Goal: Transaction & Acquisition: Obtain resource

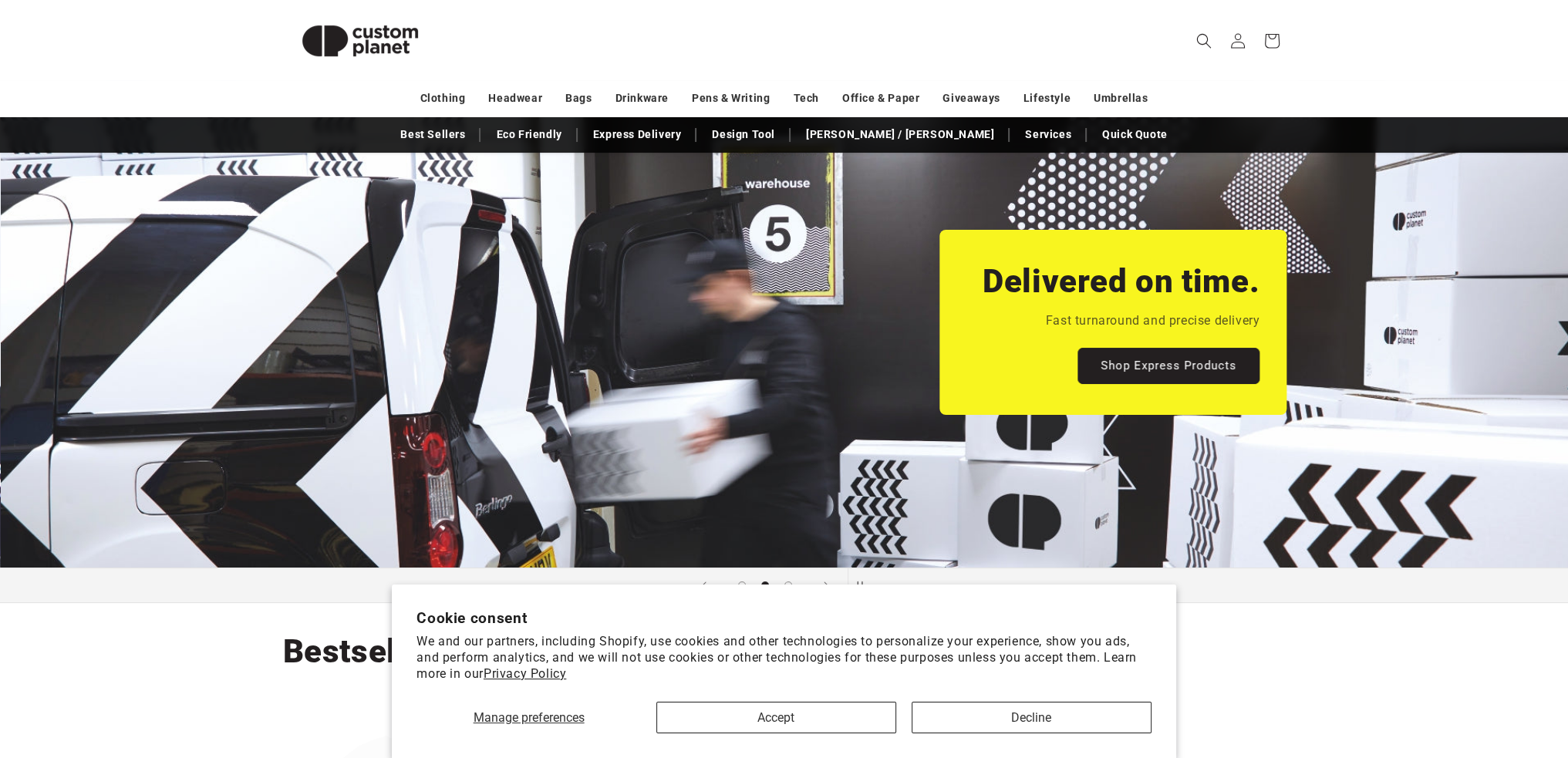
scroll to position [155, 0]
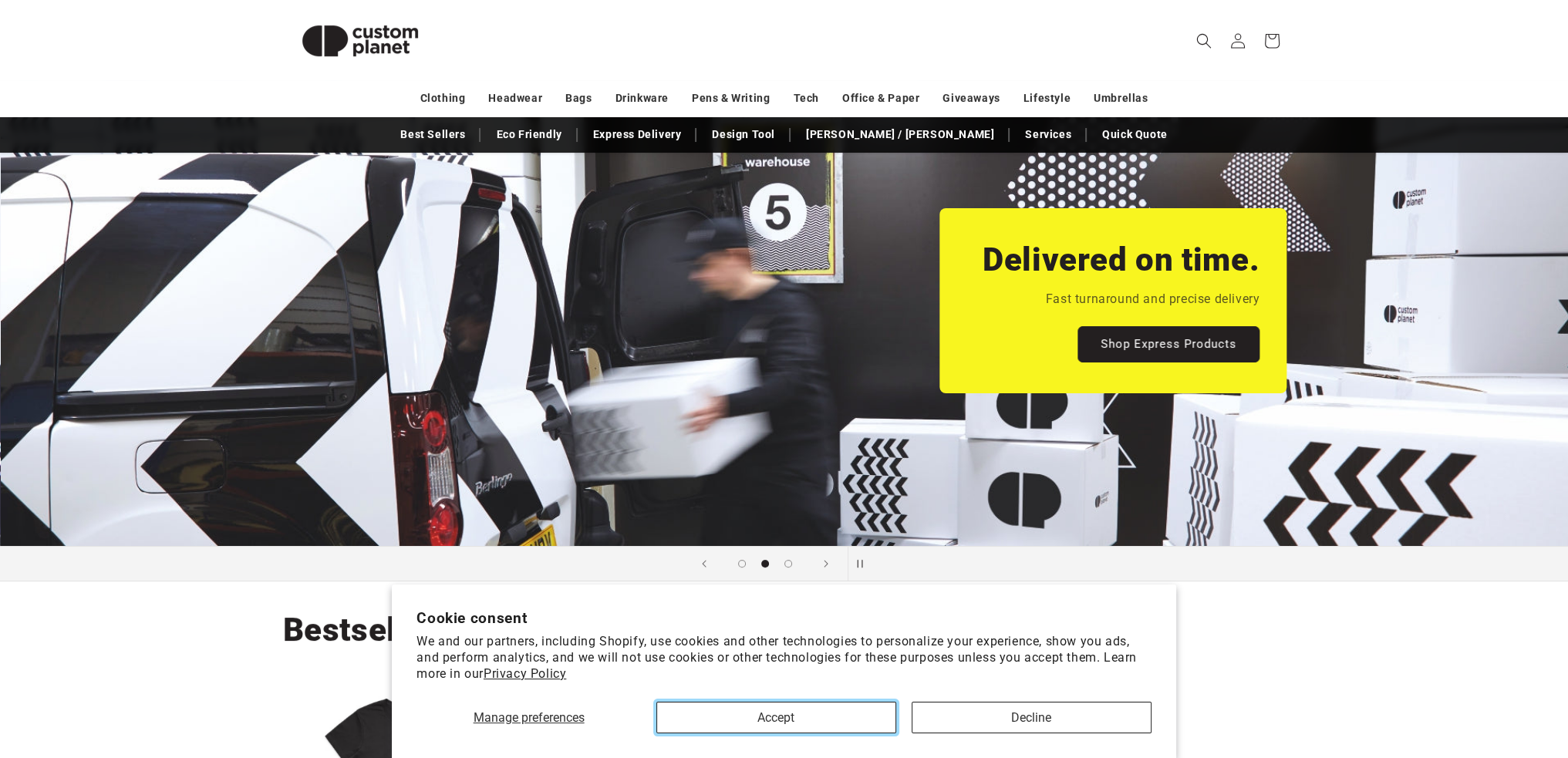
click at [876, 711] on button "Accept" at bounding box center [777, 718] width 240 height 32
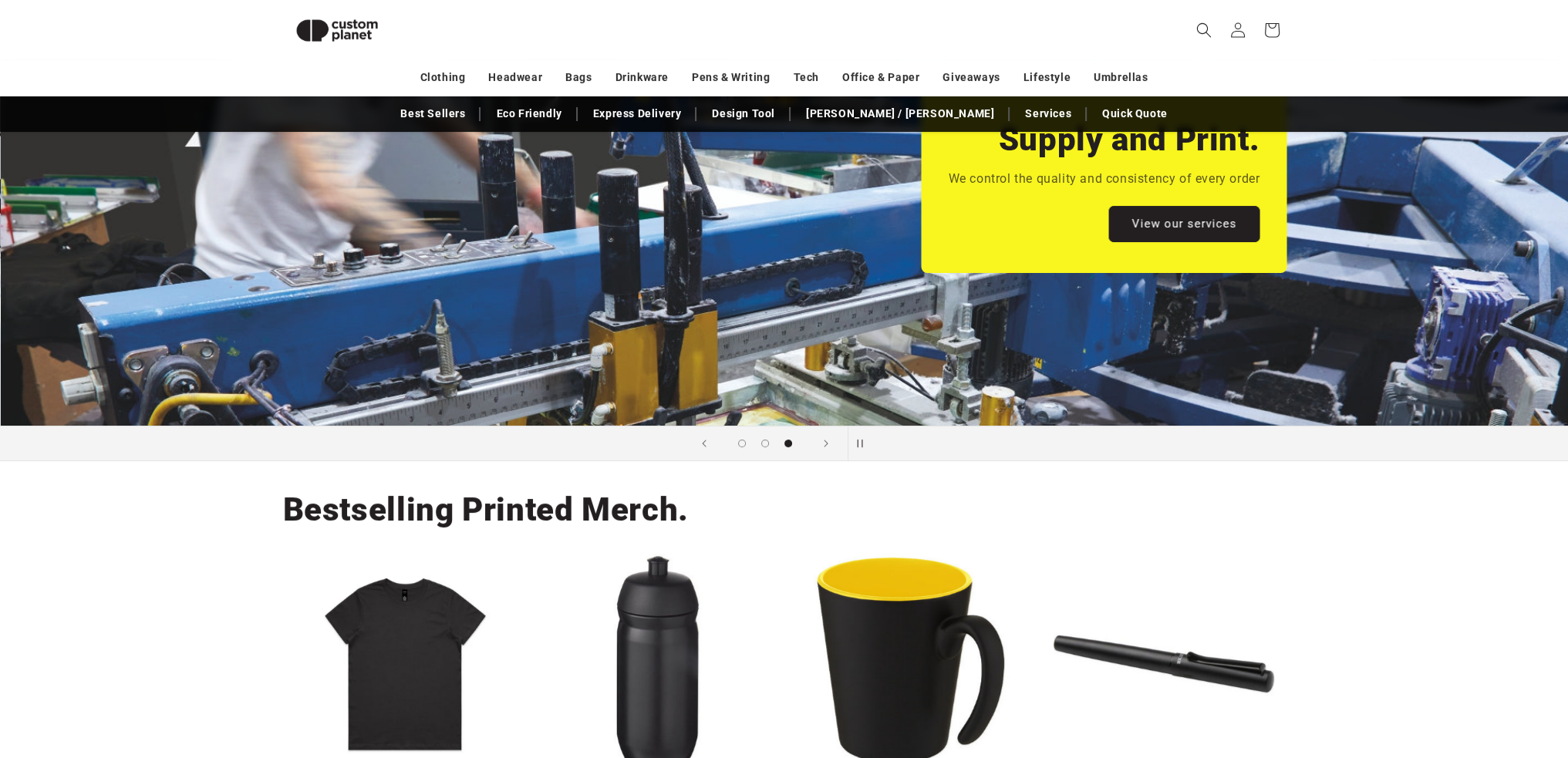
scroll to position [212, 0]
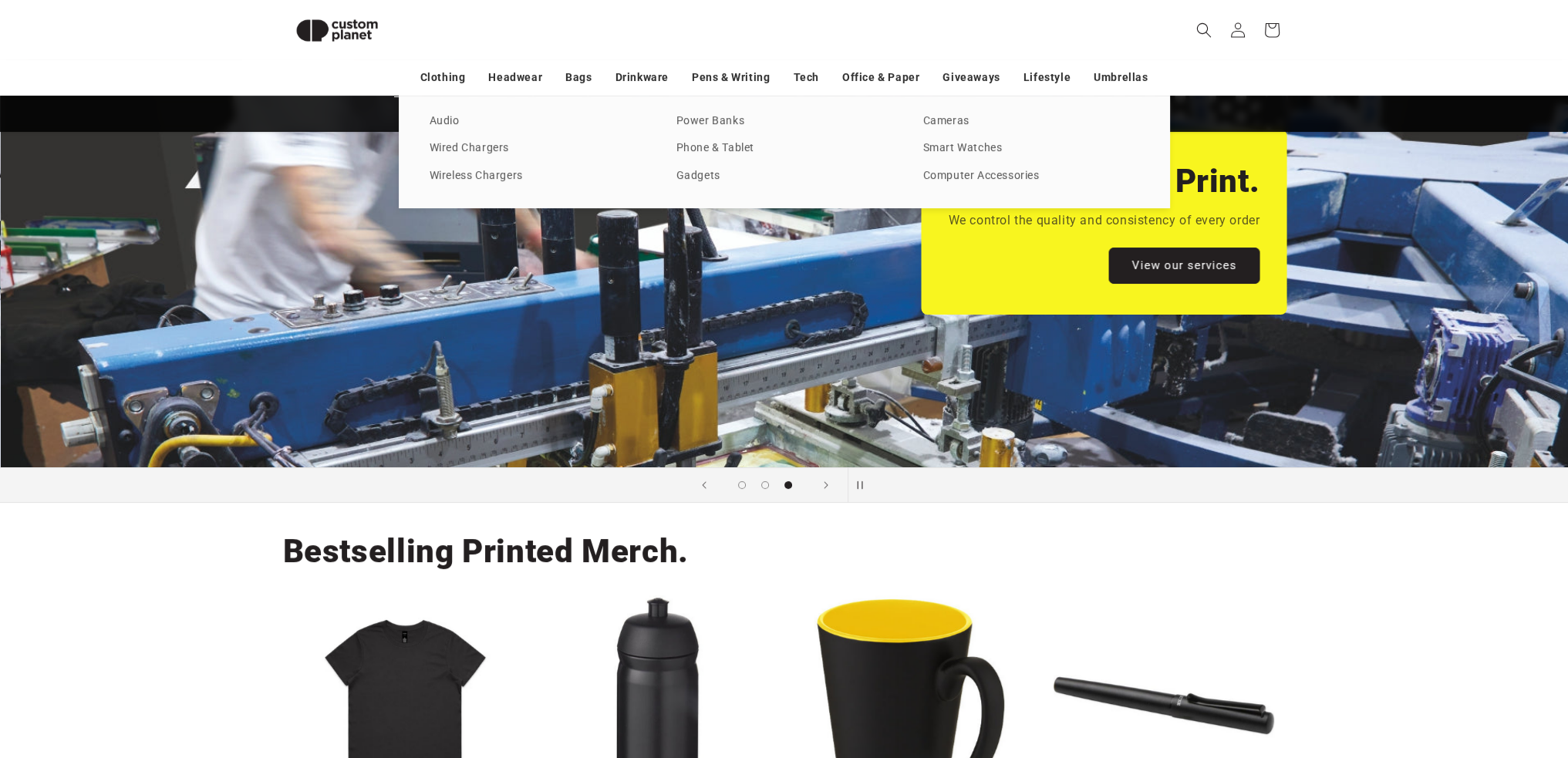
click at [803, 81] on link "Tech" at bounding box center [805, 77] width 26 height 27
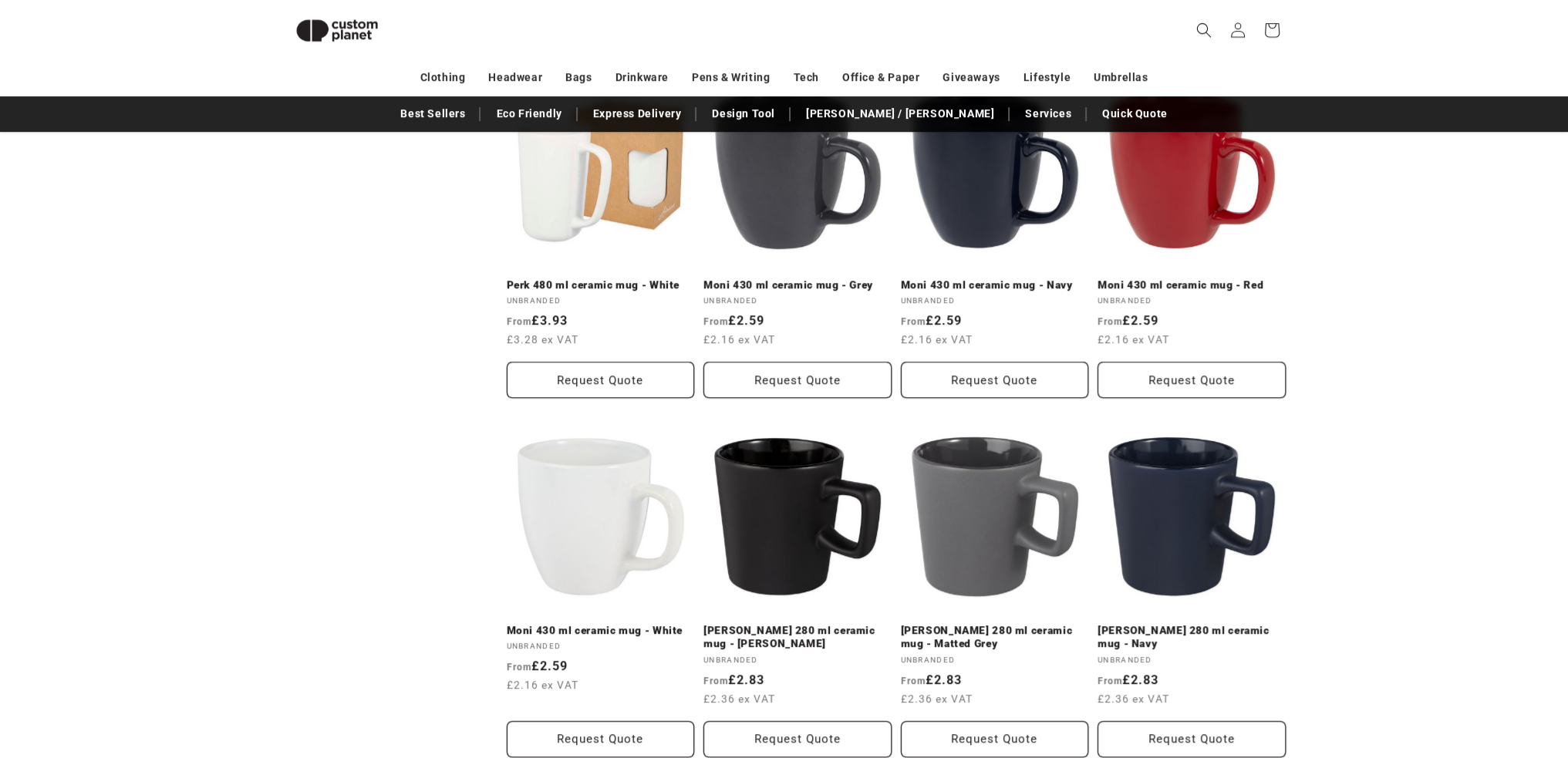
scroll to position [1444, 0]
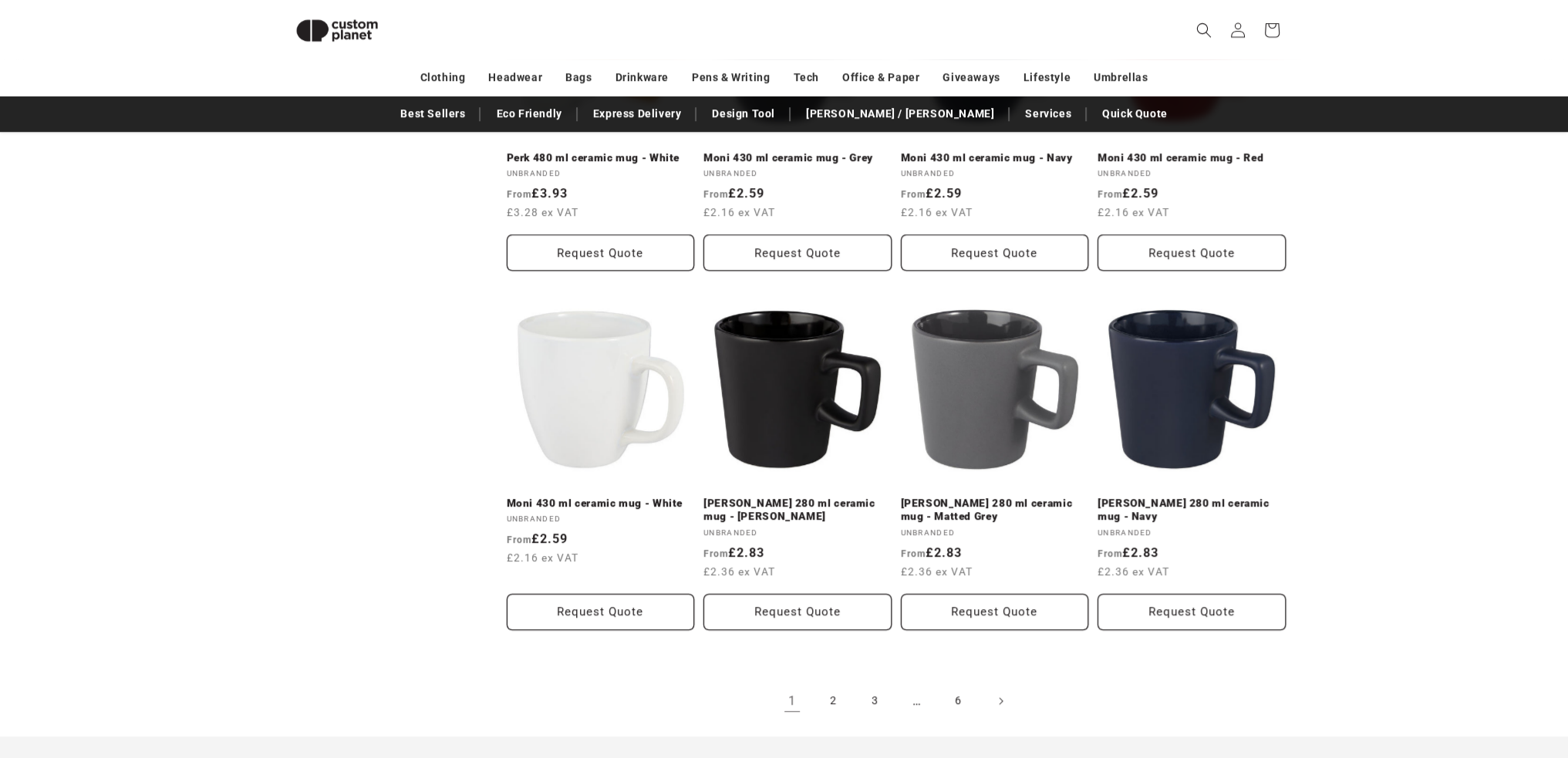
click at [830, 700] on link "2" at bounding box center [834, 701] width 33 height 33
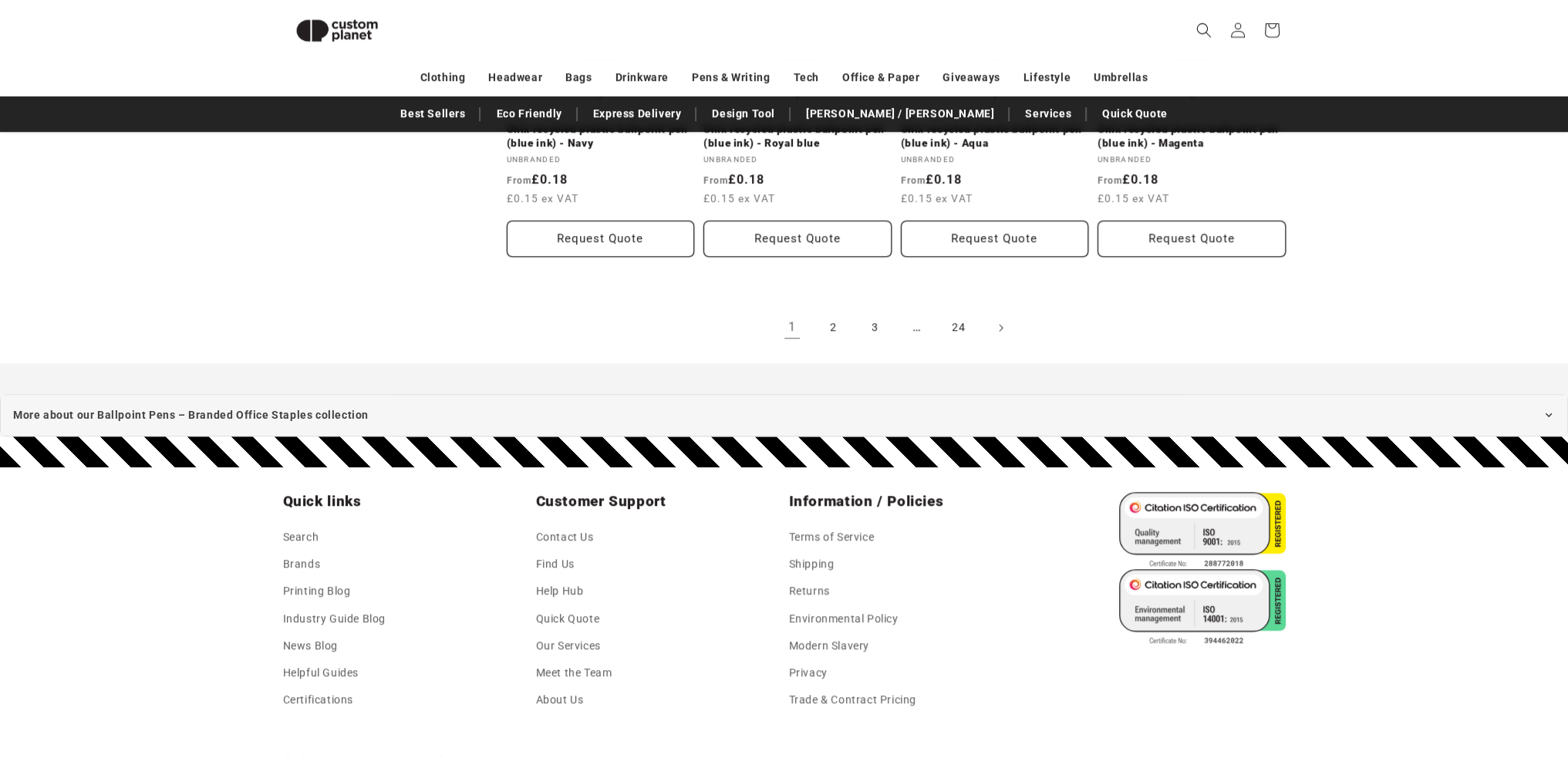
scroll to position [1927, 0]
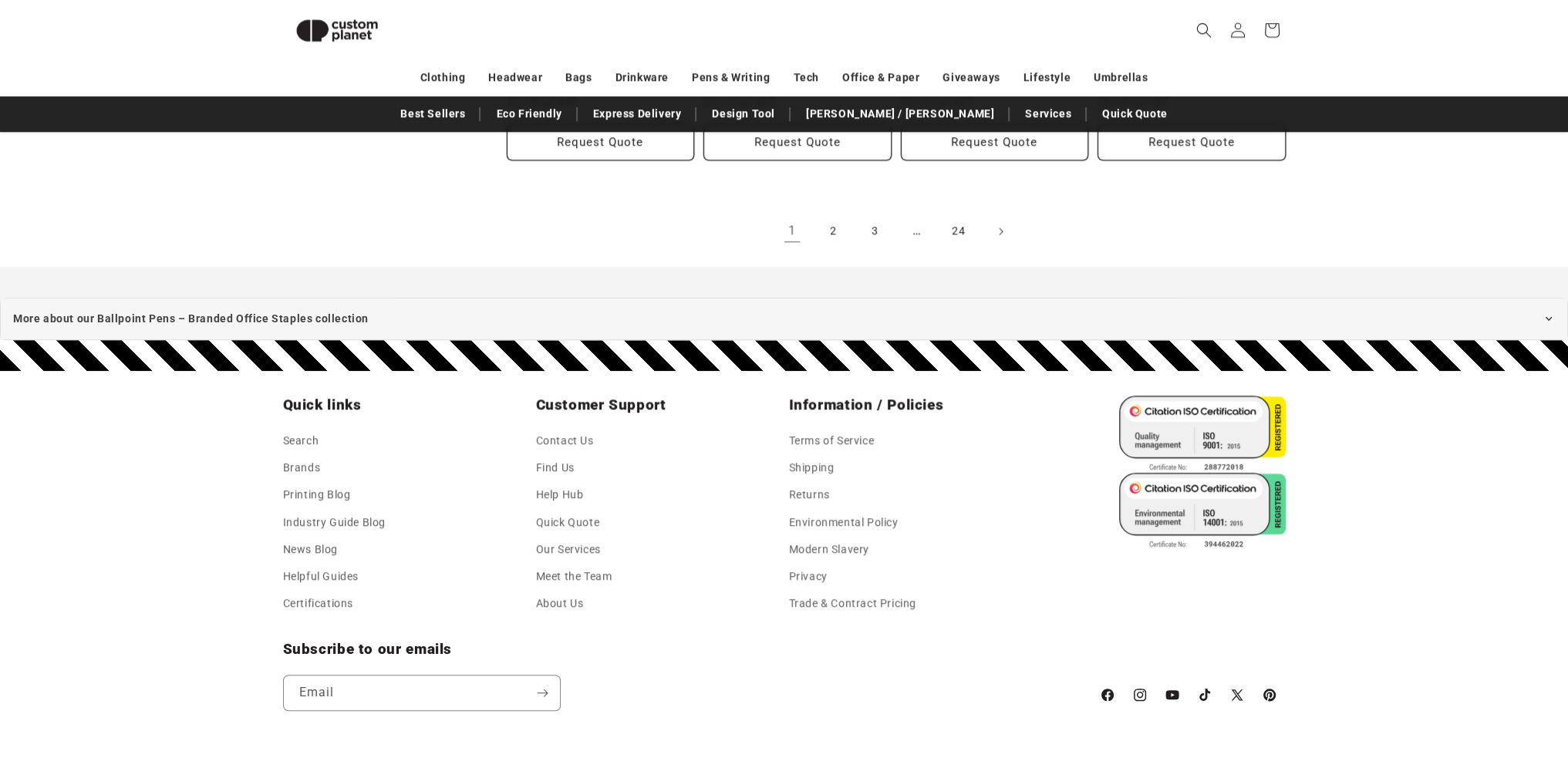
click at [832, 237] on link "2" at bounding box center [834, 231] width 33 height 33
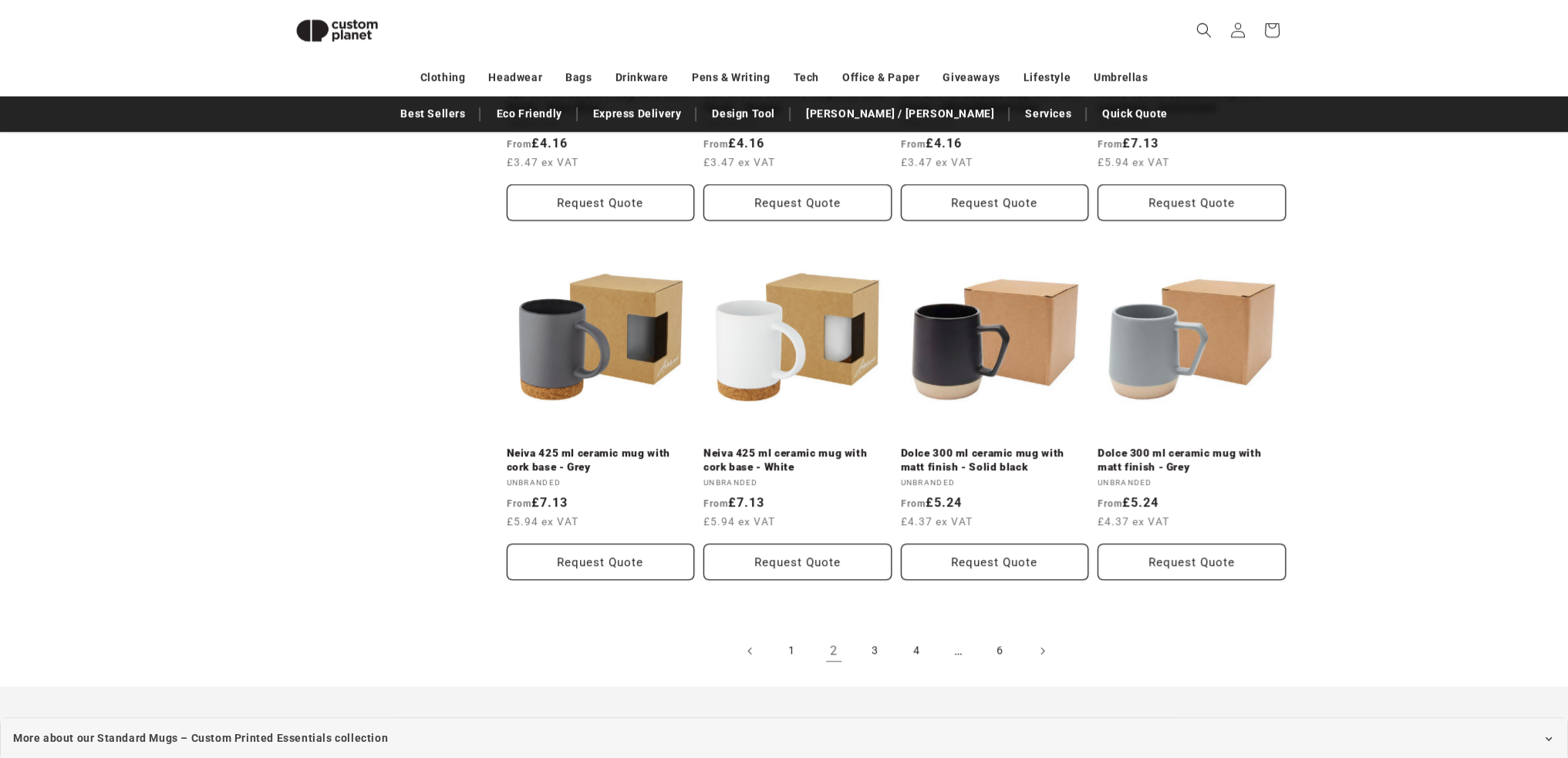
scroll to position [1623, 0]
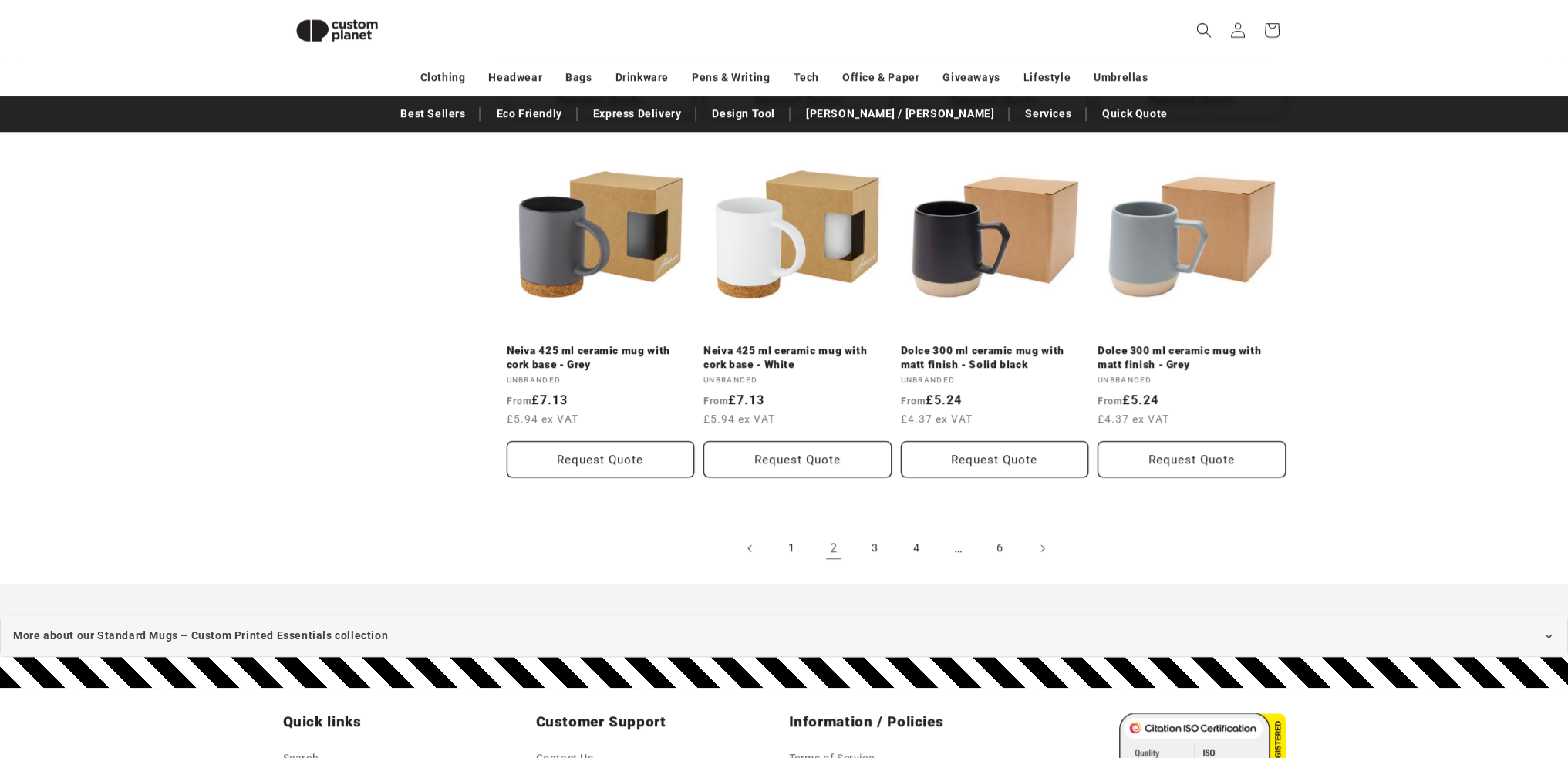
click at [874, 539] on link "3" at bounding box center [875, 548] width 33 height 33
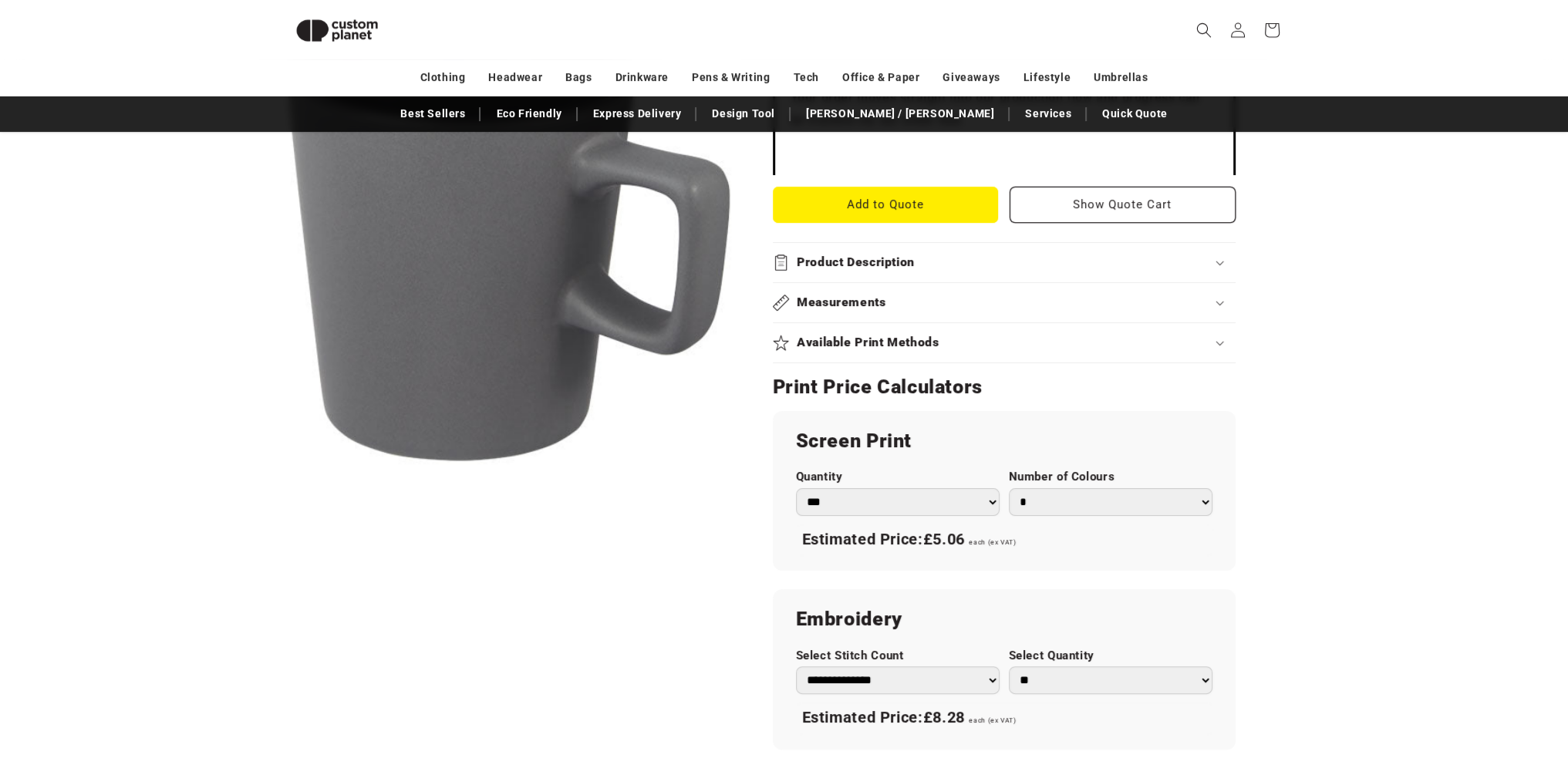
scroll to position [596, 0]
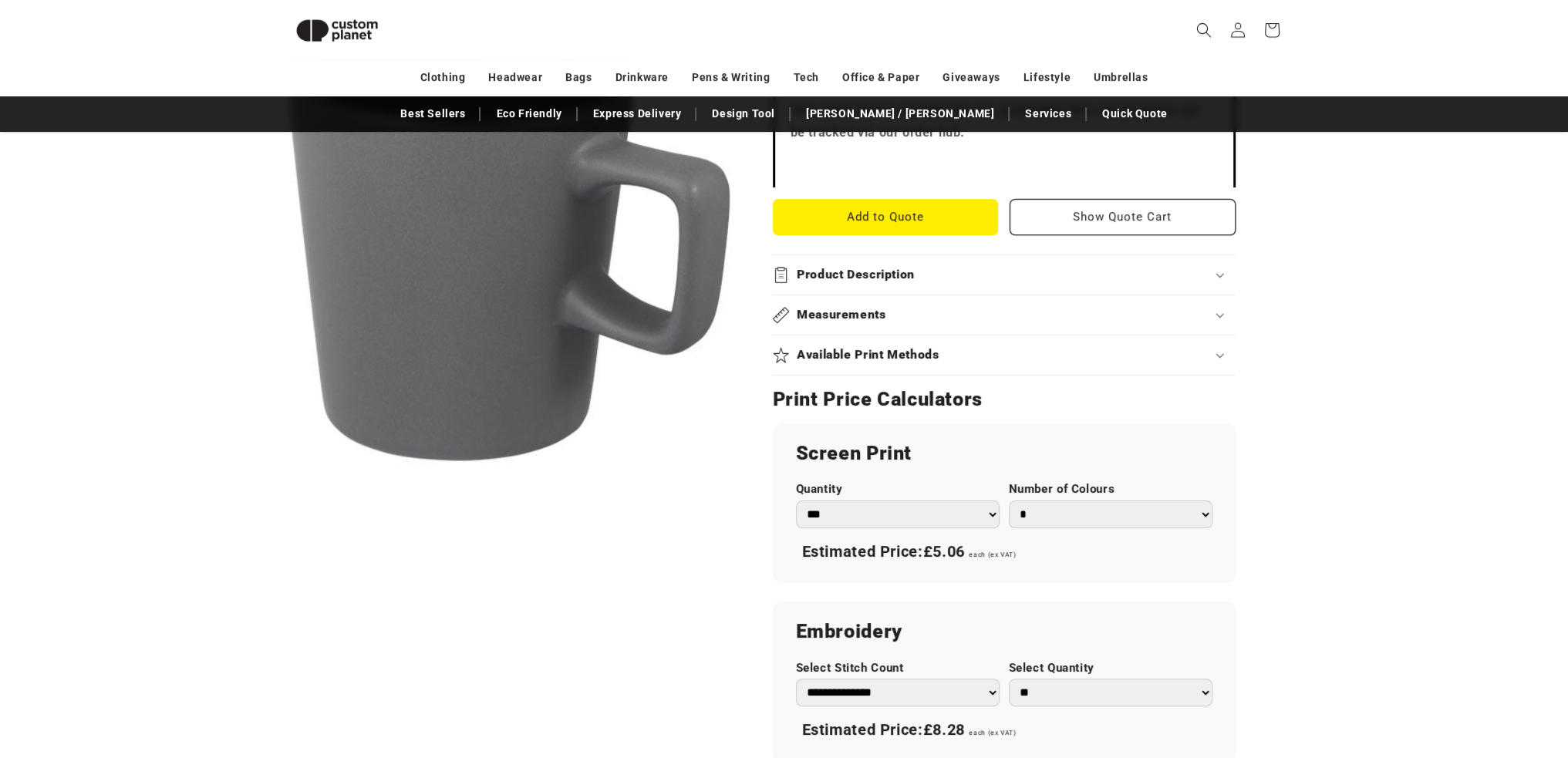
click at [971, 347] on div "Available Print Methods" at bounding box center [1004, 355] width 463 height 16
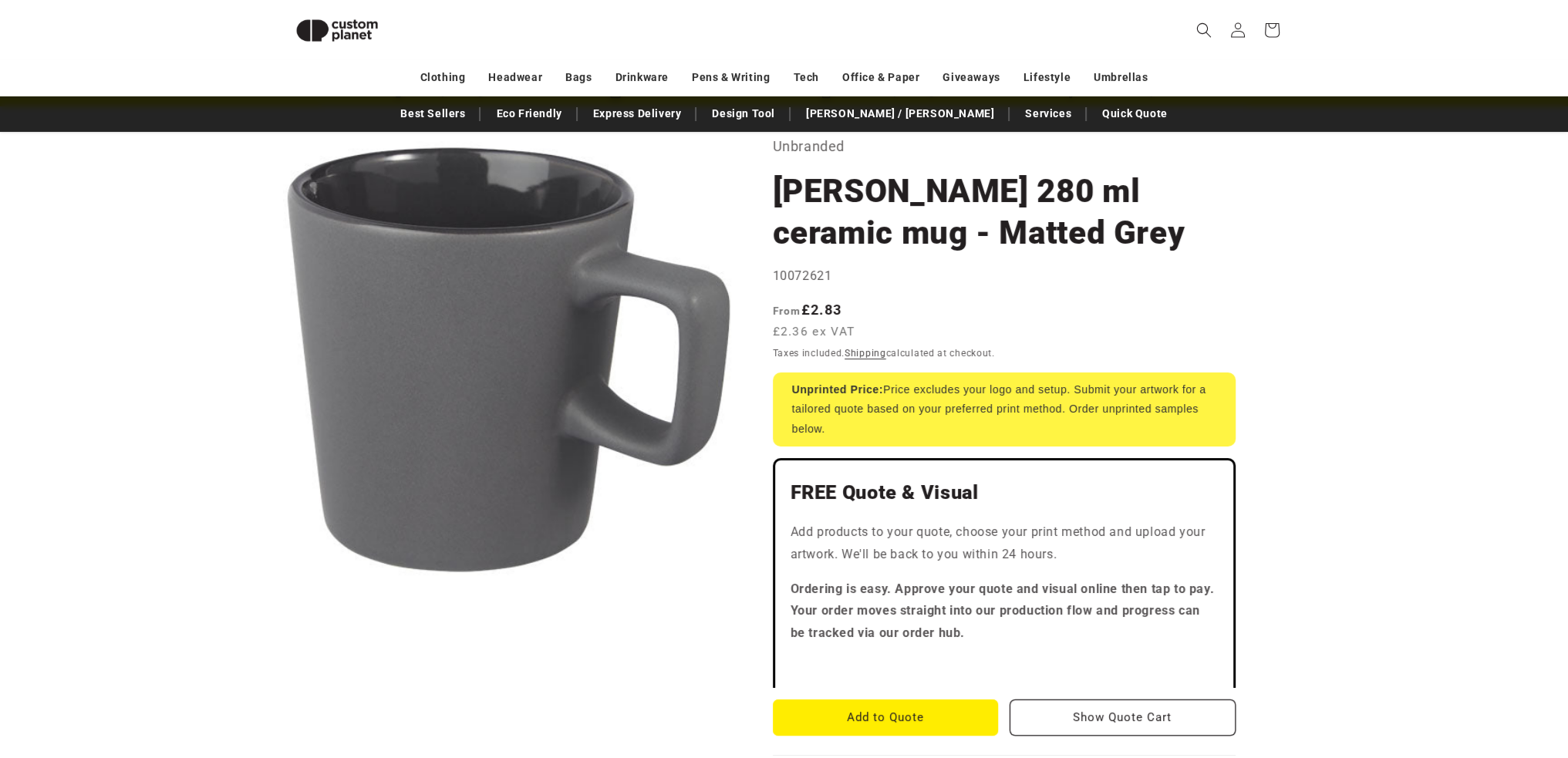
scroll to position [82, 0]
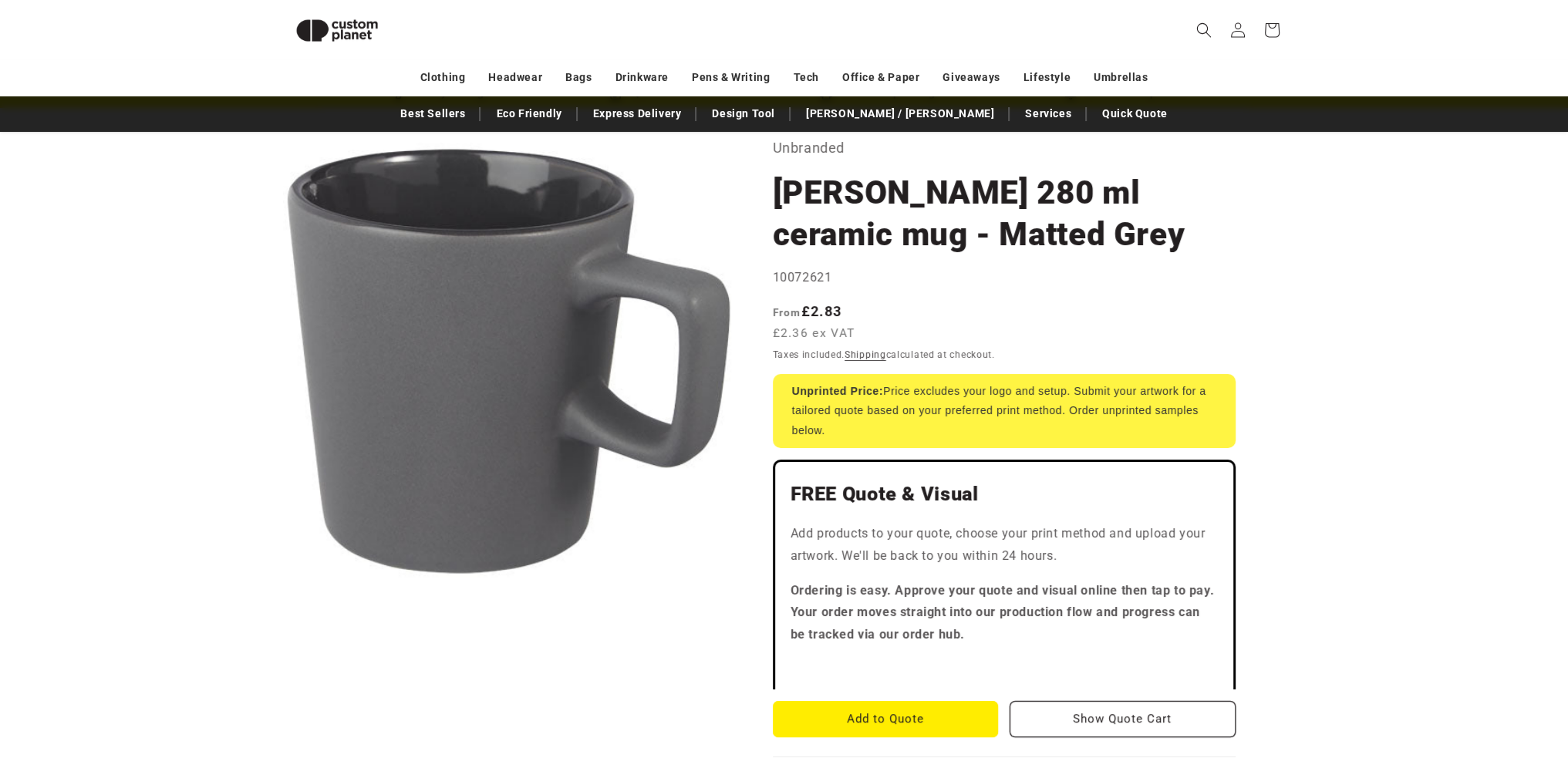
click at [885, 714] on button "Add to Quote" at bounding box center [886, 719] width 226 height 36
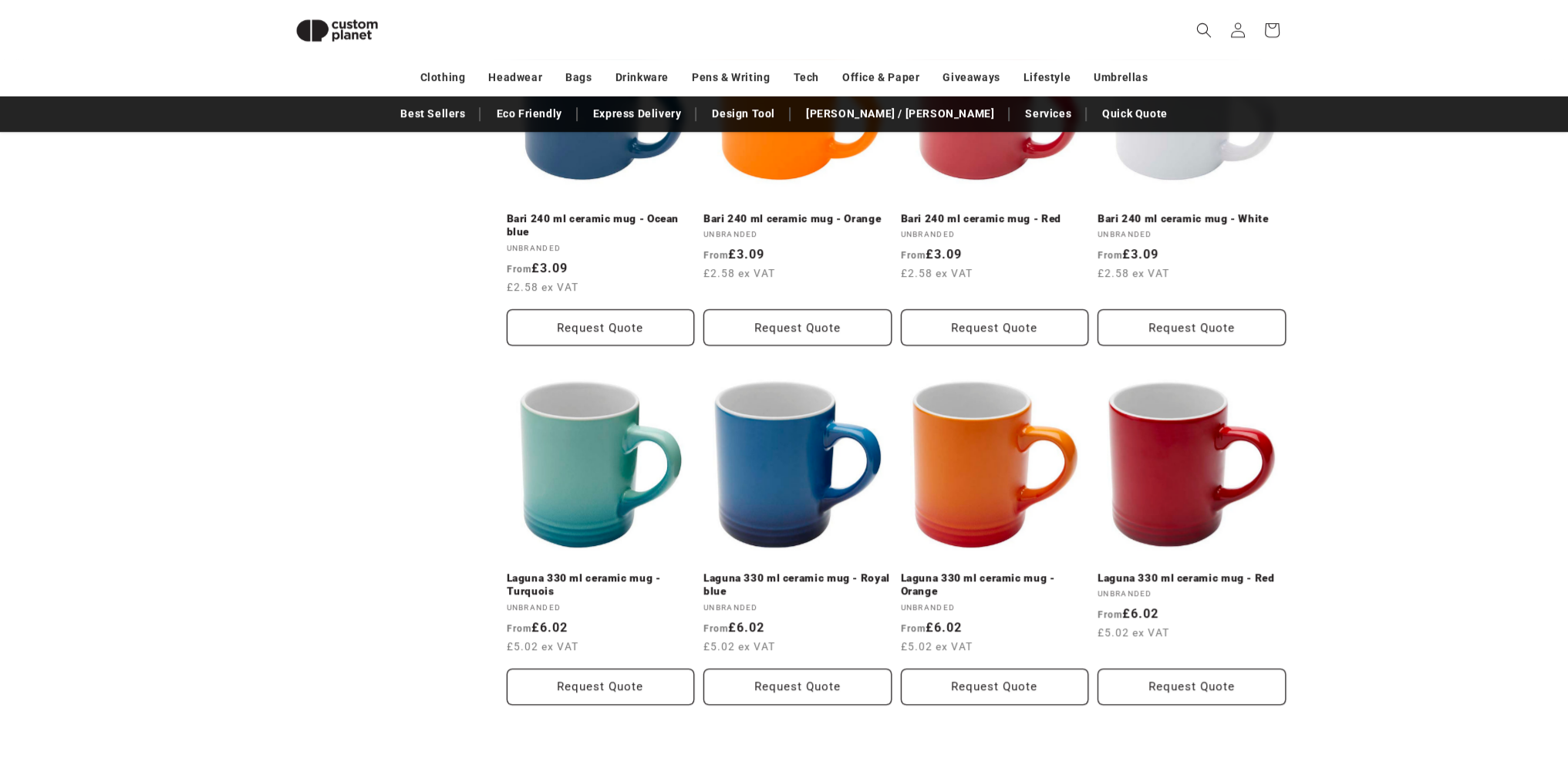
scroll to position [1419, 0]
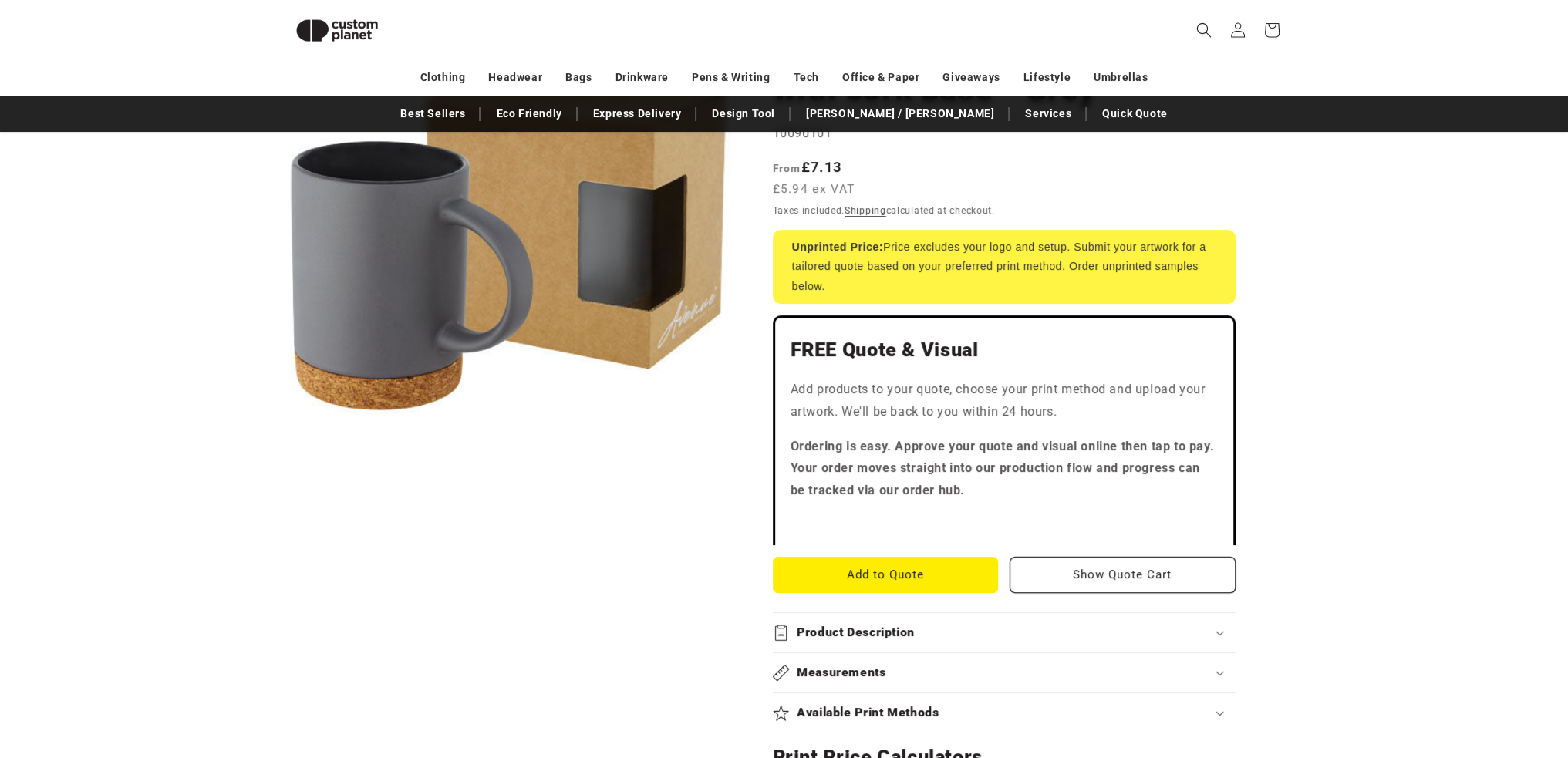
scroll to position [237, 0]
click at [941, 576] on button "Add to Quote" at bounding box center [886, 575] width 226 height 36
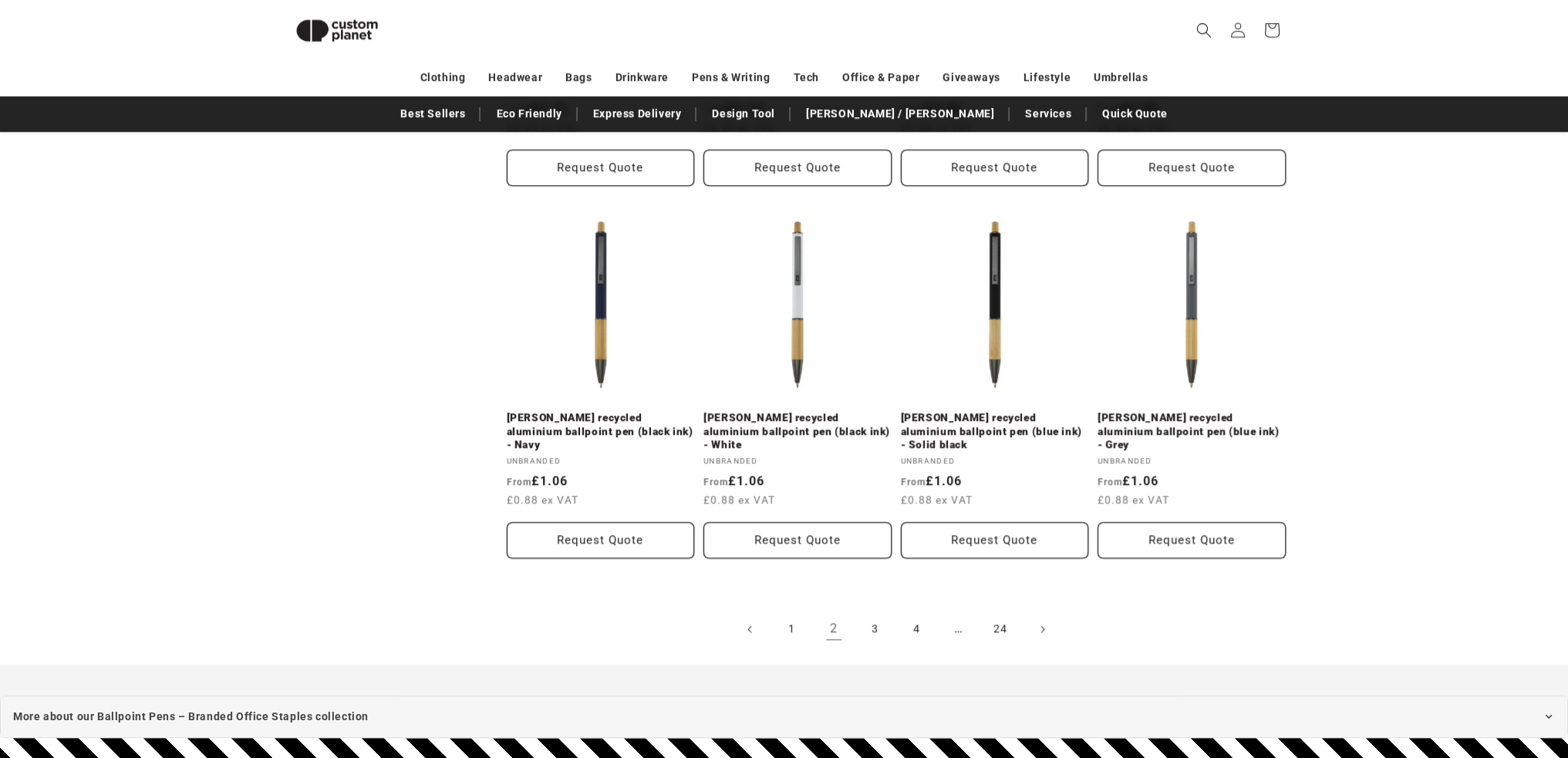
scroll to position [1588, 0]
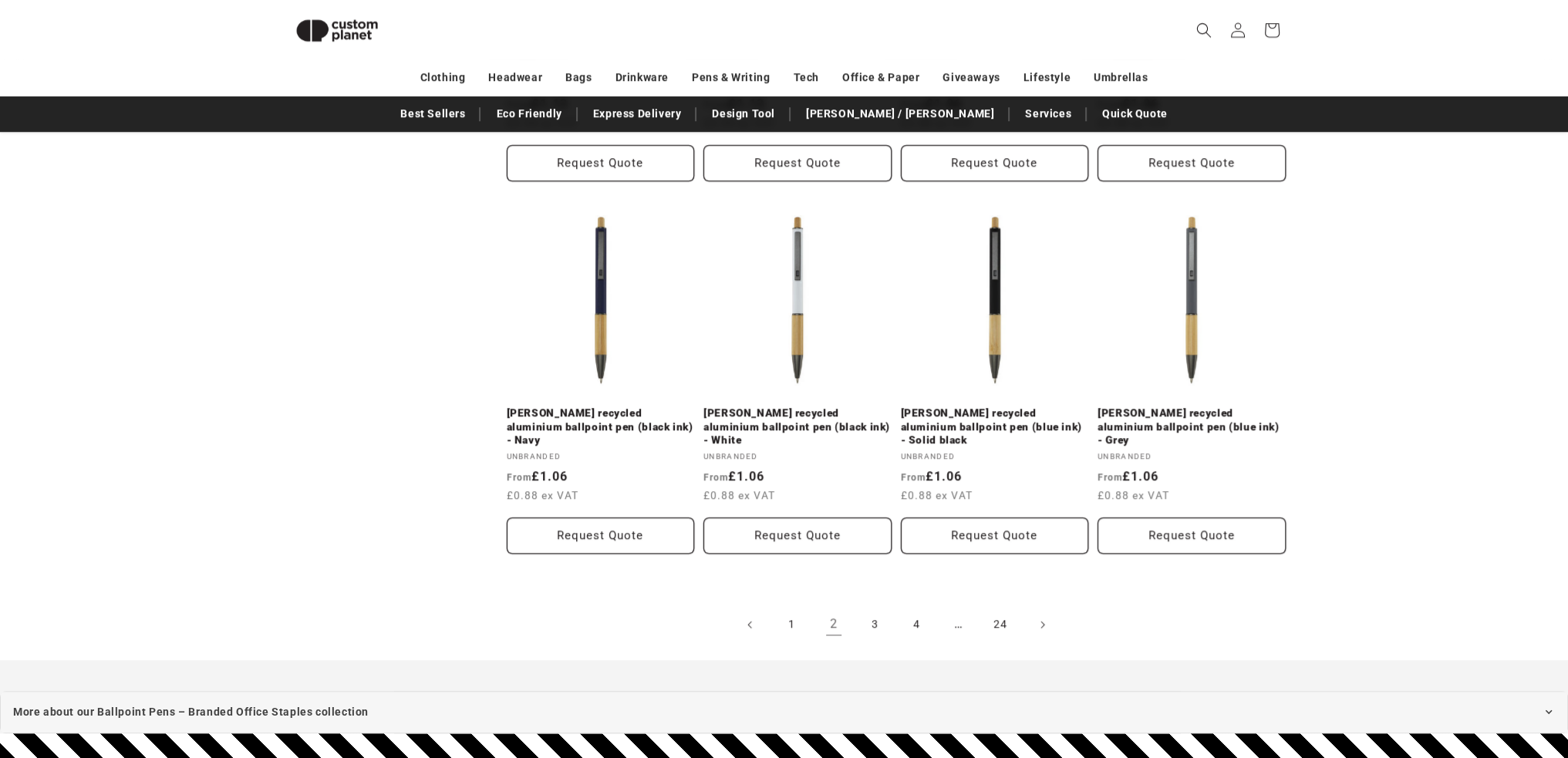
click at [874, 625] on link "3" at bounding box center [875, 624] width 33 height 33
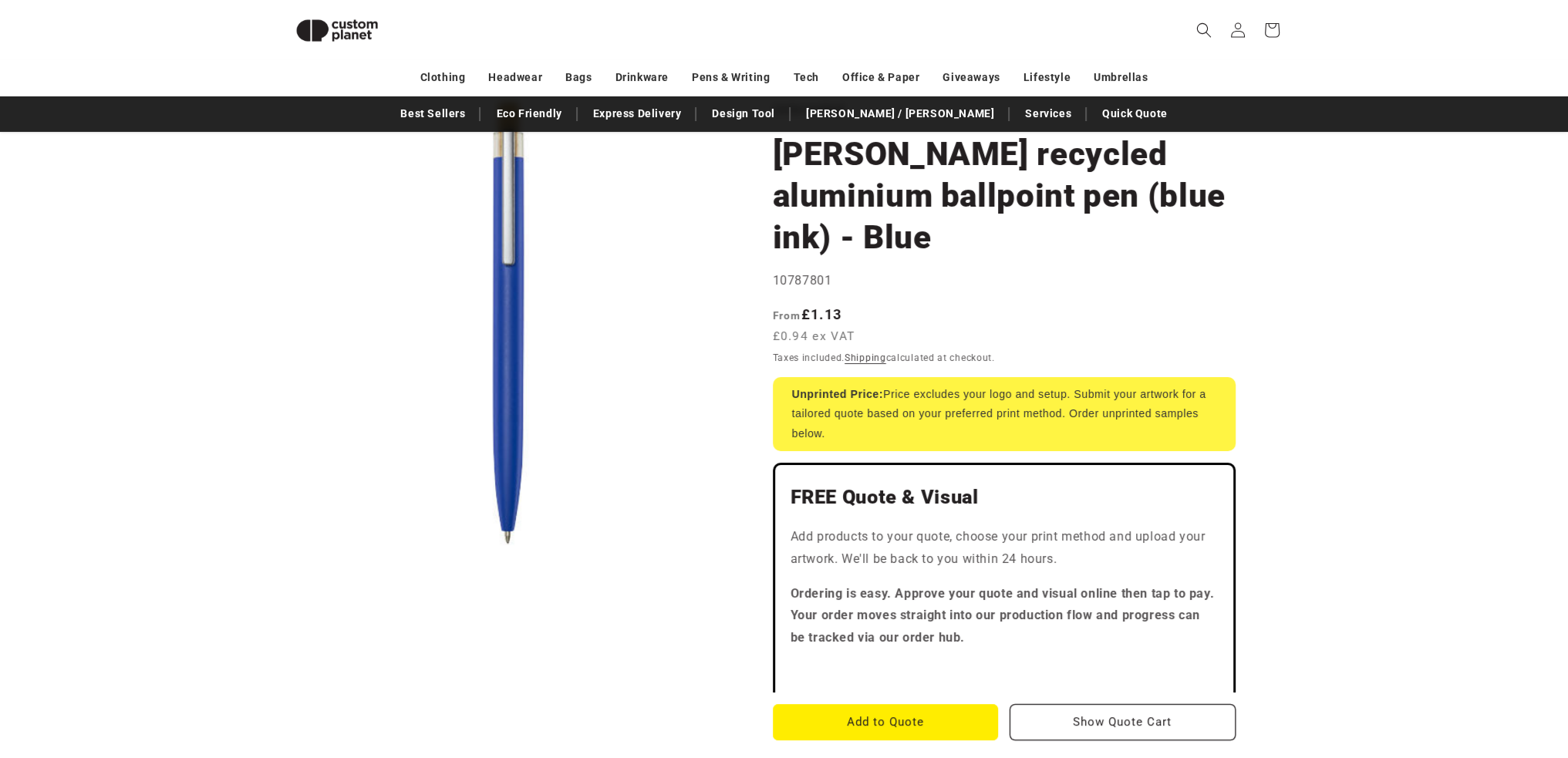
scroll to position [134, 0]
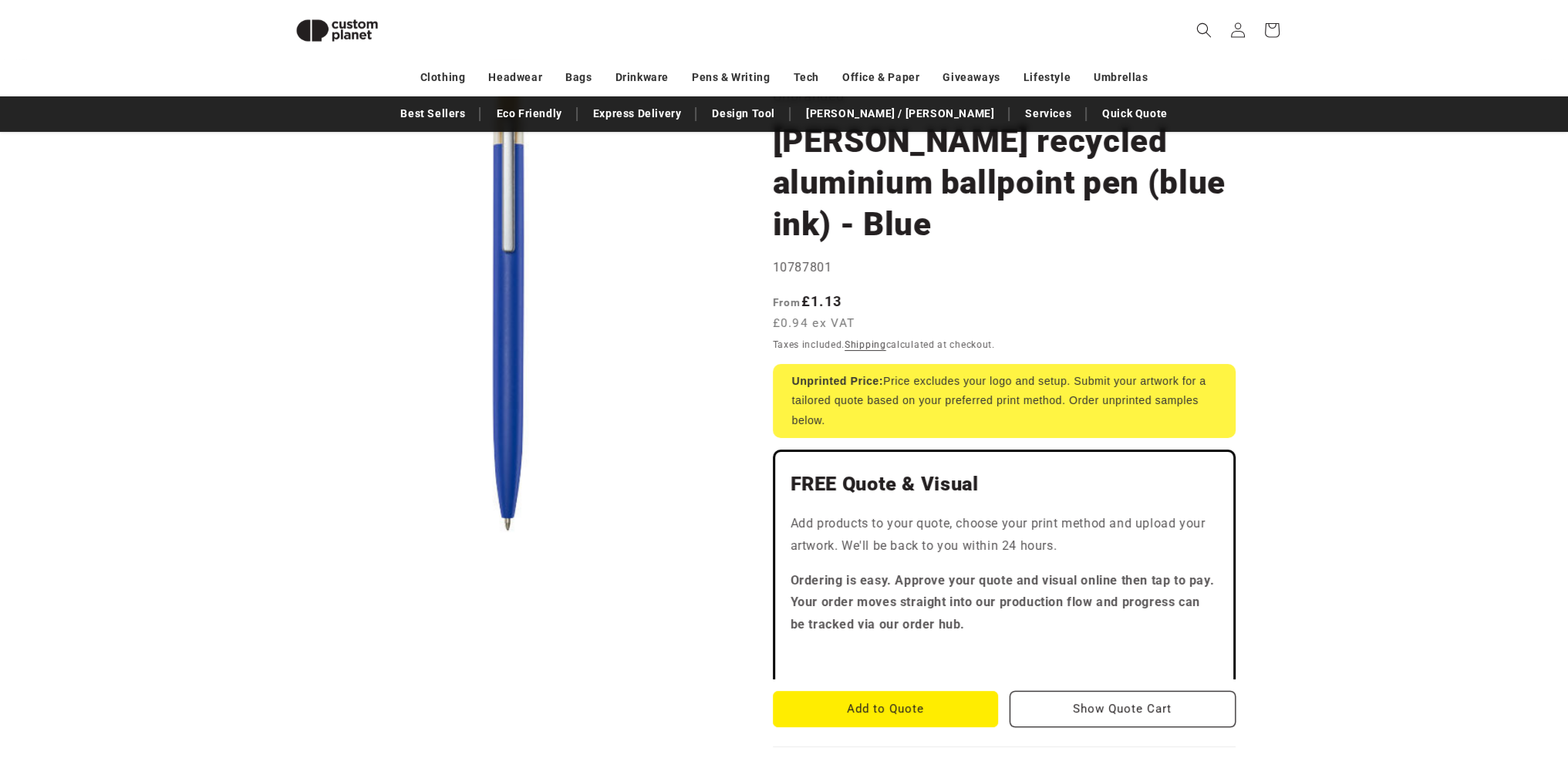
click at [927, 691] on button "Add to Quote" at bounding box center [886, 709] width 226 height 36
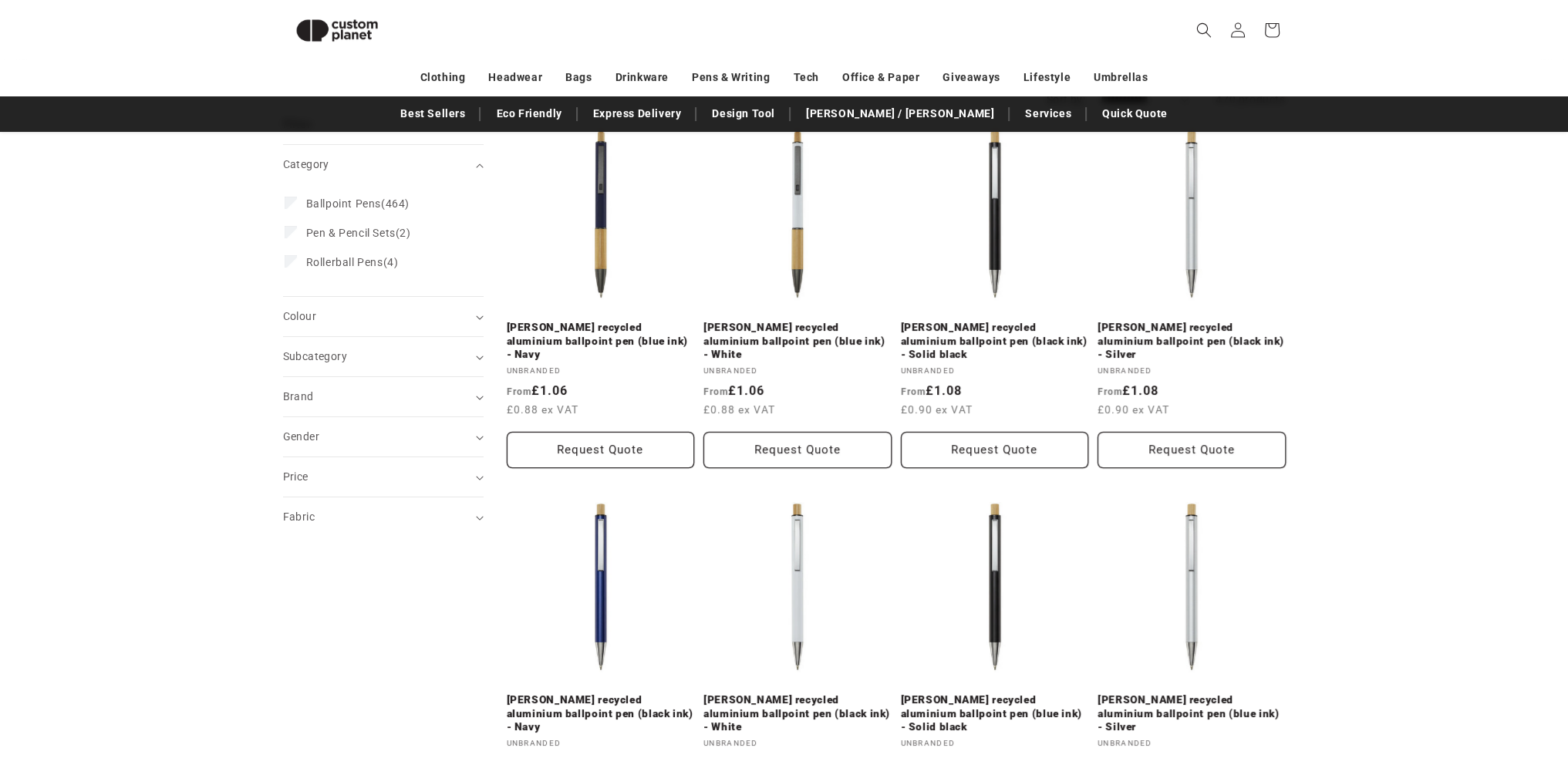
scroll to position [185, 0]
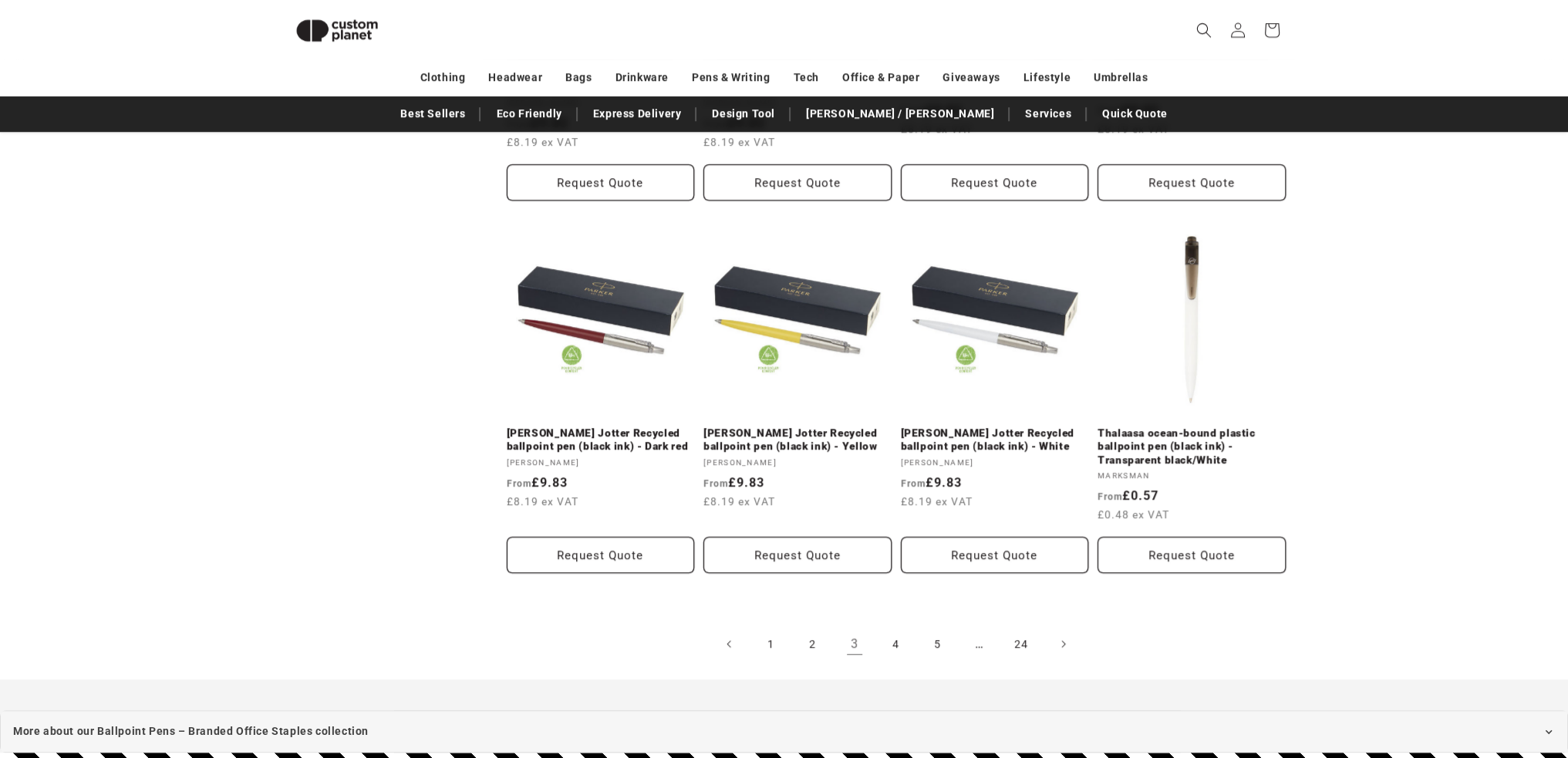
scroll to position [1600, 0]
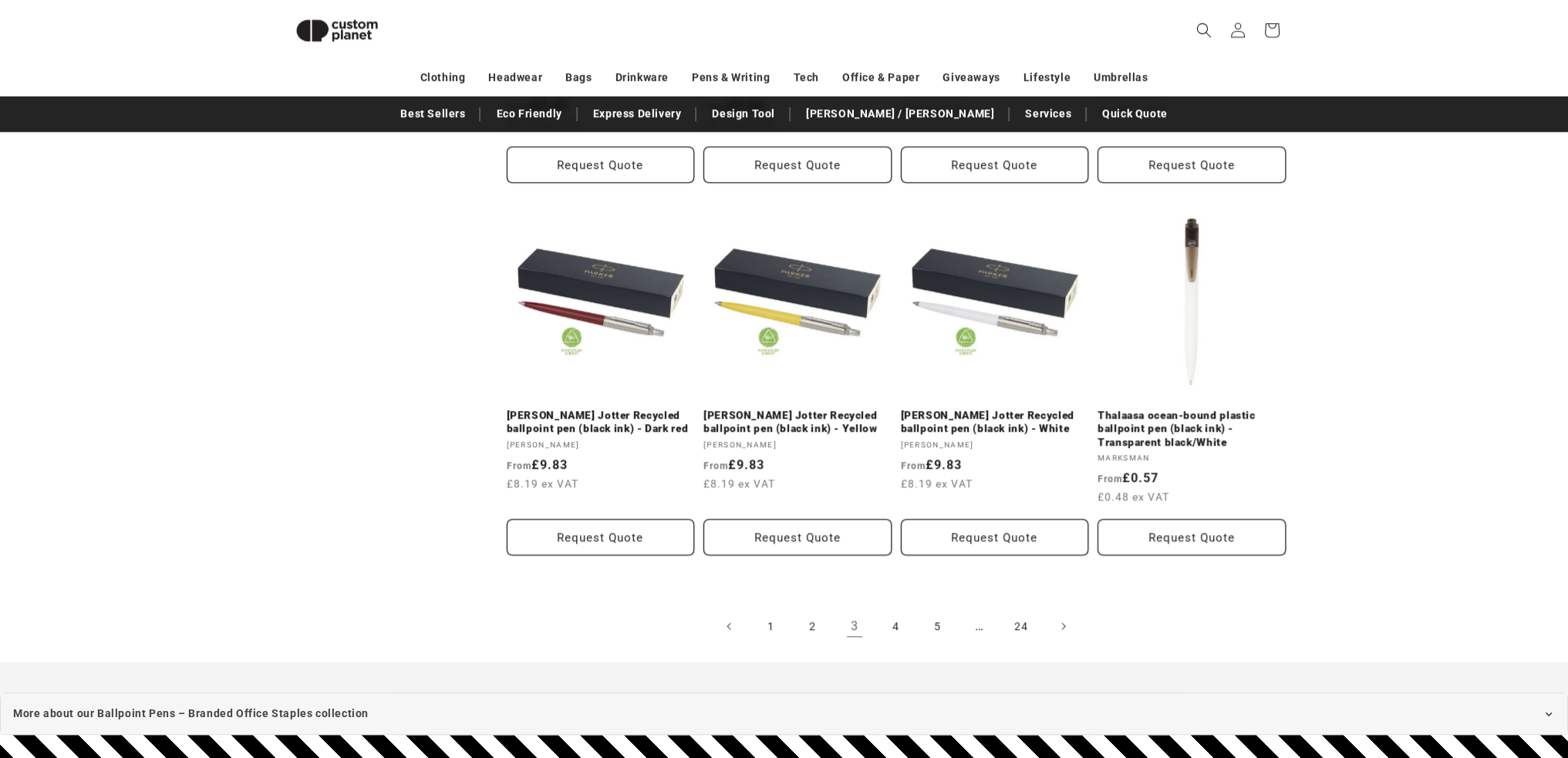
click at [894, 609] on link "4" at bounding box center [896, 626] width 33 height 33
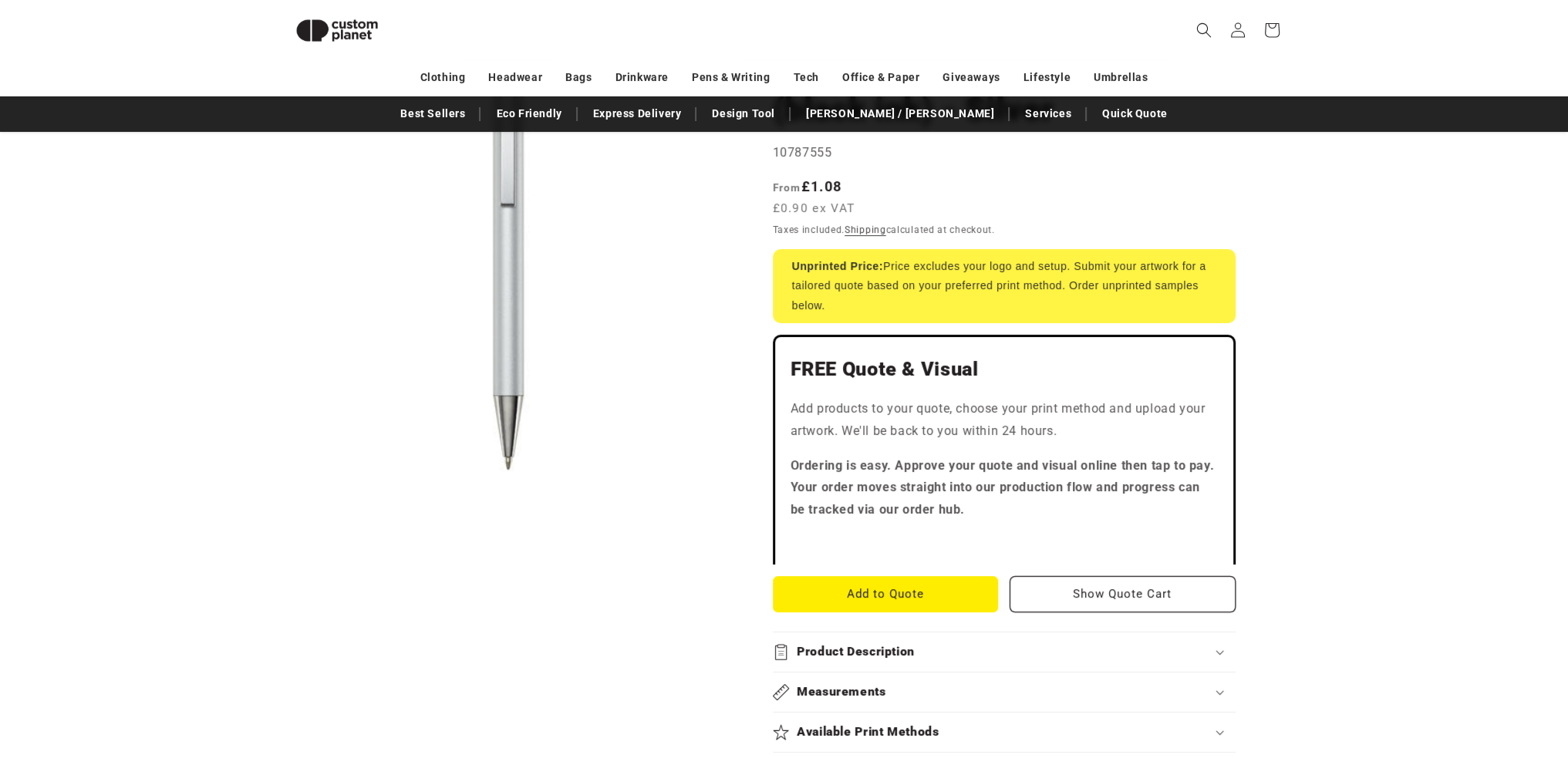
scroll to position [262, 0]
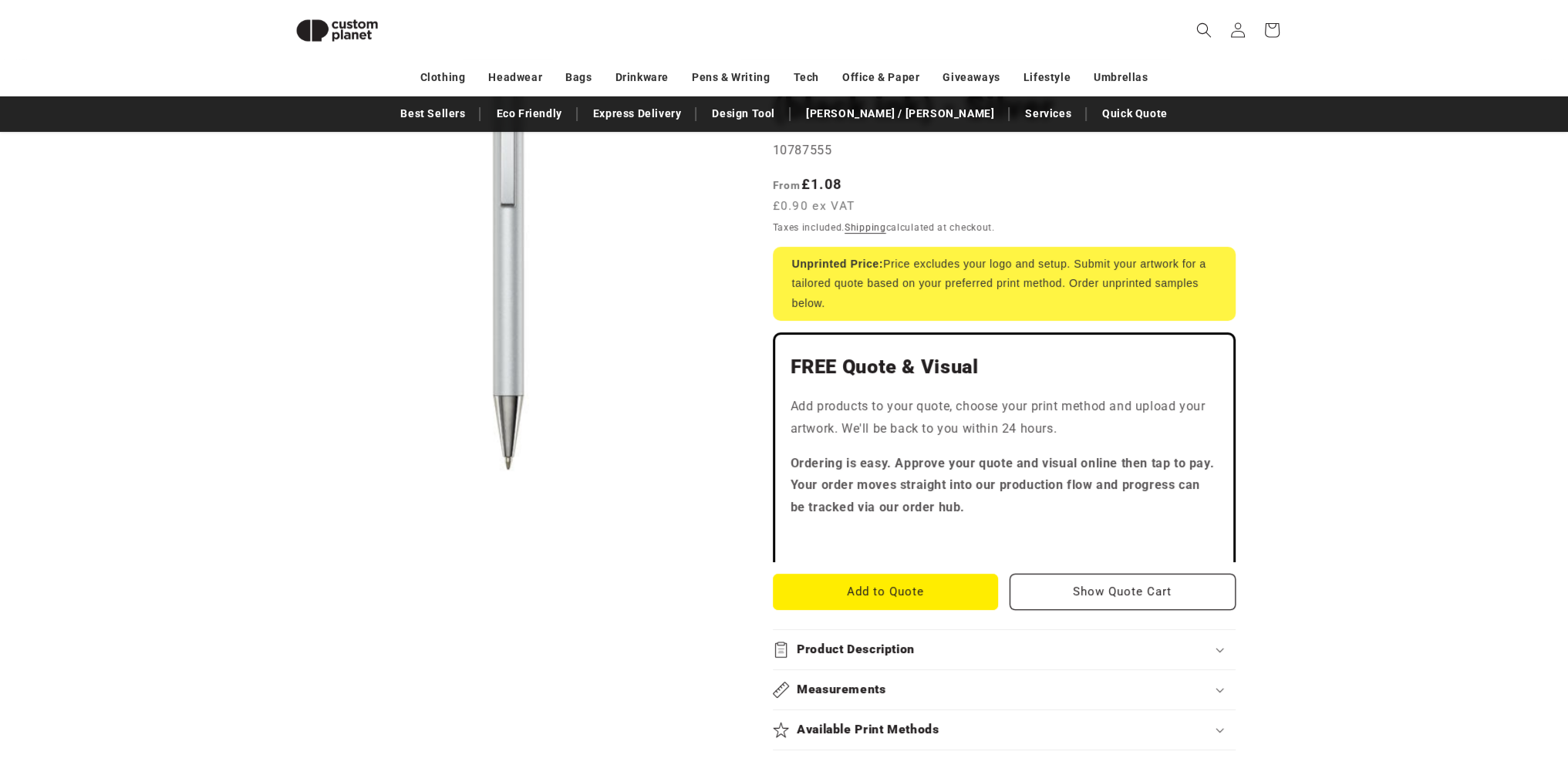
click at [916, 600] on button "Add to Quote" at bounding box center [886, 592] width 226 height 36
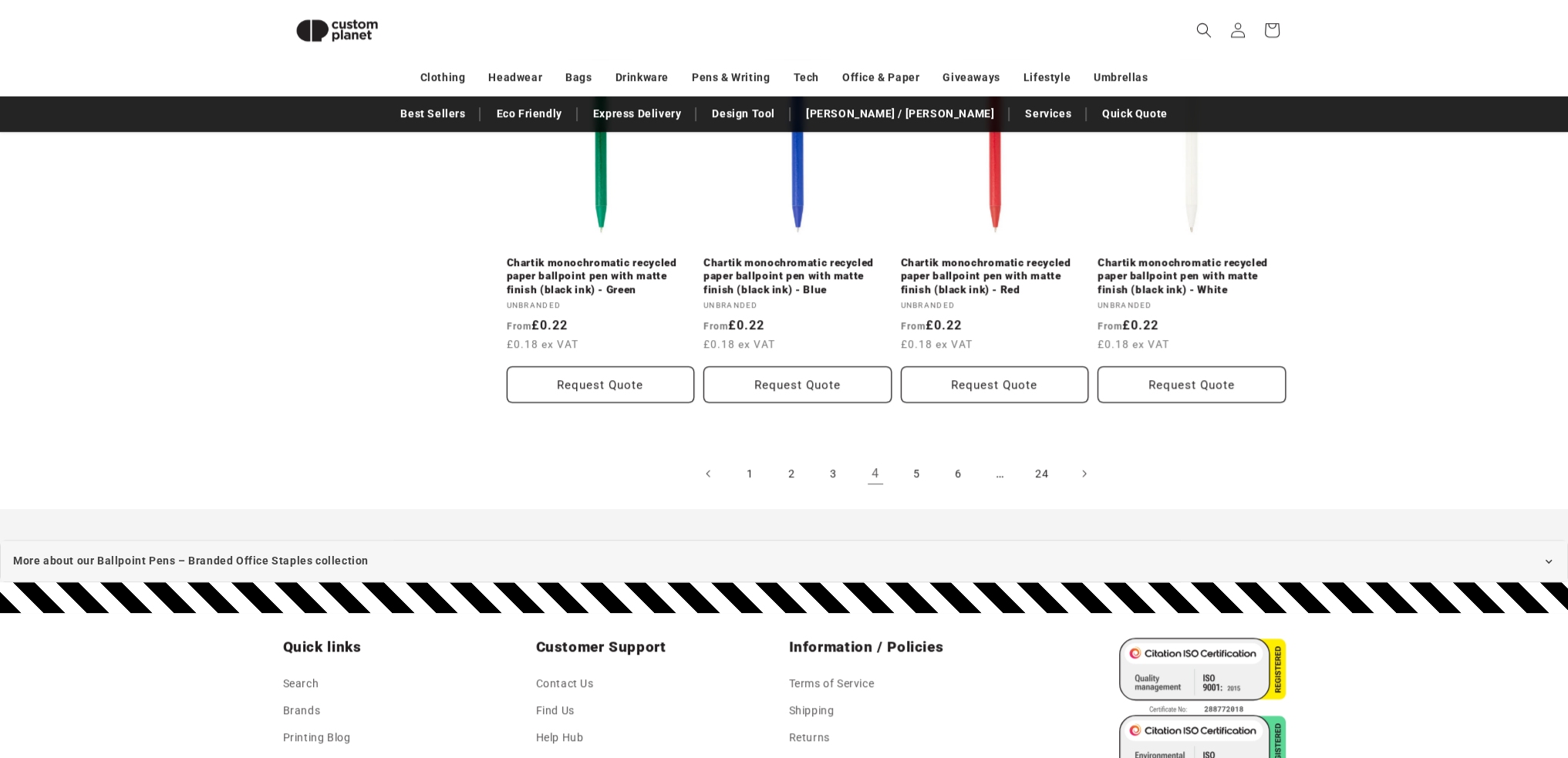
scroll to position [1775, 0]
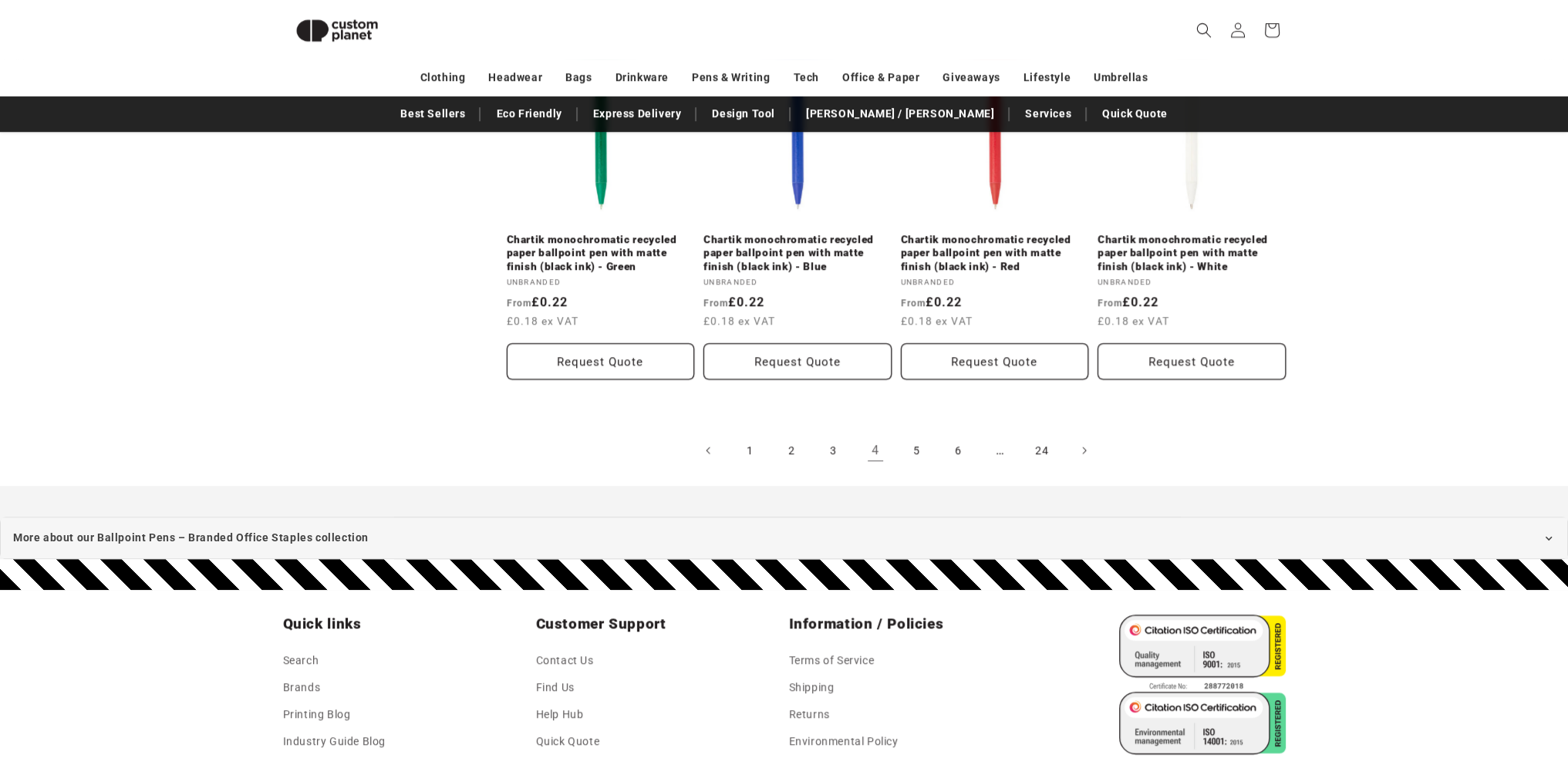
click at [919, 454] on link "5" at bounding box center [916, 450] width 33 height 33
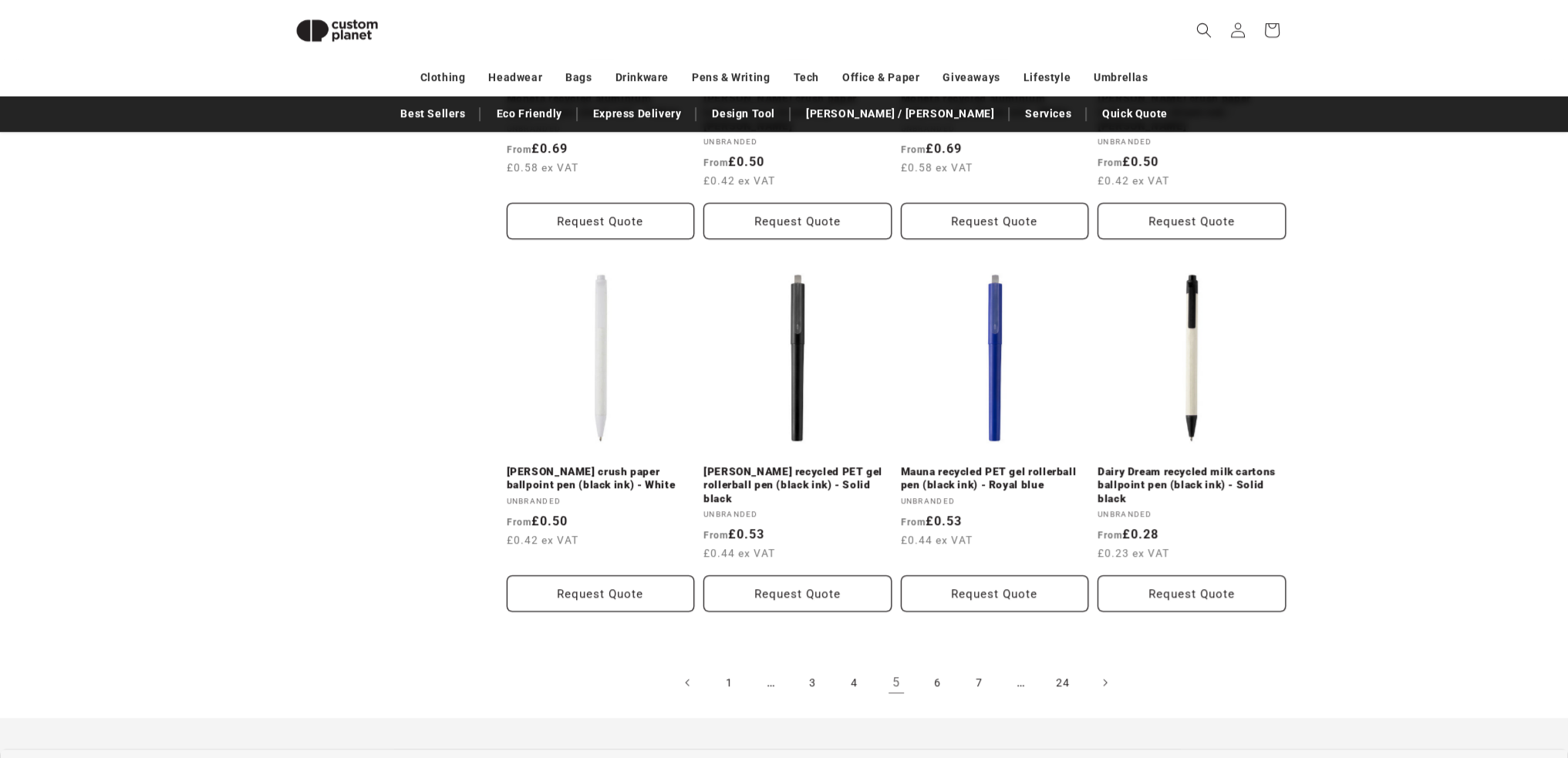
scroll to position [1625, 0]
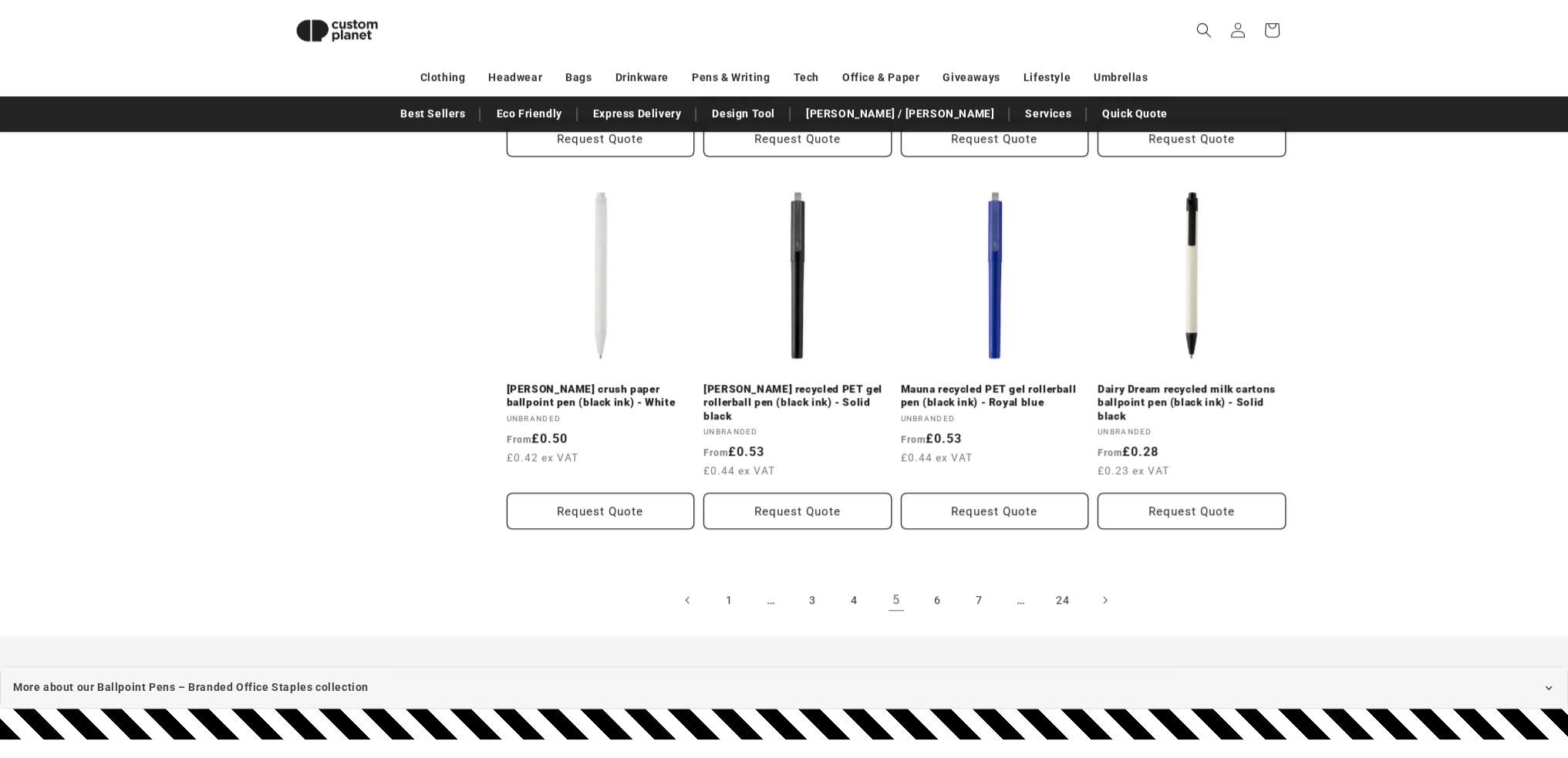
click at [938, 583] on link "6" at bounding box center [937, 600] width 33 height 33
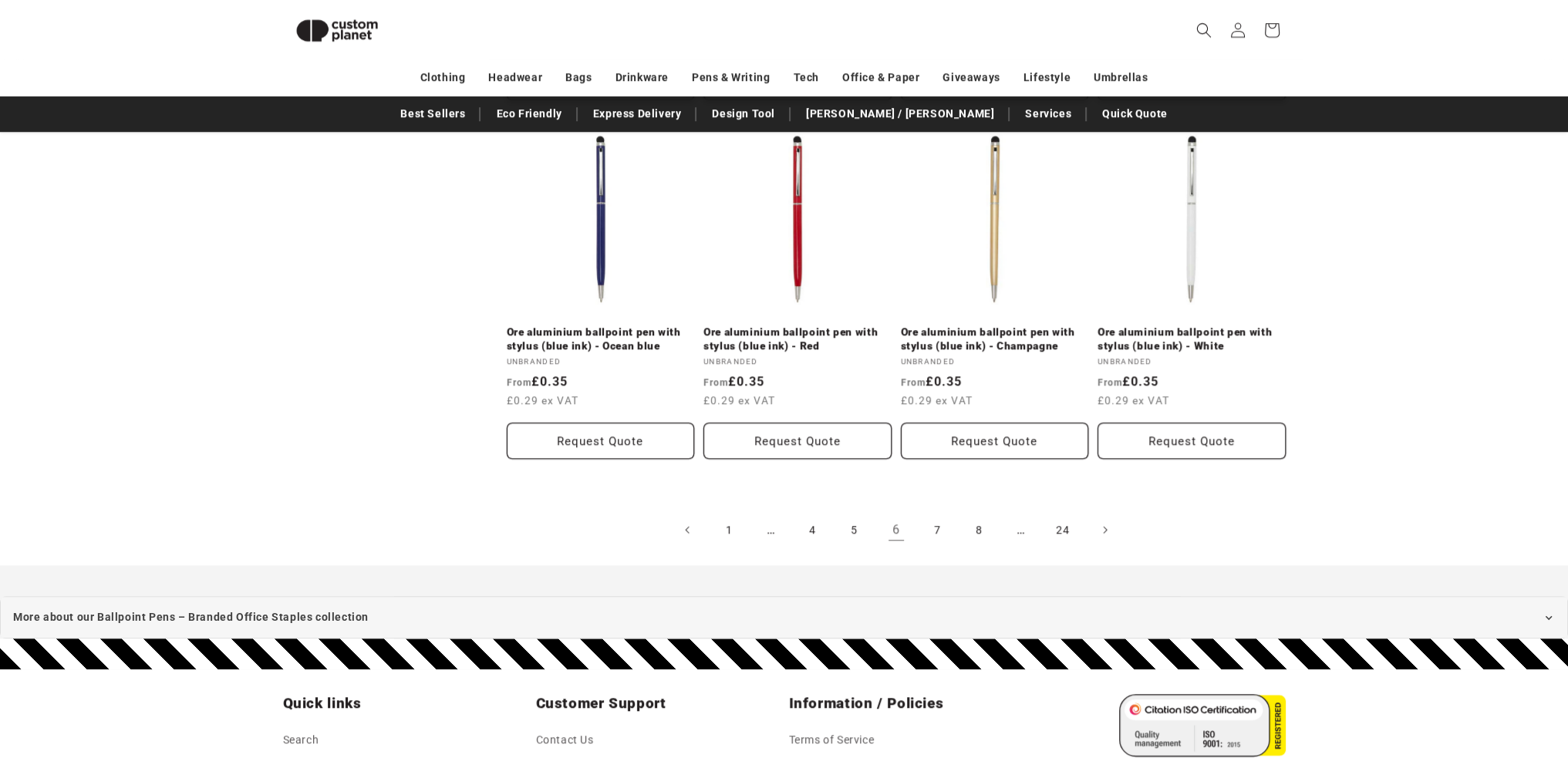
scroll to position [1734, 0]
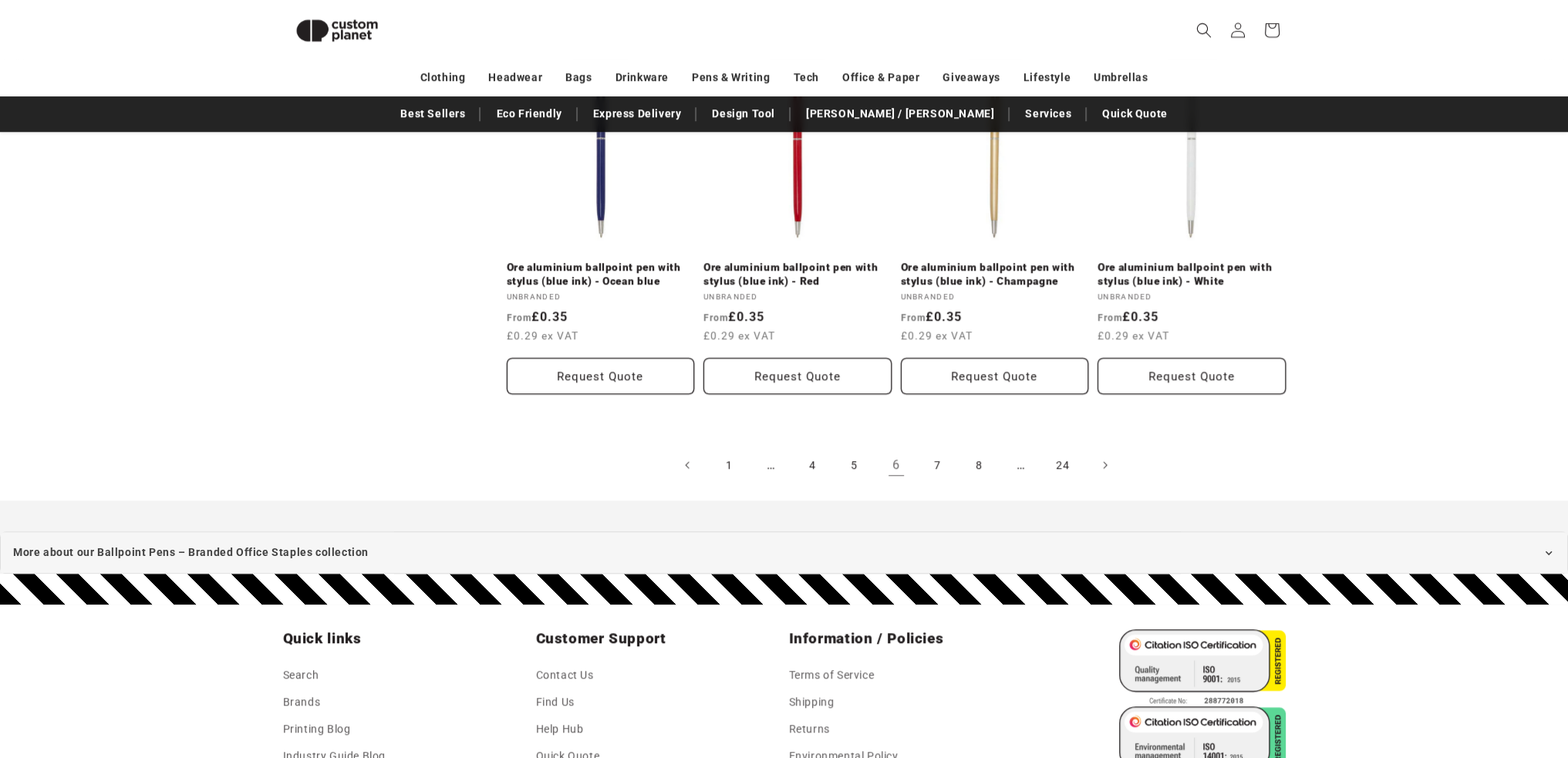
click at [938, 448] on link "7" at bounding box center [937, 465] width 33 height 33
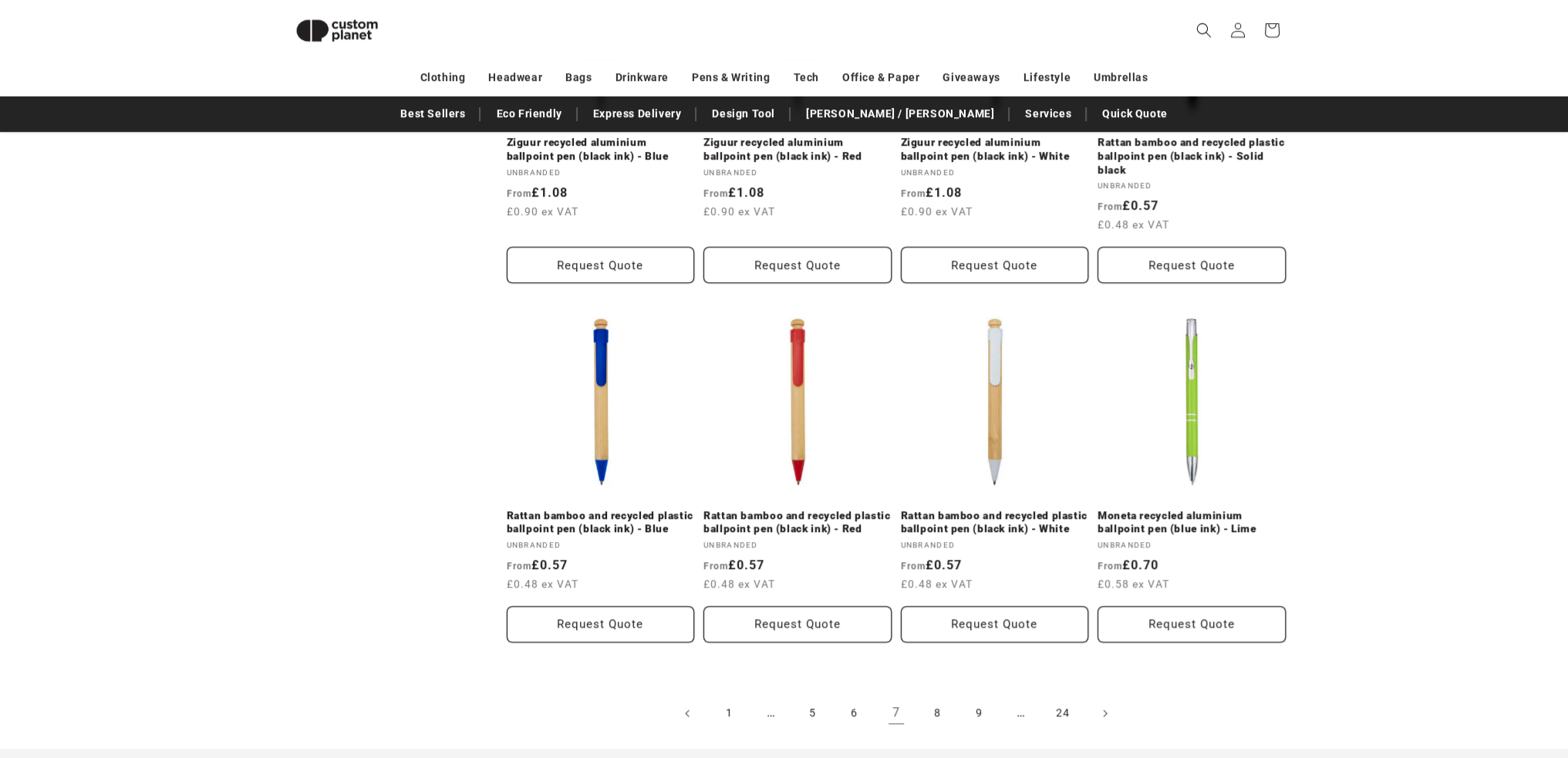
scroll to position [1501, 0]
click at [941, 694] on link "8" at bounding box center [937, 711] width 33 height 33
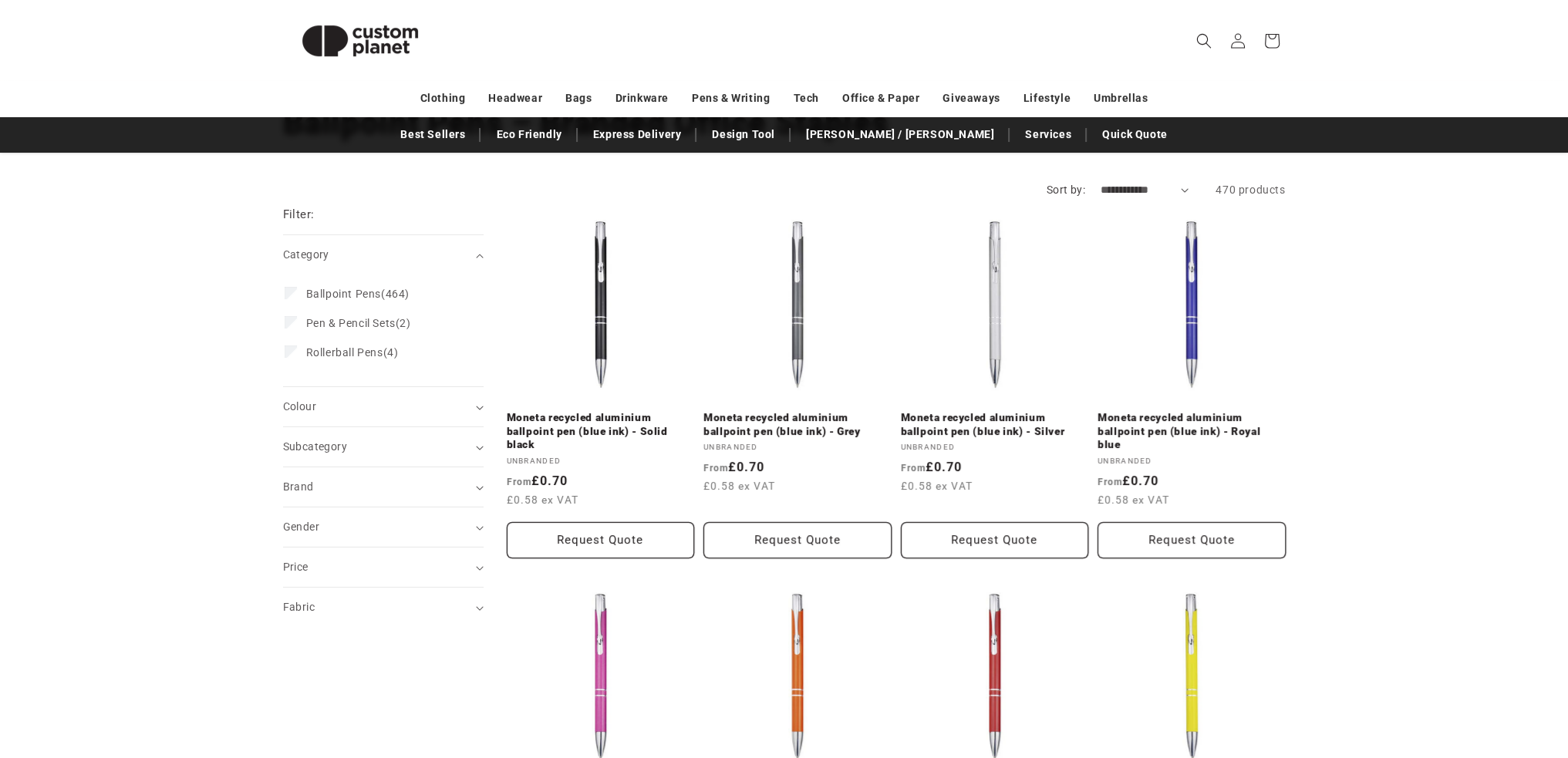
scroll to position [155, 0]
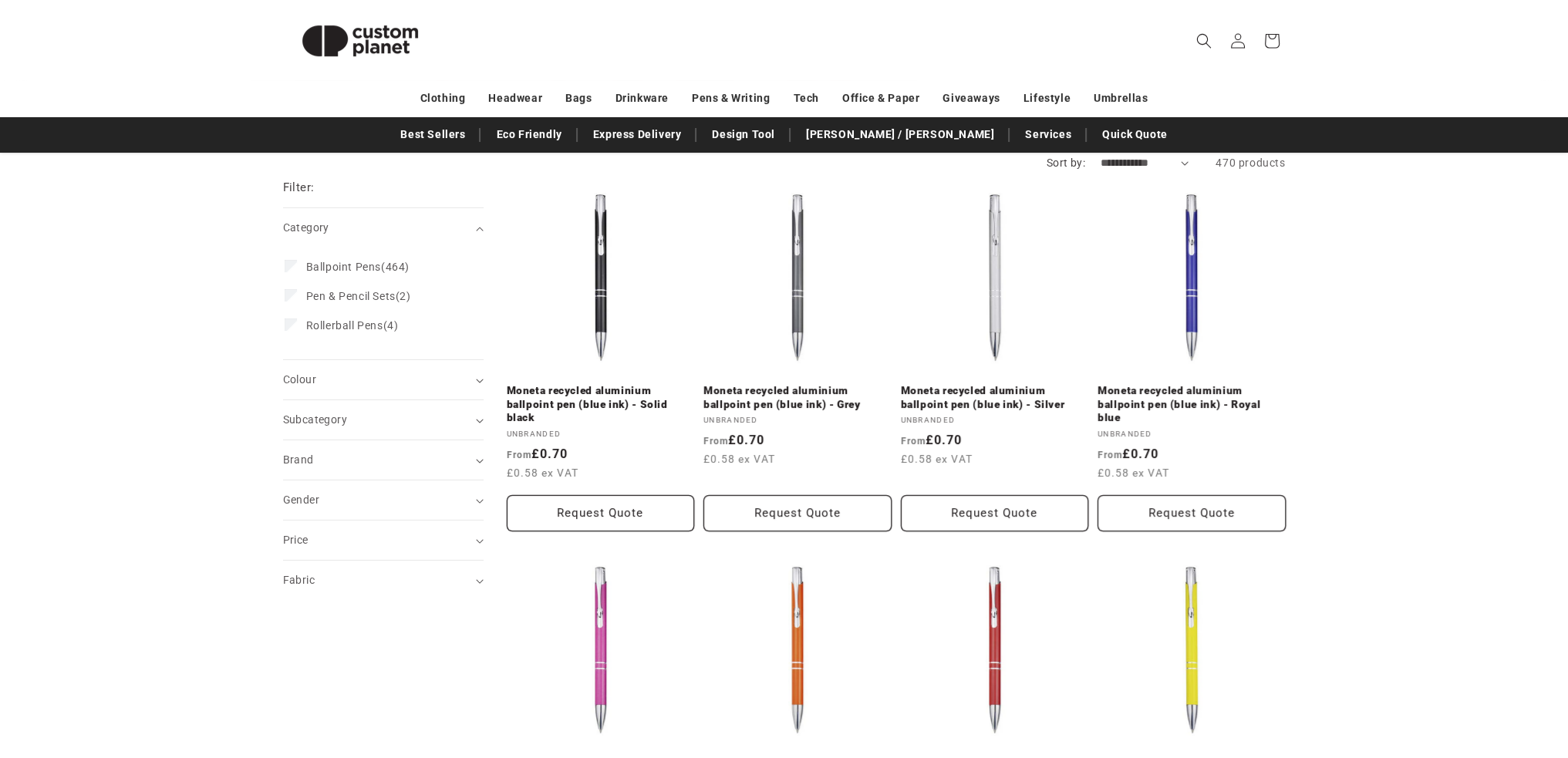
click at [448, 382] on div "Colour (0)" at bounding box center [377, 380] width 187 height 16
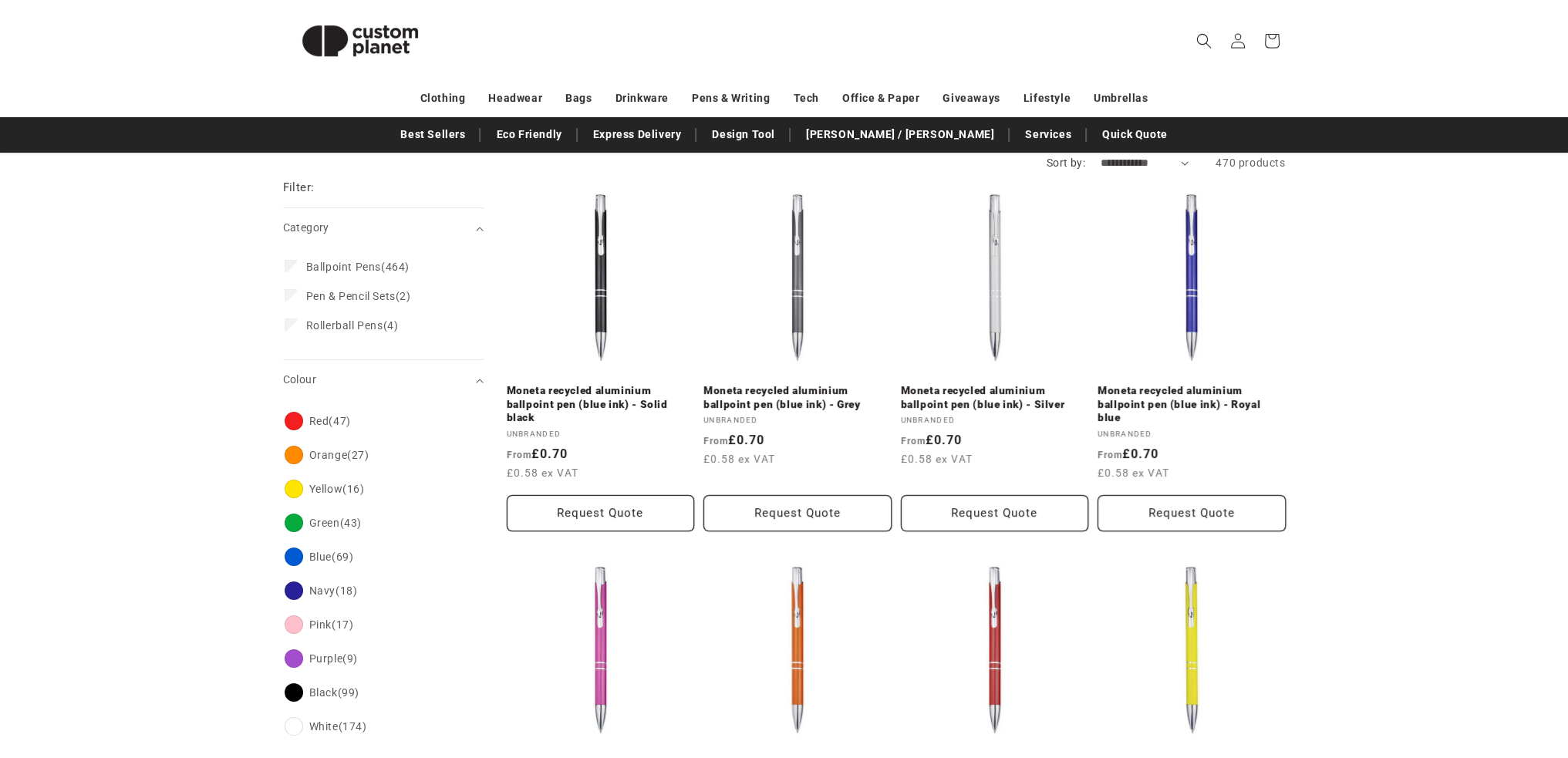
click at [448, 382] on div "Colour (0)" at bounding box center [377, 380] width 187 height 16
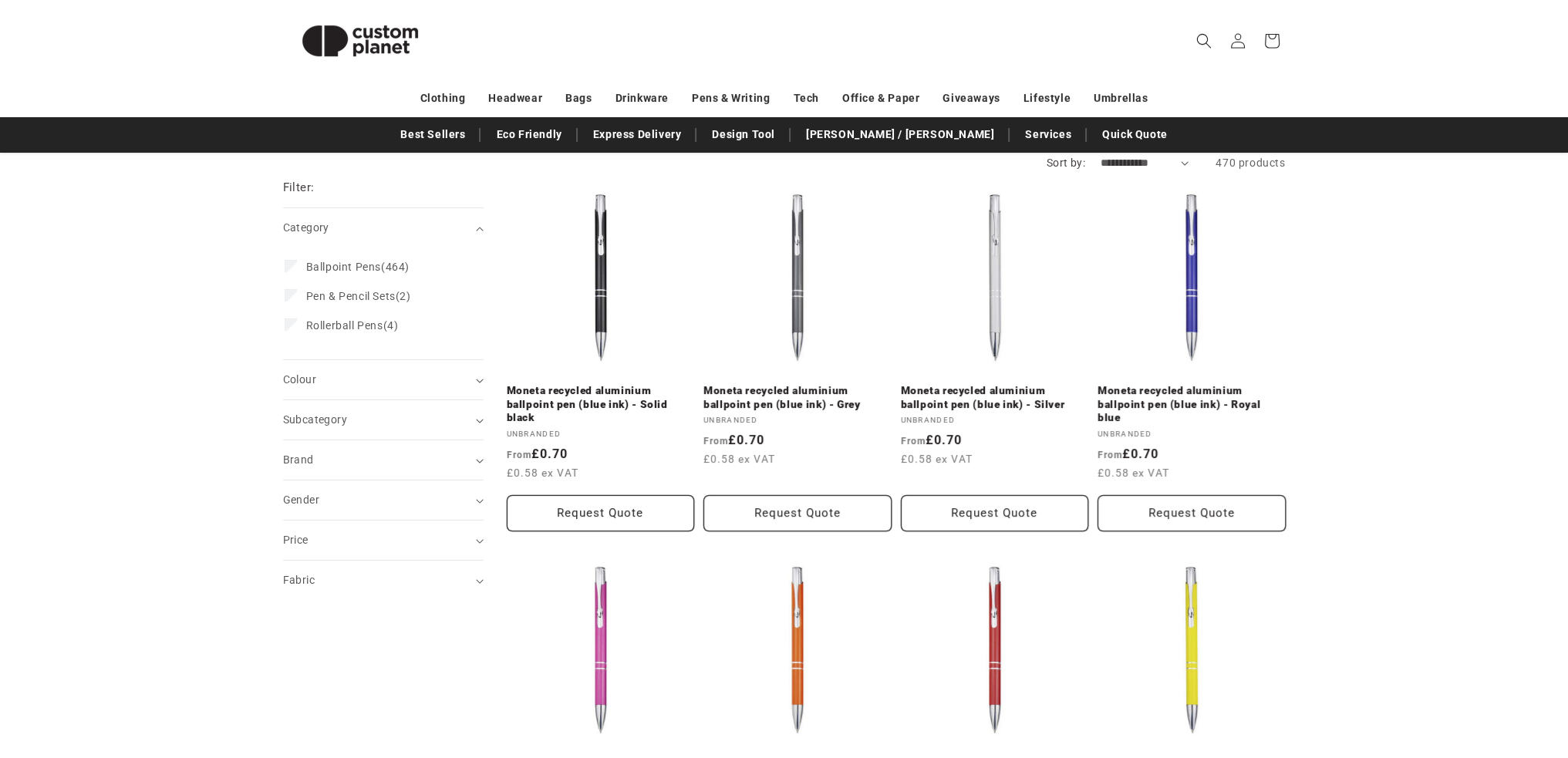
click at [442, 383] on div "Colour (0)" at bounding box center [377, 380] width 187 height 16
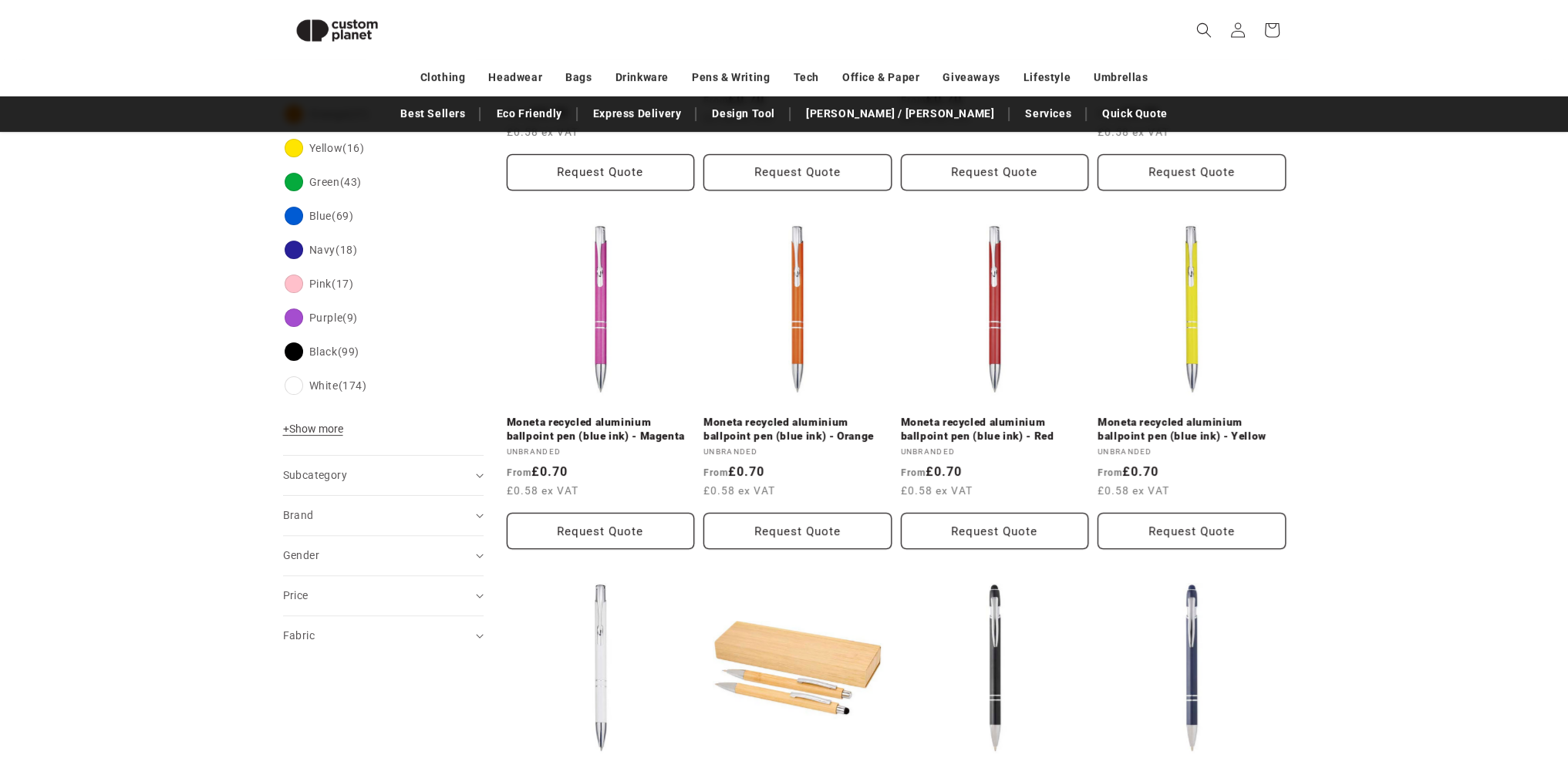
scroll to position [518, 0]
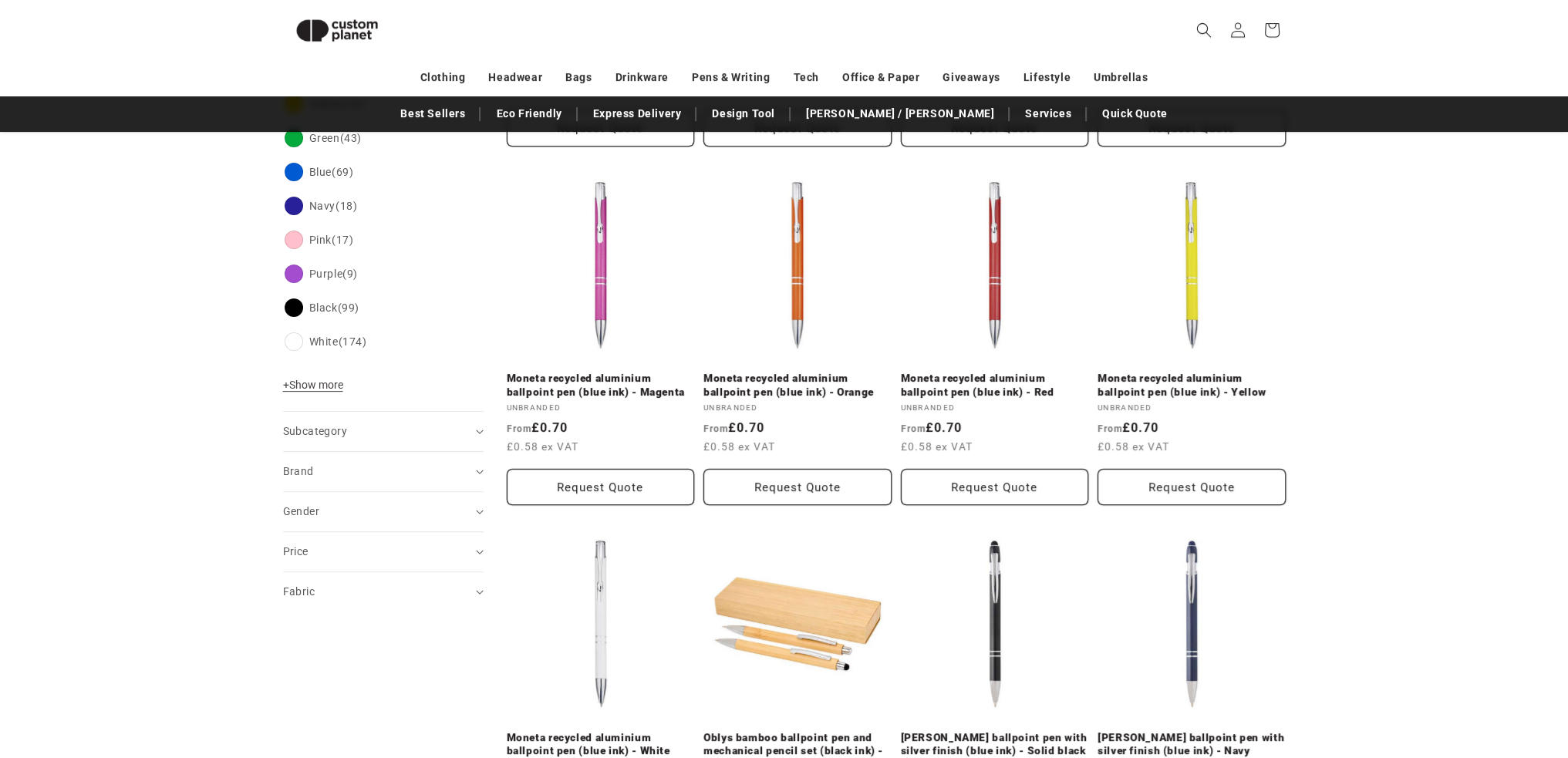
click at [361, 429] on div "Subcategory (0)" at bounding box center [377, 431] width 187 height 16
click at [350, 504] on div "Gender (0)" at bounding box center [377, 512] width 187 height 16
click at [334, 593] on div "Fabric (0)" at bounding box center [377, 592] width 187 height 16
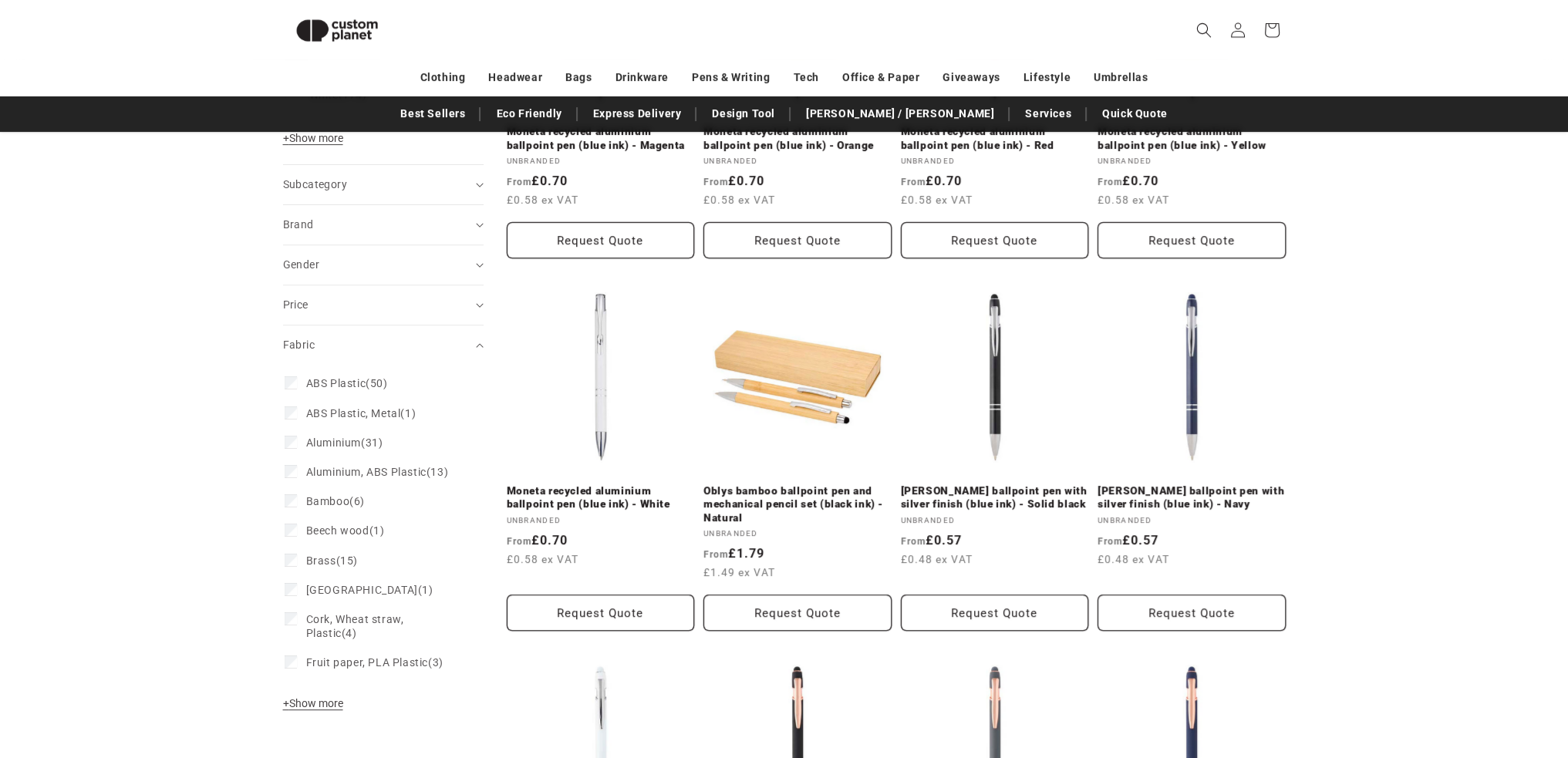
scroll to position [776, 0]
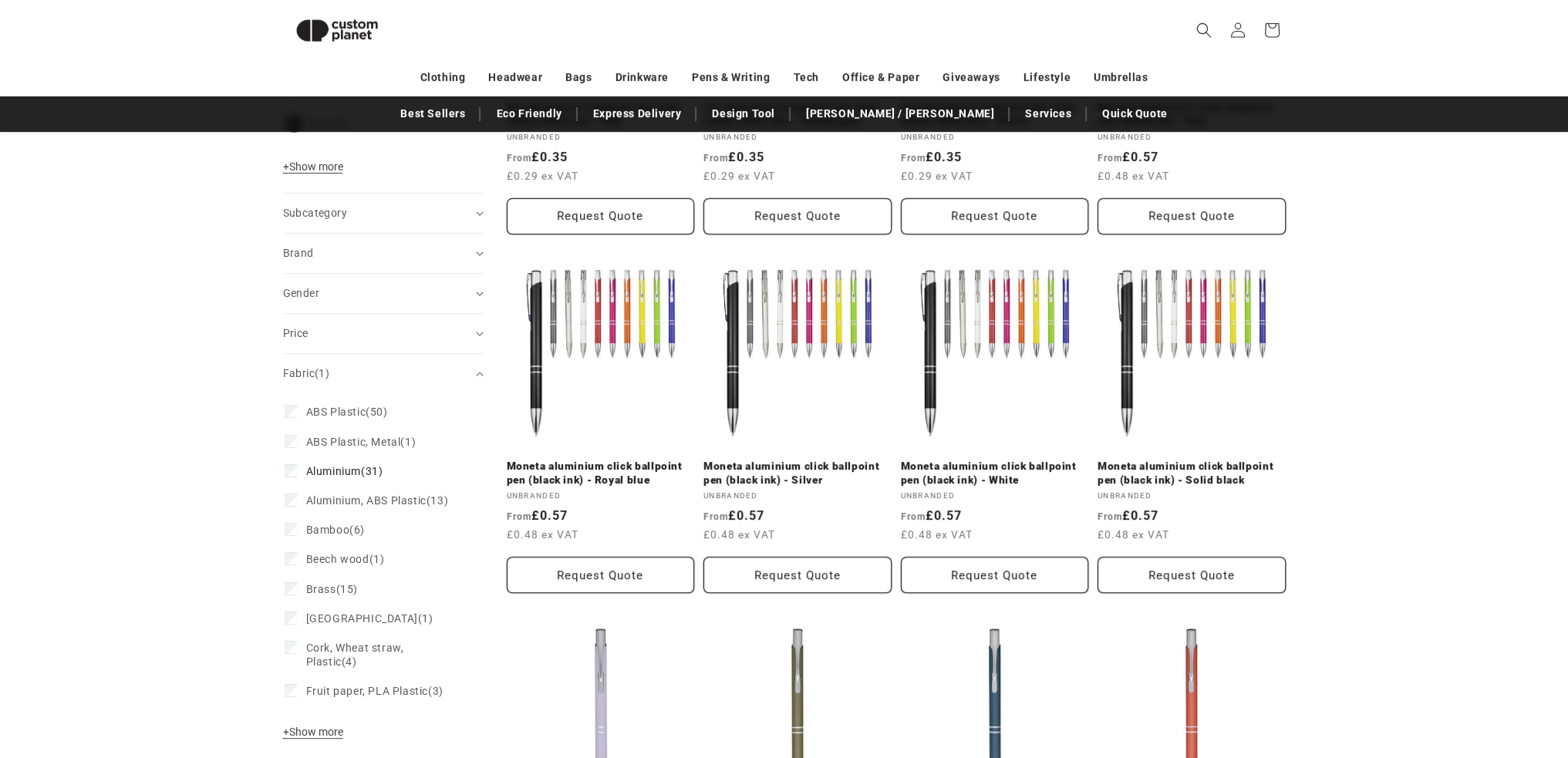
scroll to position [815, 0]
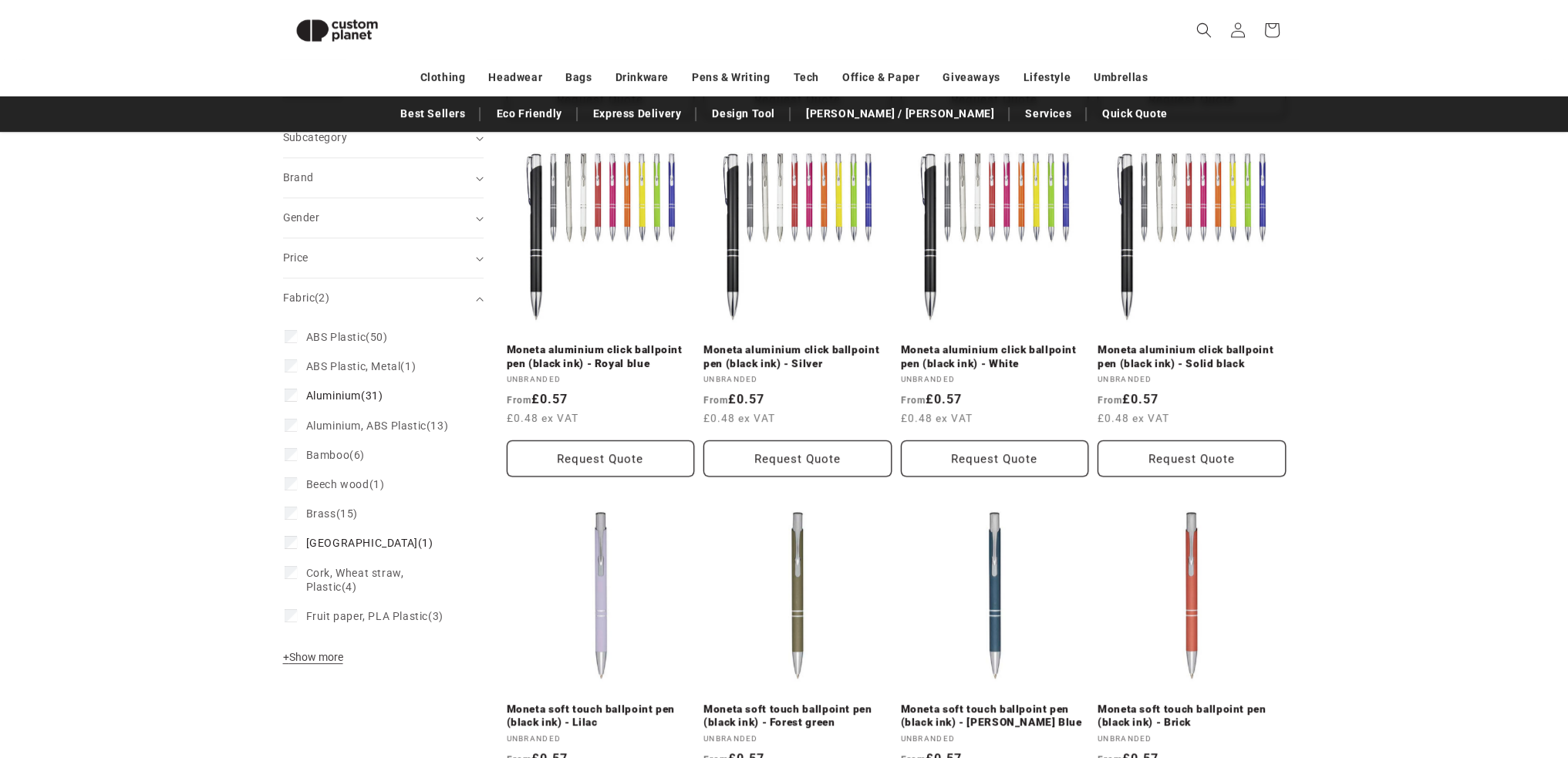
scroll to position [924, 0]
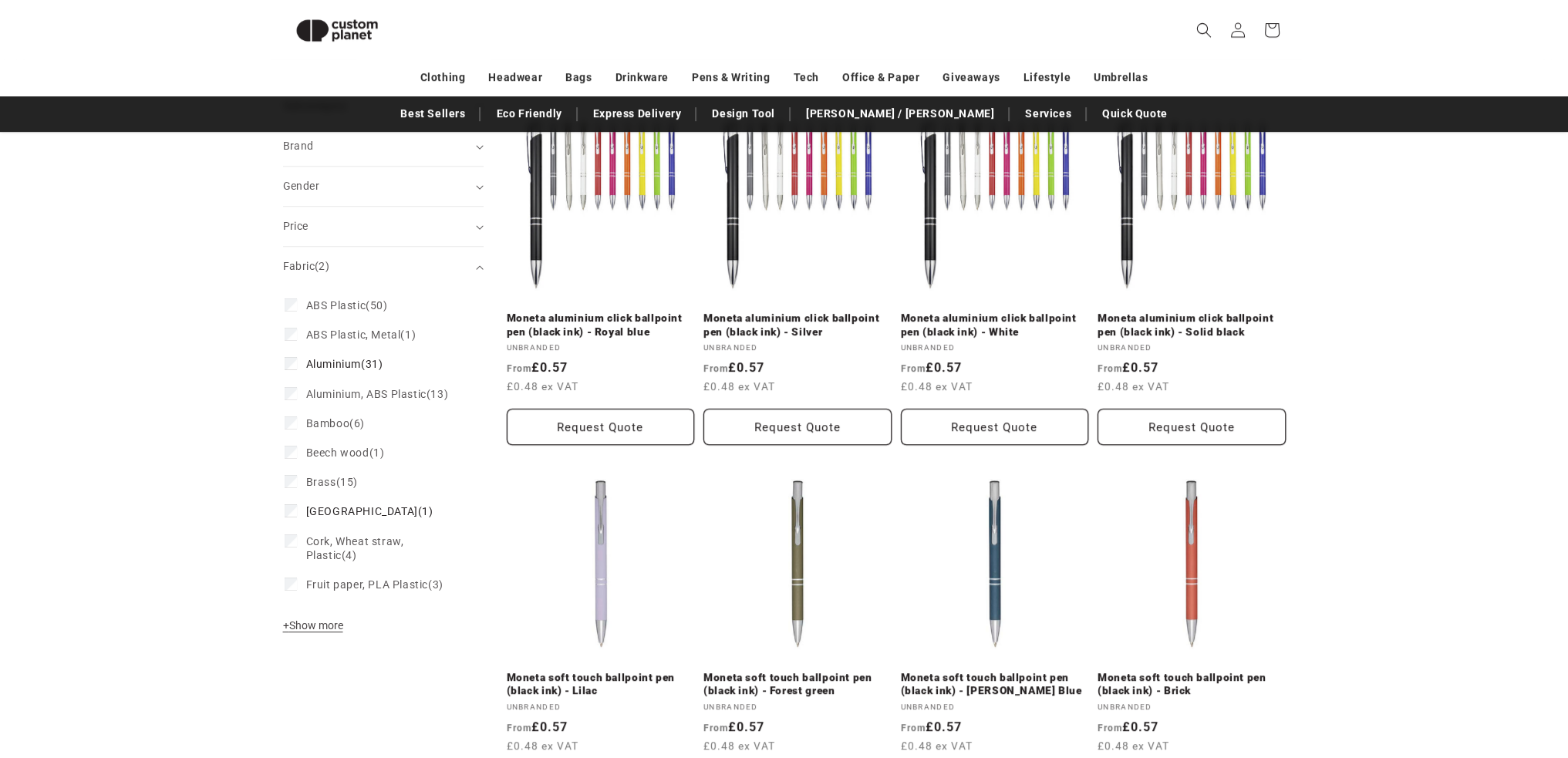
click at [308, 619] on span "+ Show more" at bounding box center [313, 625] width 60 height 13
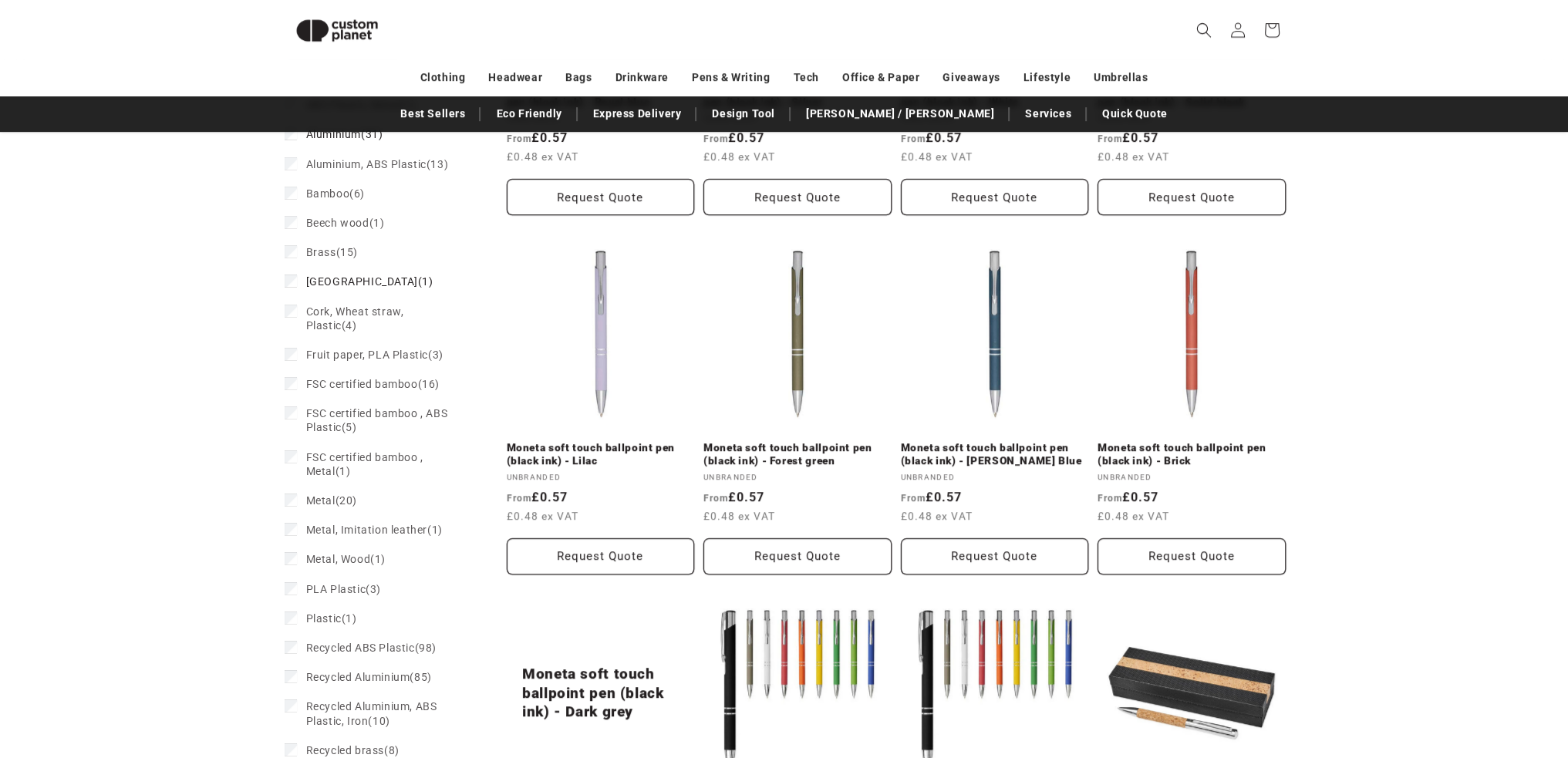
scroll to position [1156, 0]
click at [290, 494] on label "Metal (20) Metal (20 products)" at bounding box center [378, 499] width 188 height 30
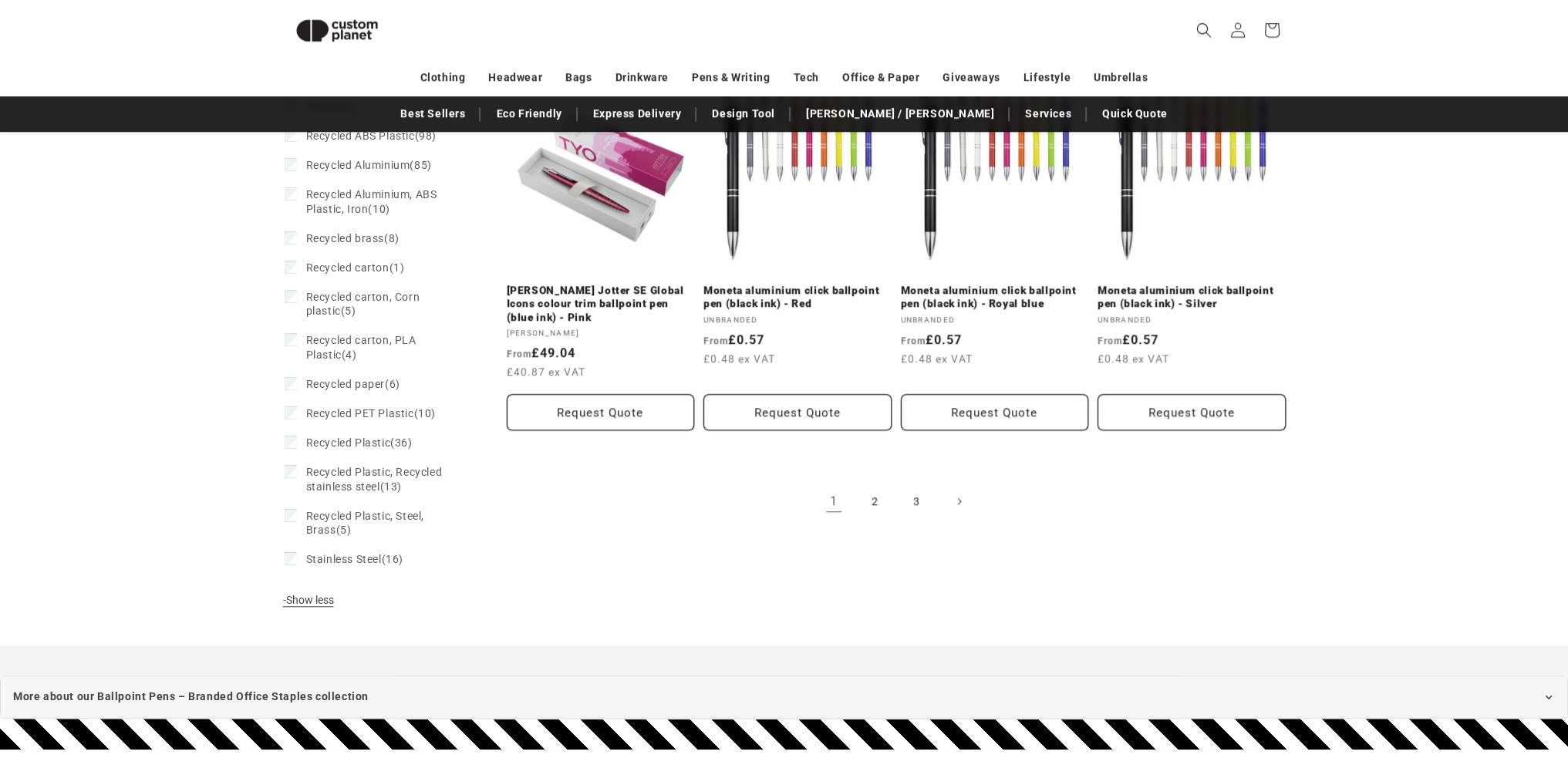
scroll to position [1706, 0]
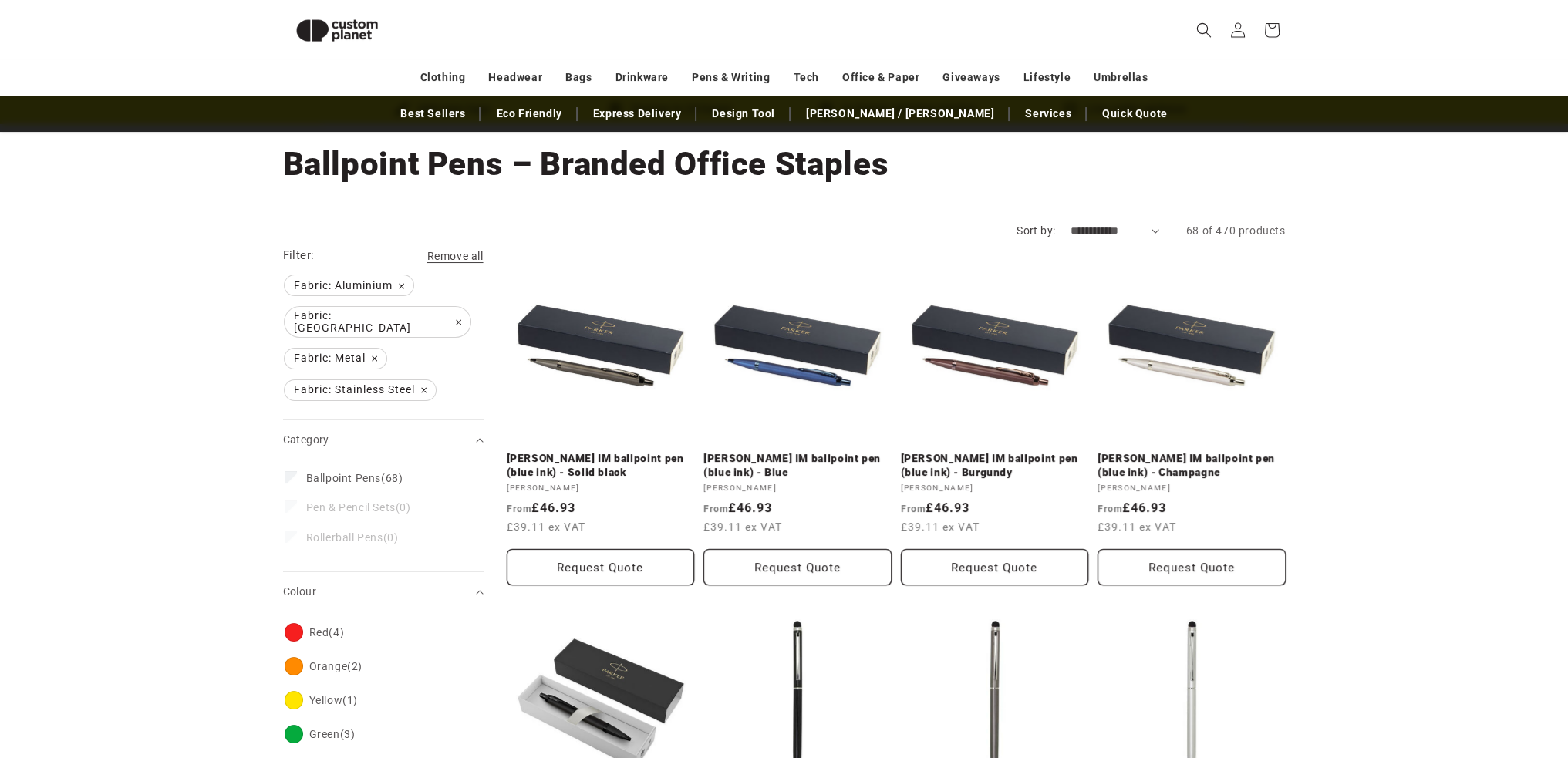
scroll to position [40, 0]
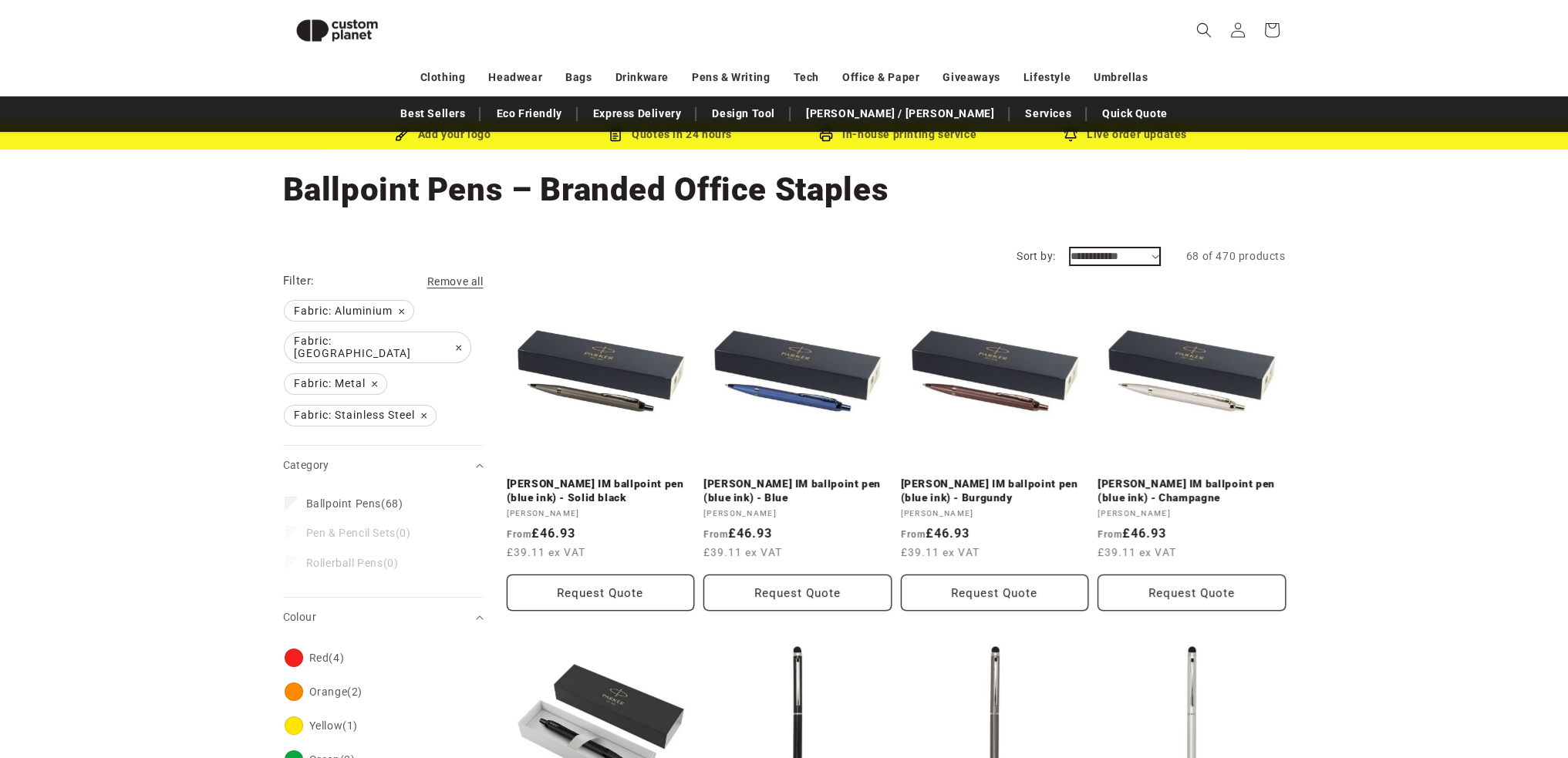
click at [1149, 255] on select "**********" at bounding box center [1114, 256] width 89 height 16
select select "**********"
click at [1070, 248] on select "**********" at bounding box center [1114, 256] width 89 height 16
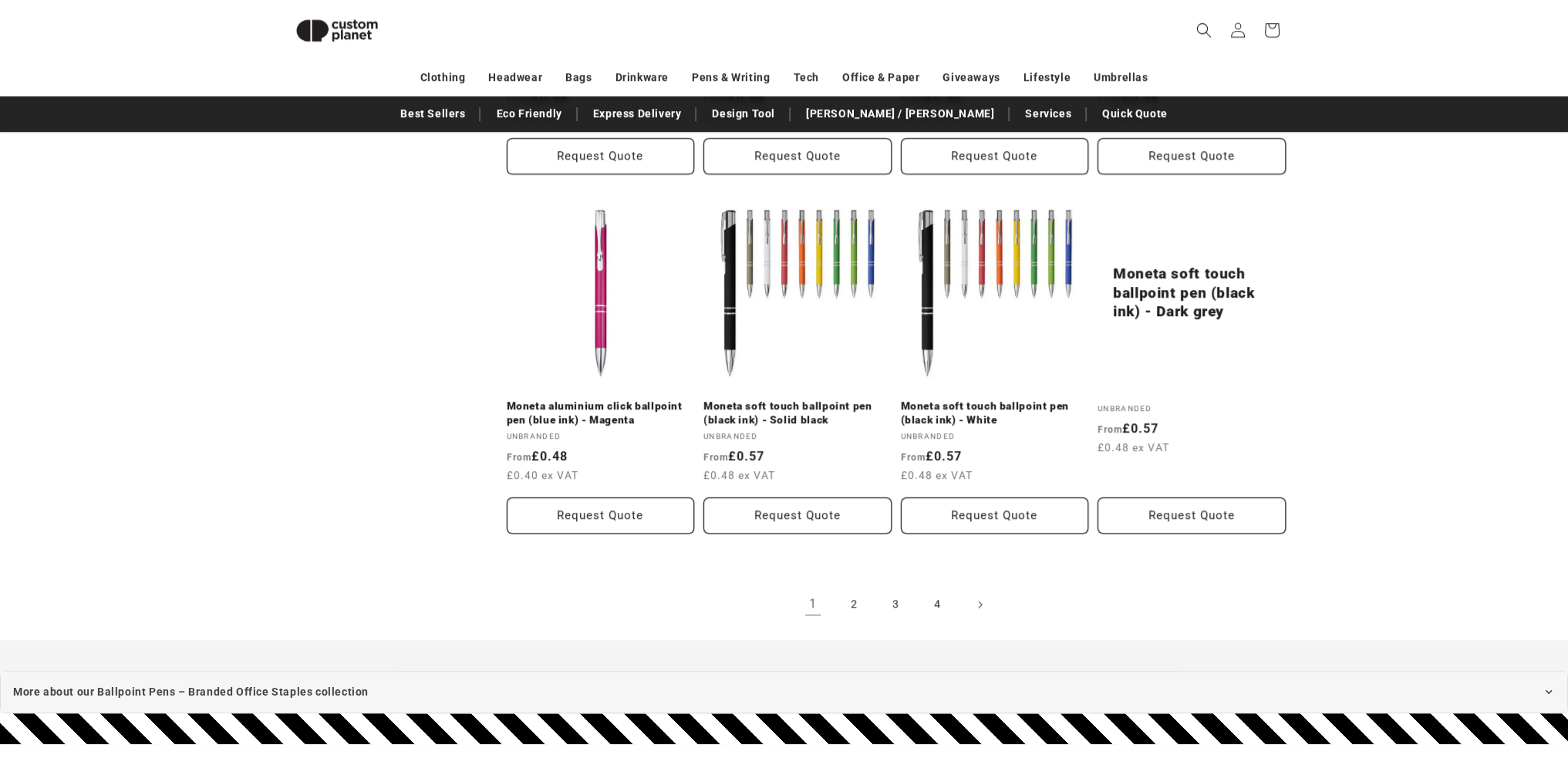
scroll to position [1611, 0]
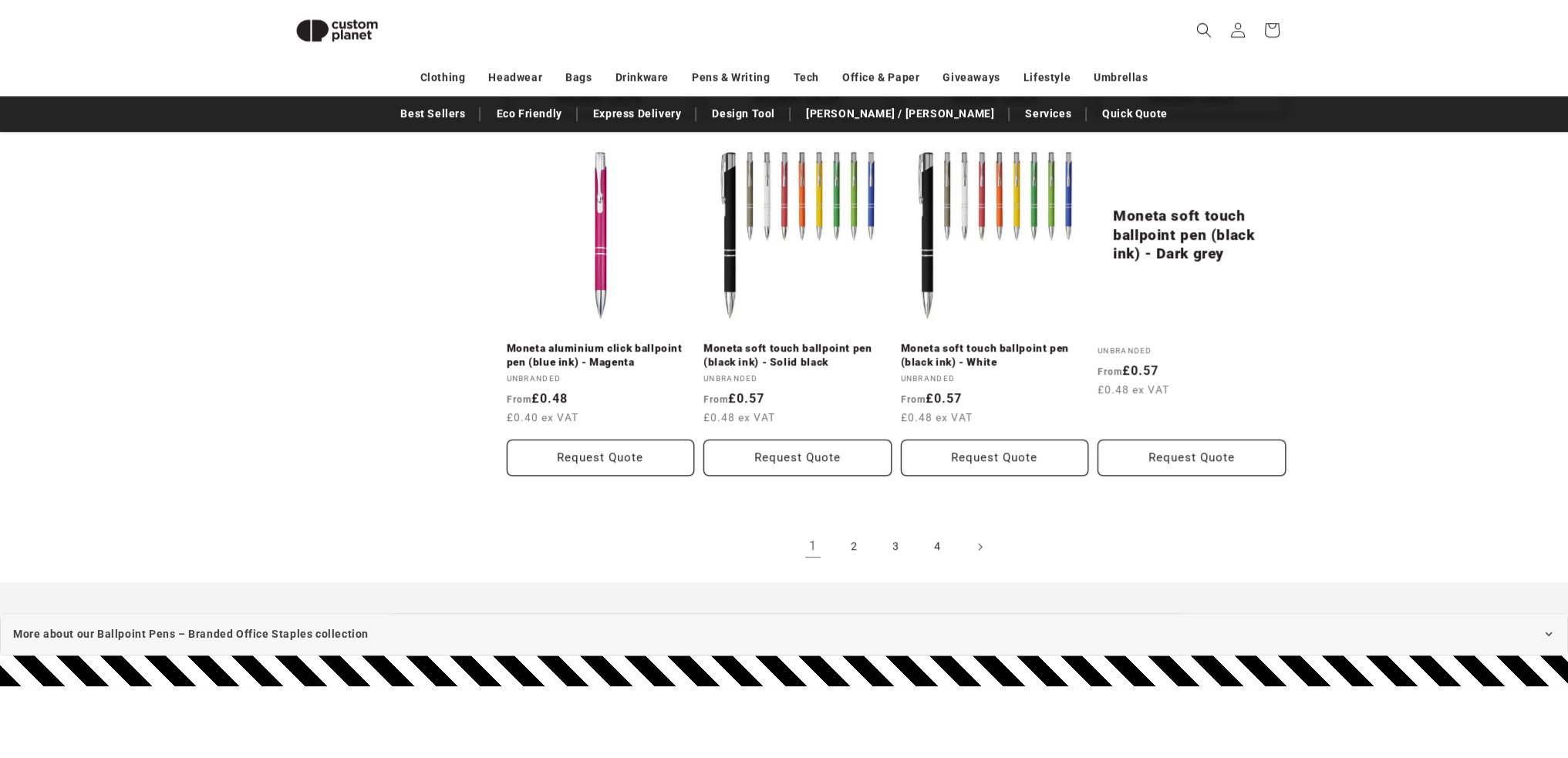
click at [847, 546] on link "2" at bounding box center [854, 546] width 33 height 33
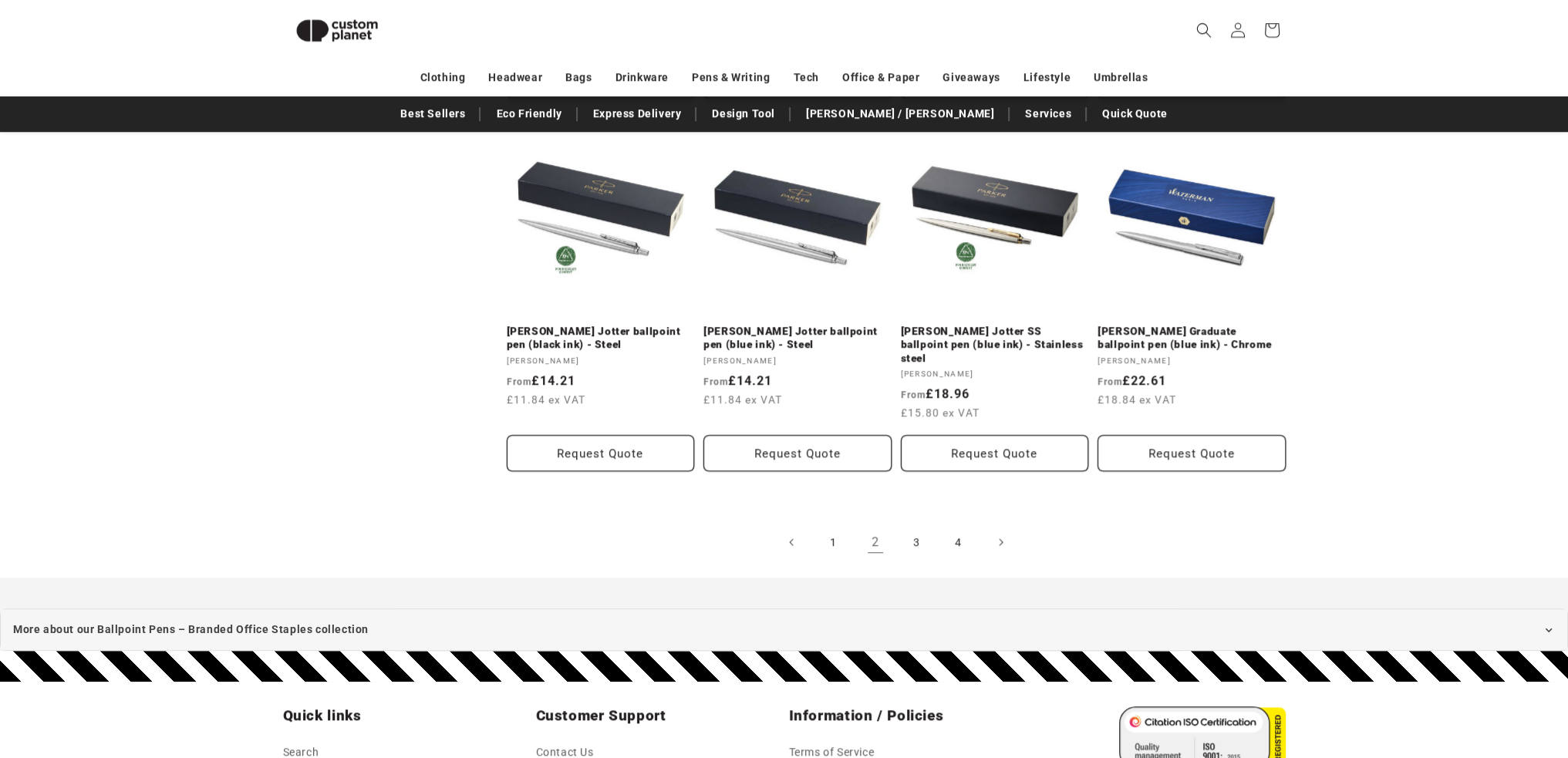
scroll to position [1711, 0]
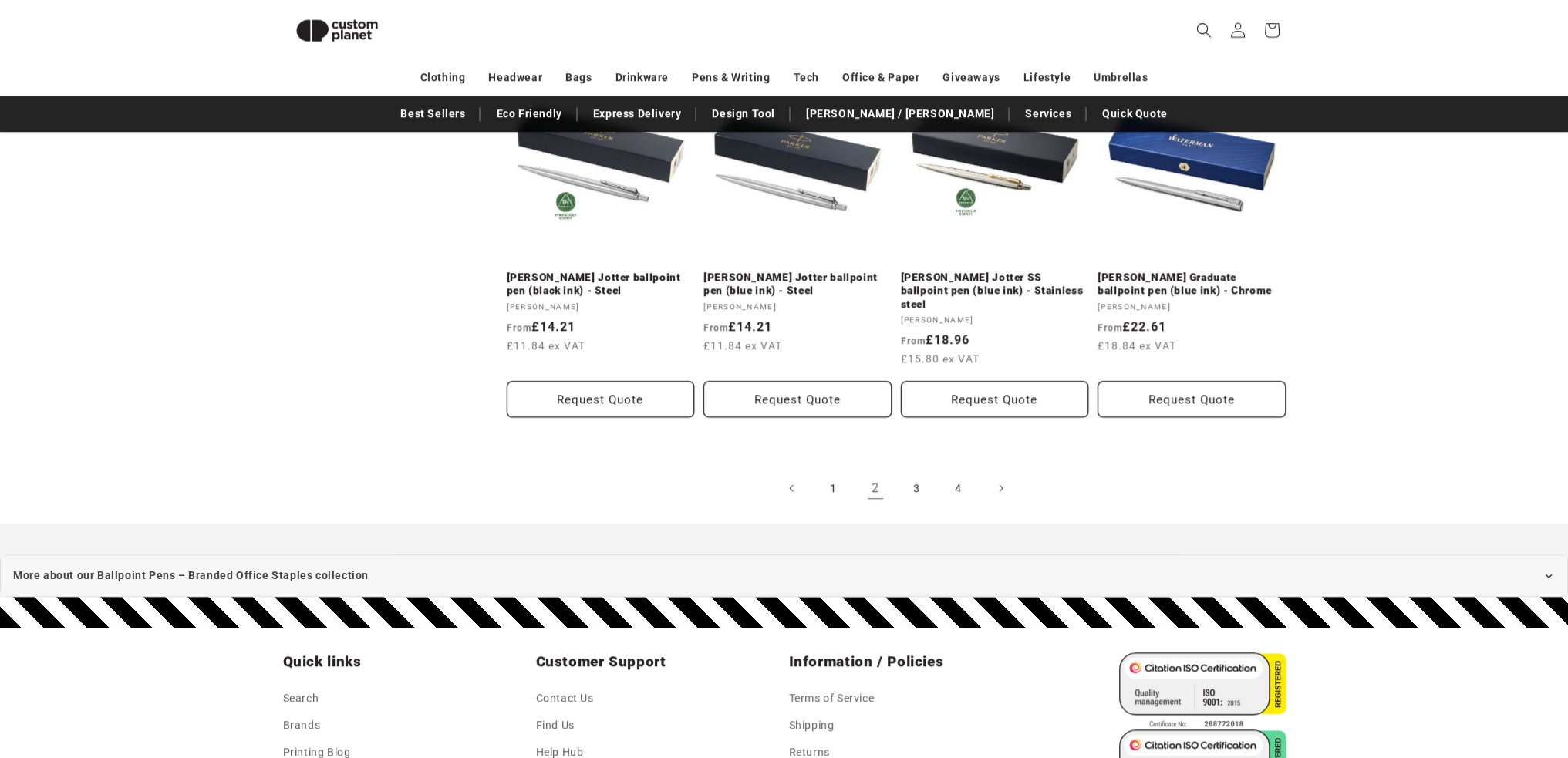
click at [913, 480] on link "3" at bounding box center [916, 488] width 33 height 33
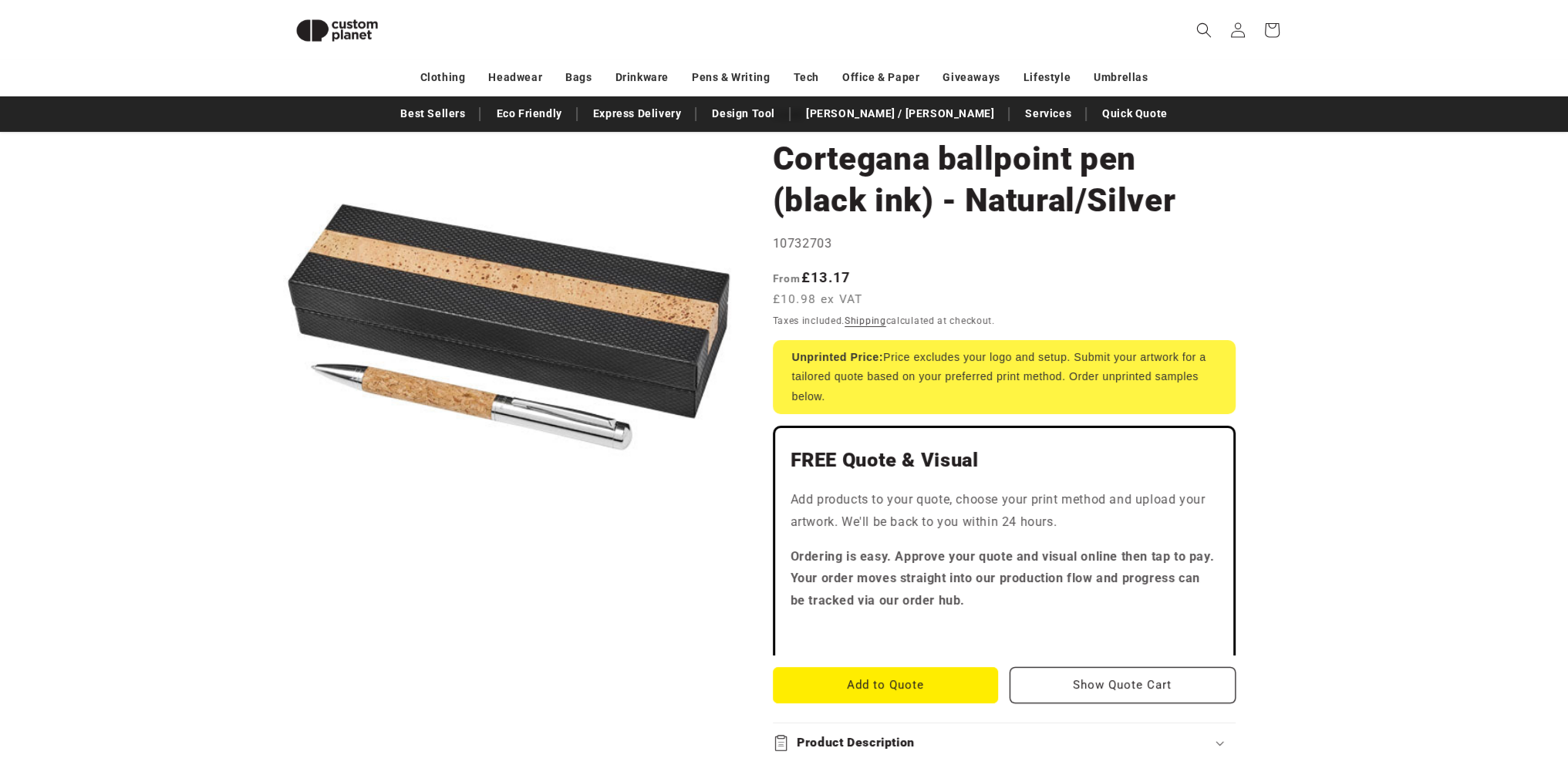
scroll to position [108, 0]
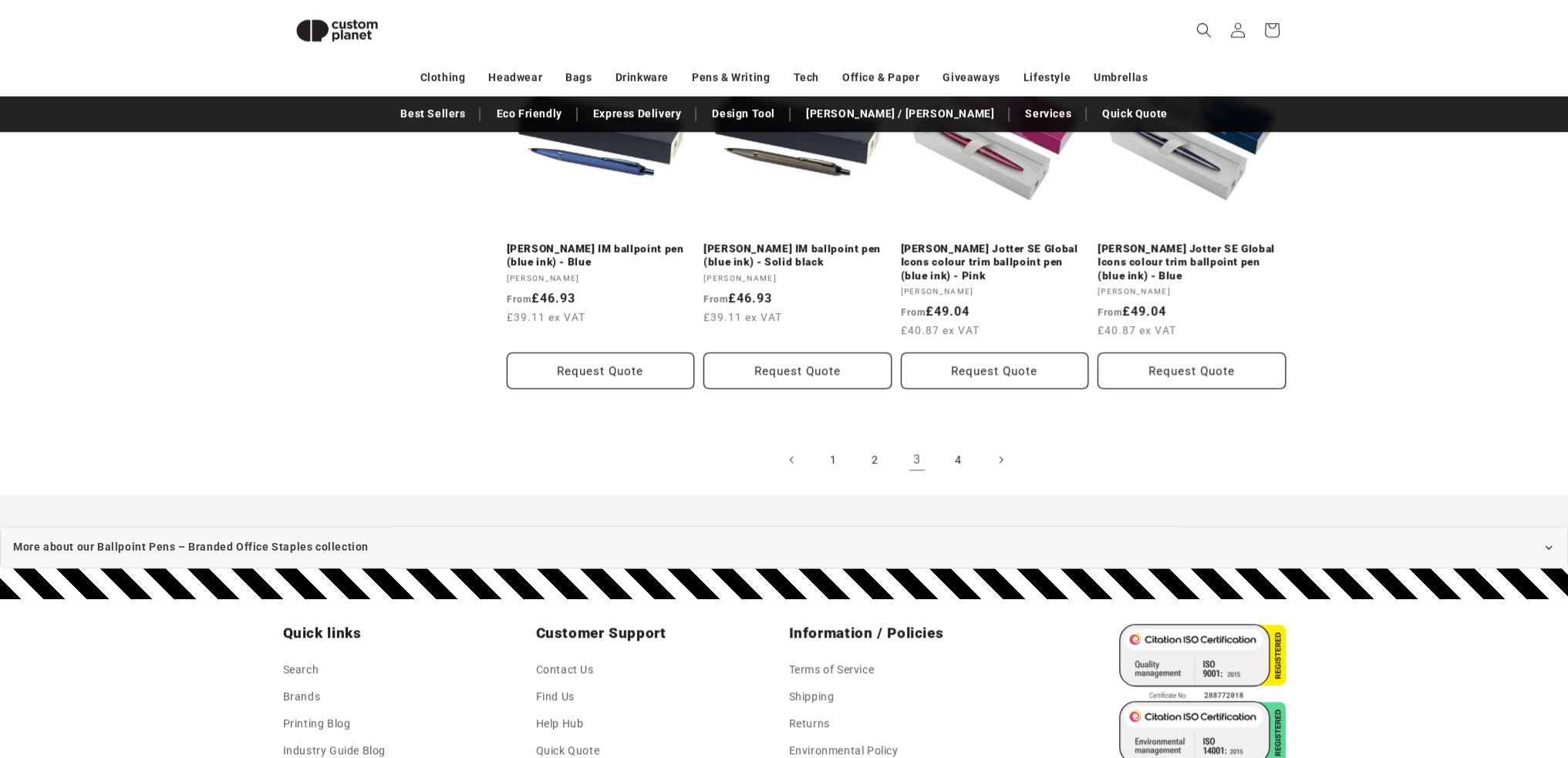
scroll to position [1774, 0]
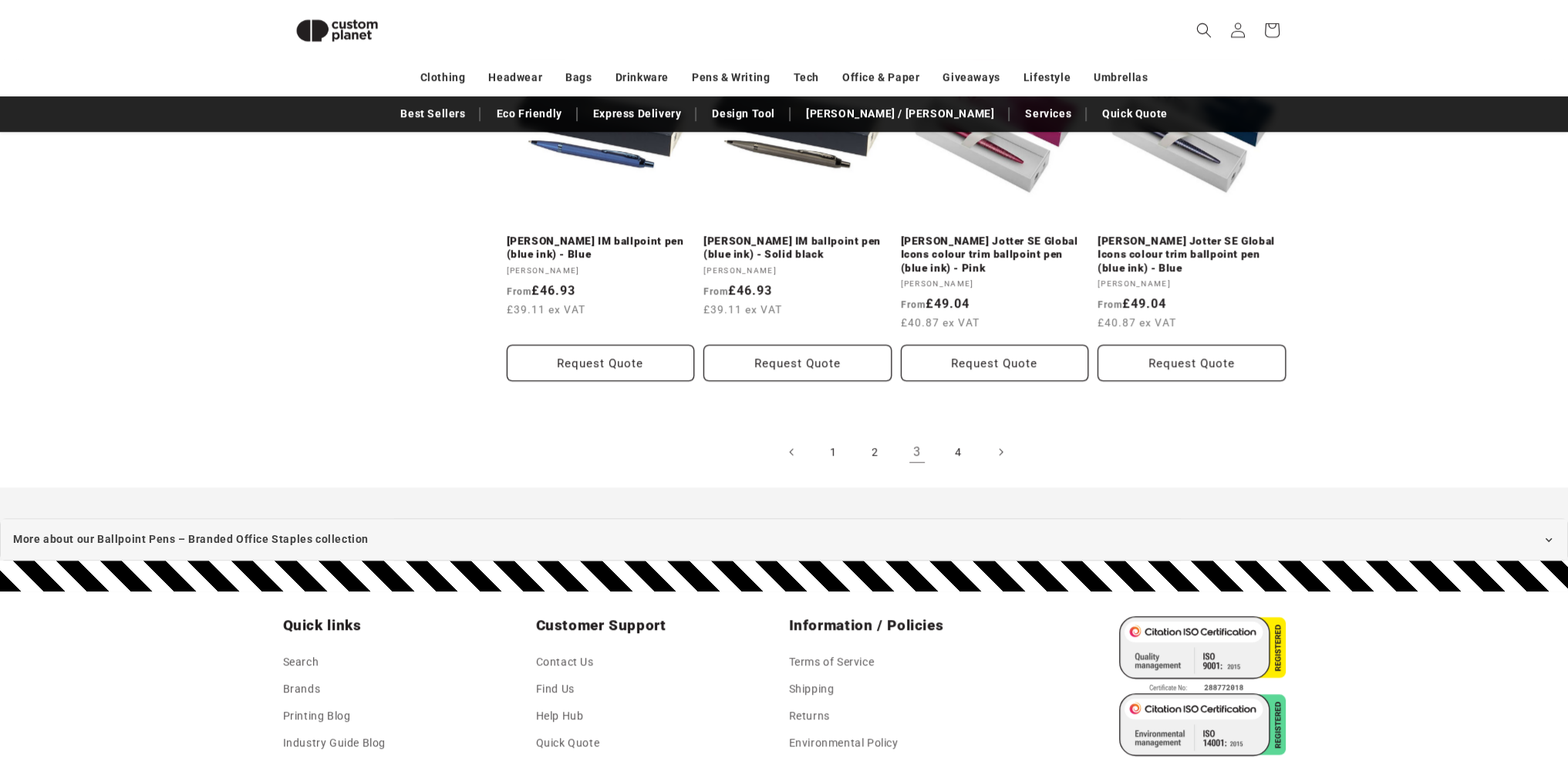
click at [959, 440] on link "4" at bounding box center [959, 452] width 33 height 33
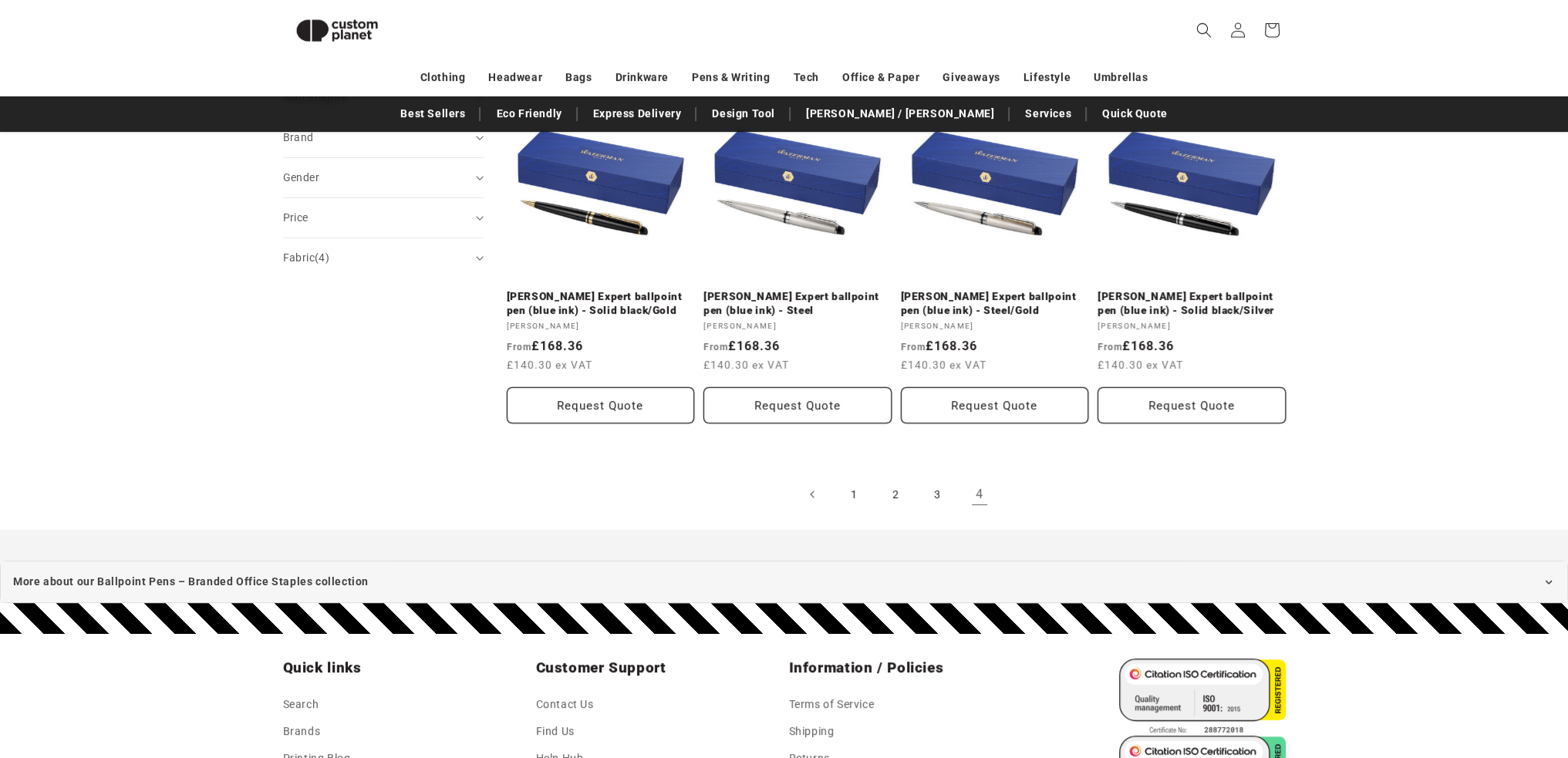
scroll to position [606, 0]
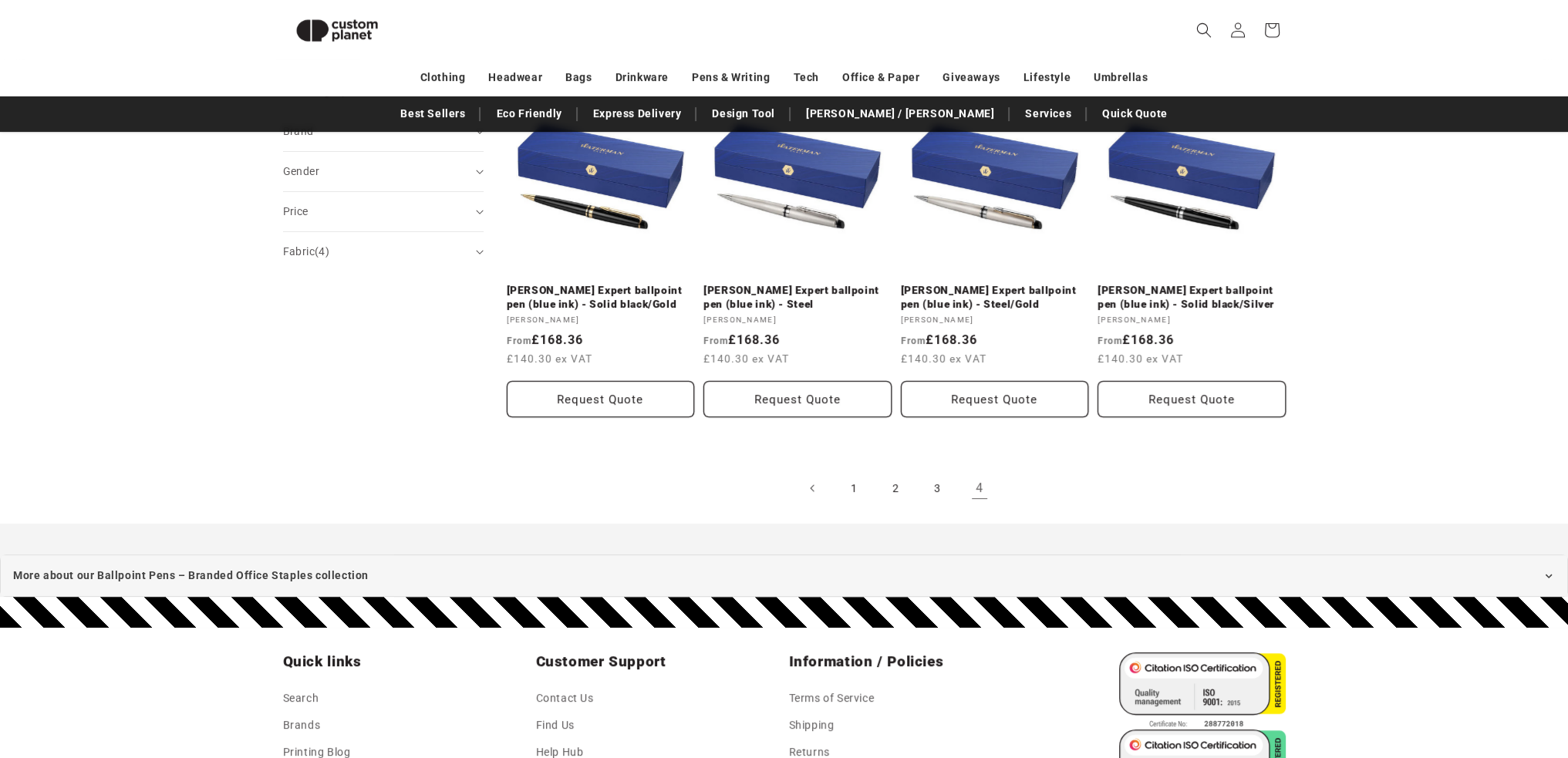
drag, startPoint x: 1575, startPoint y: 189, endPoint x: 1537, endPoint y: 465, distance: 278.6
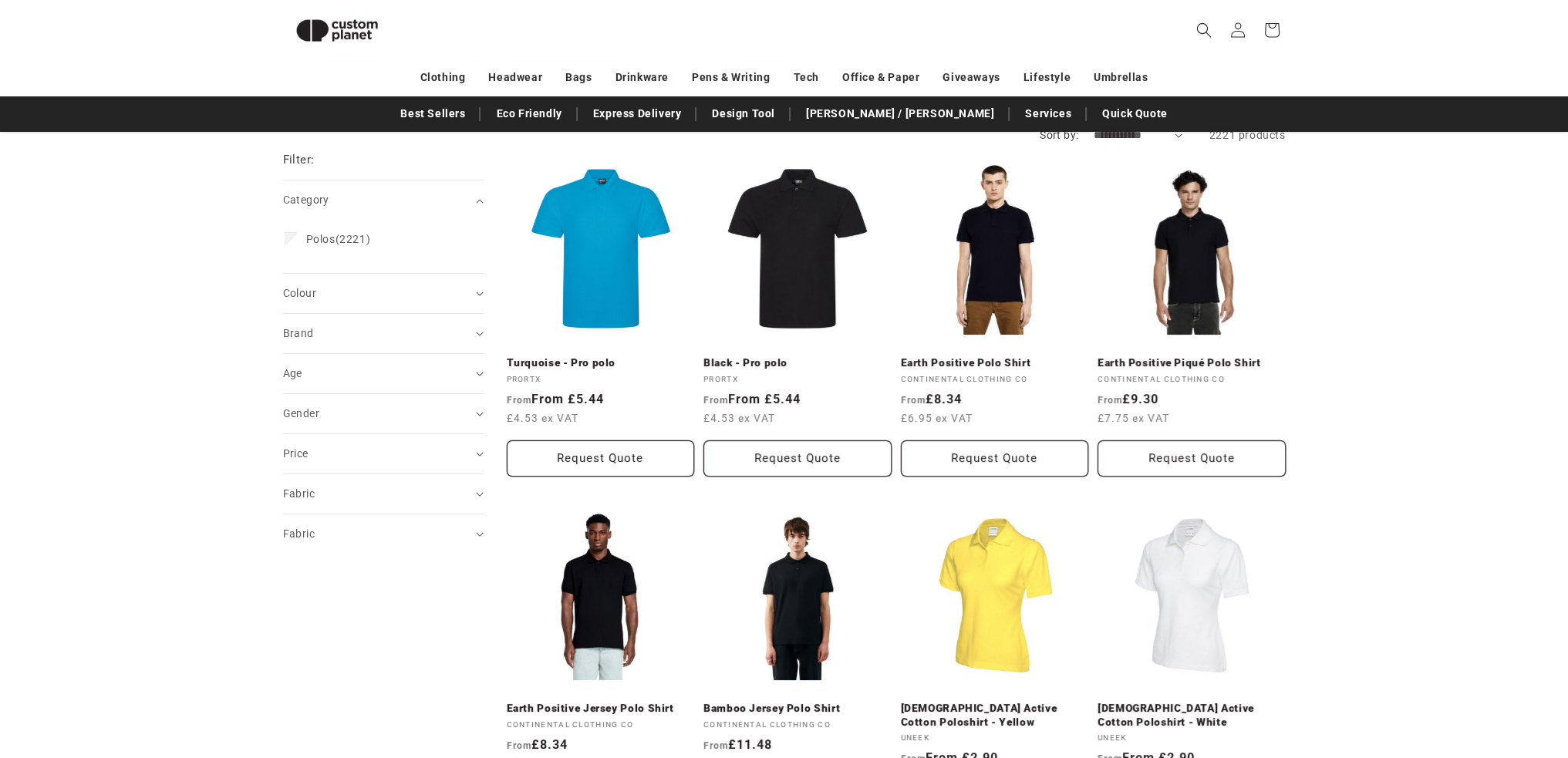
scroll to position [133, 0]
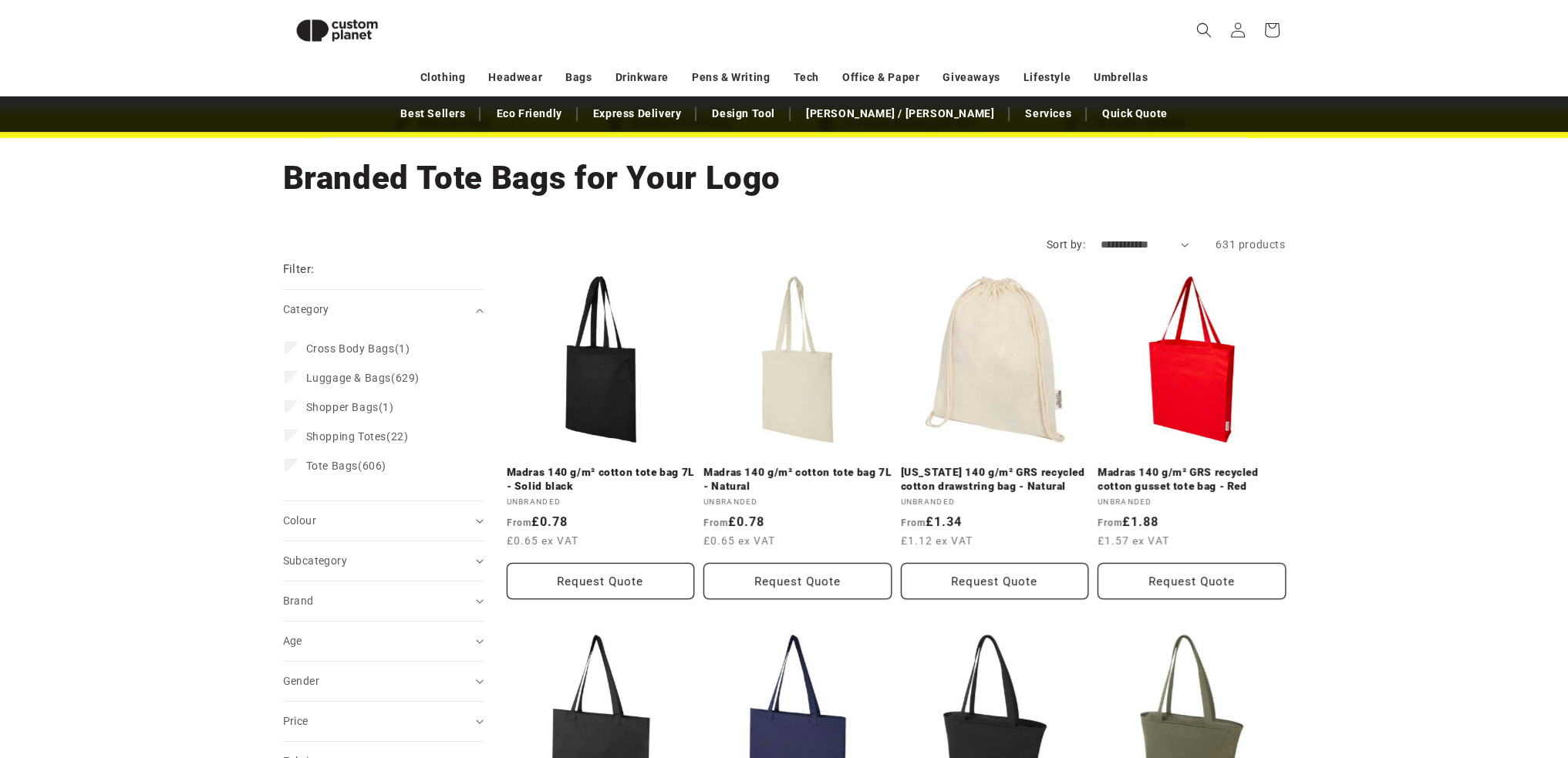
scroll to position [19, 0]
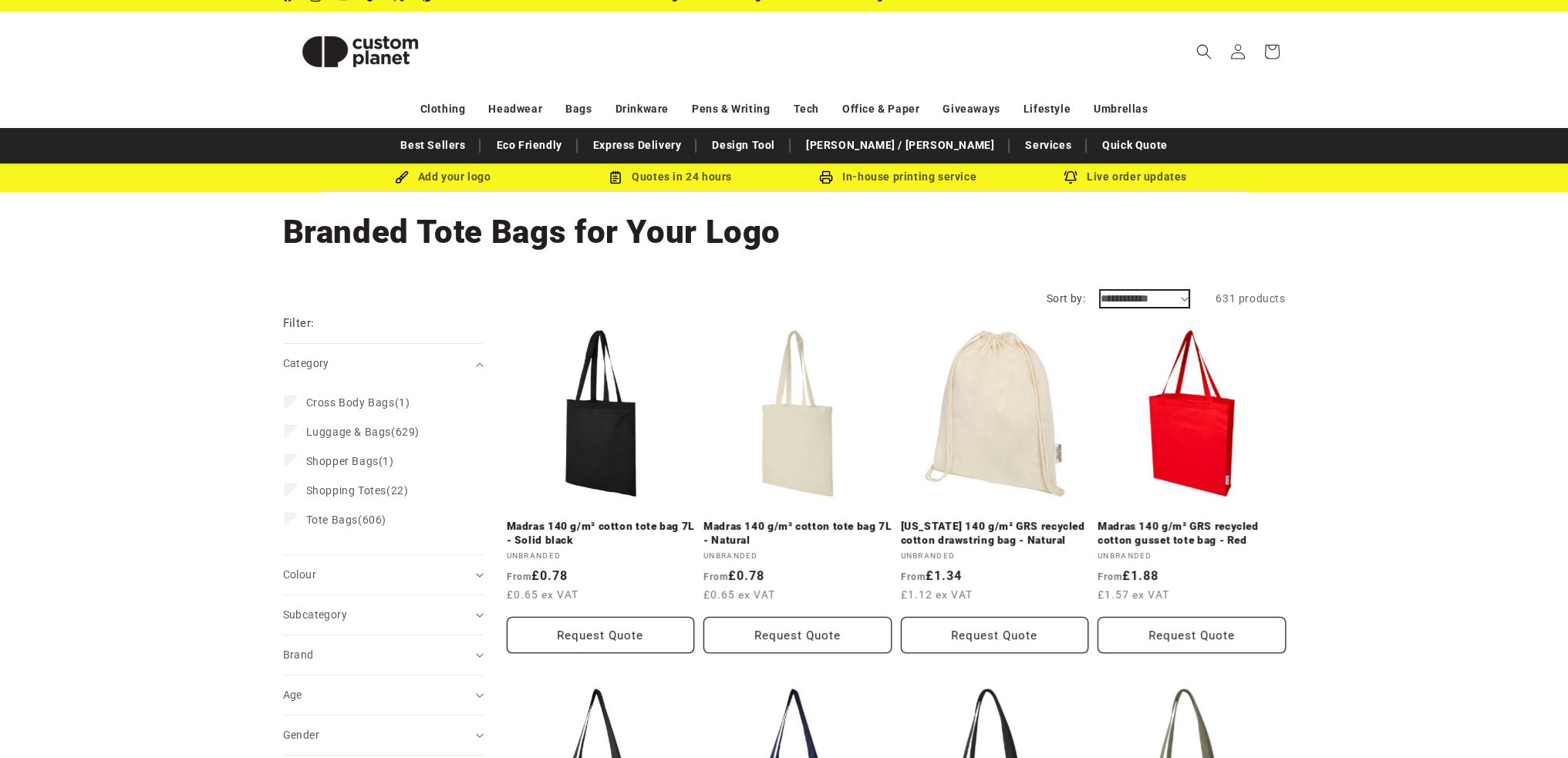
click at [1181, 290] on select "**********" at bounding box center [1145, 298] width 89 height 16
select select "**********"
click at [1100, 290] on select "**********" at bounding box center [1145, 298] width 89 height 16
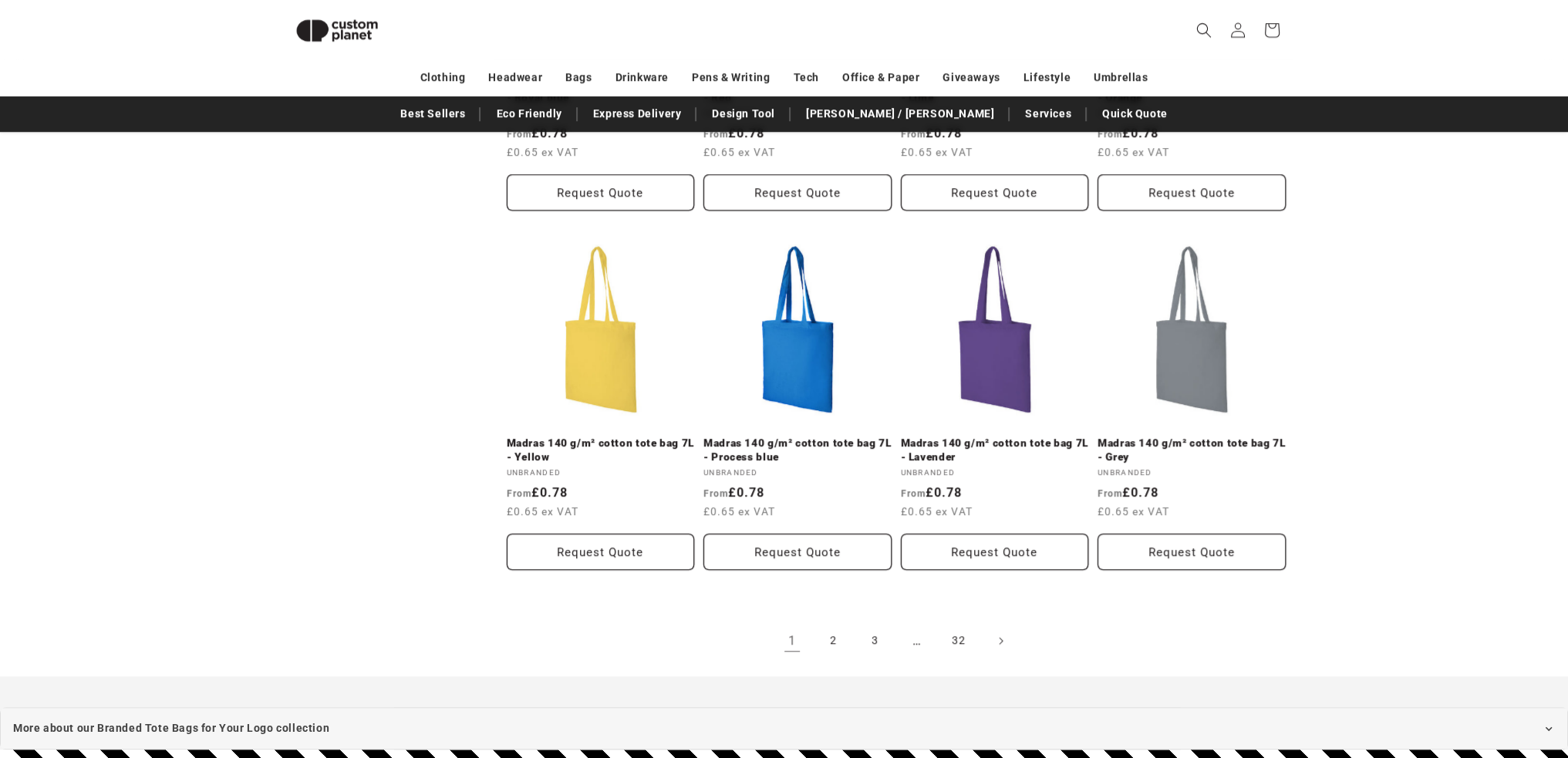
scroll to position [1541, 0]
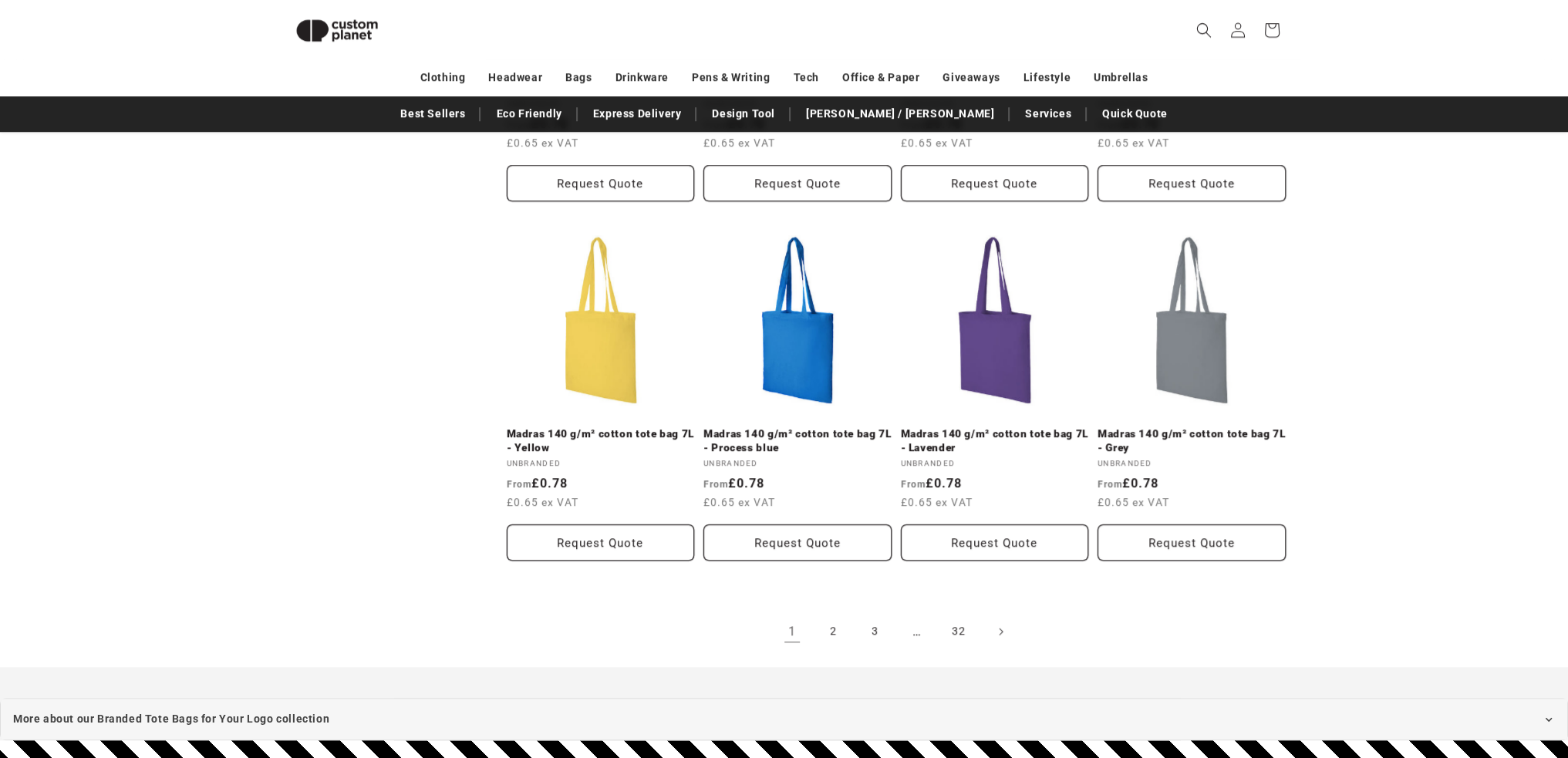
click at [833, 628] on link "2" at bounding box center [834, 631] width 33 height 33
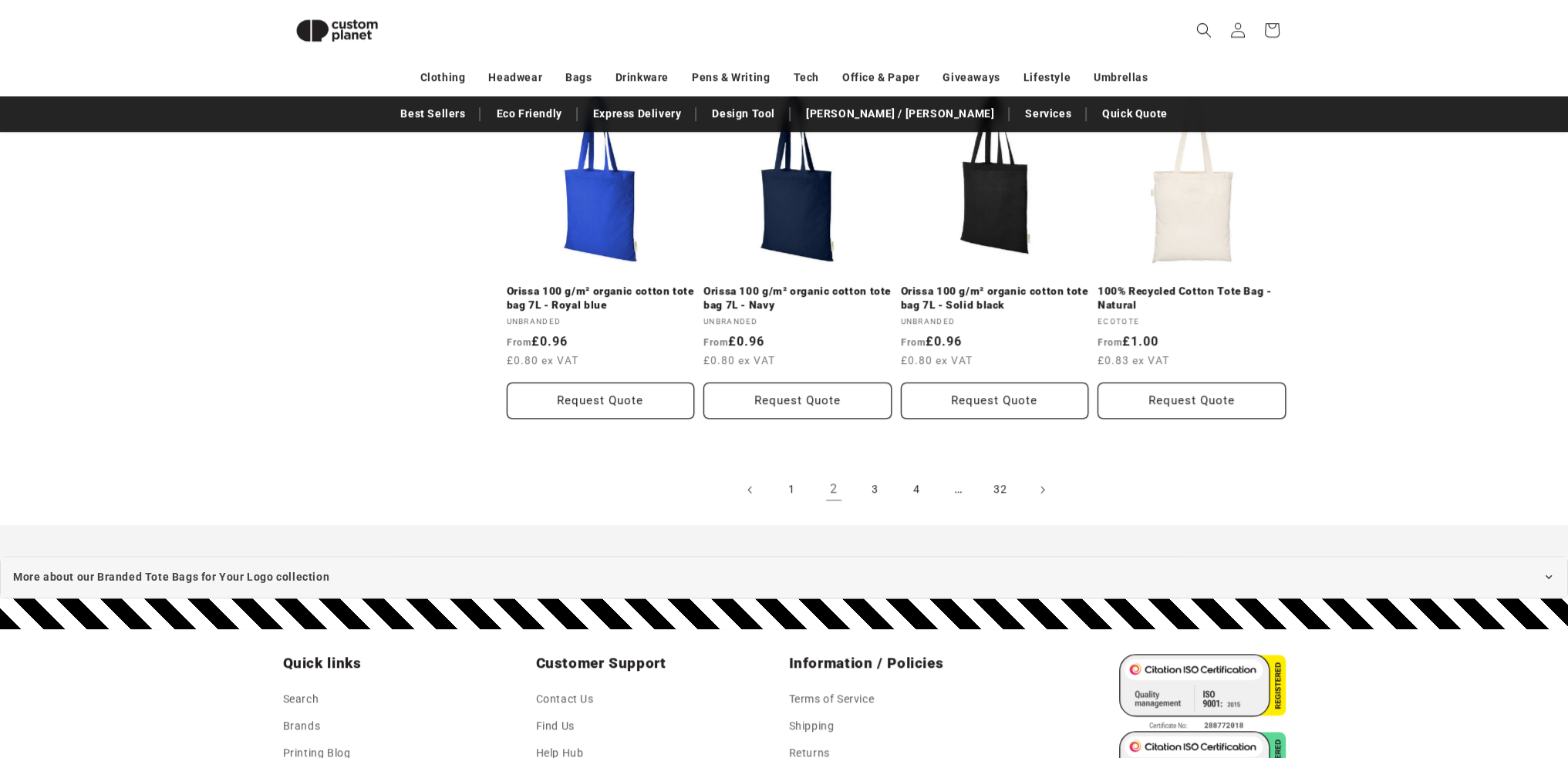
scroll to position [1675, 0]
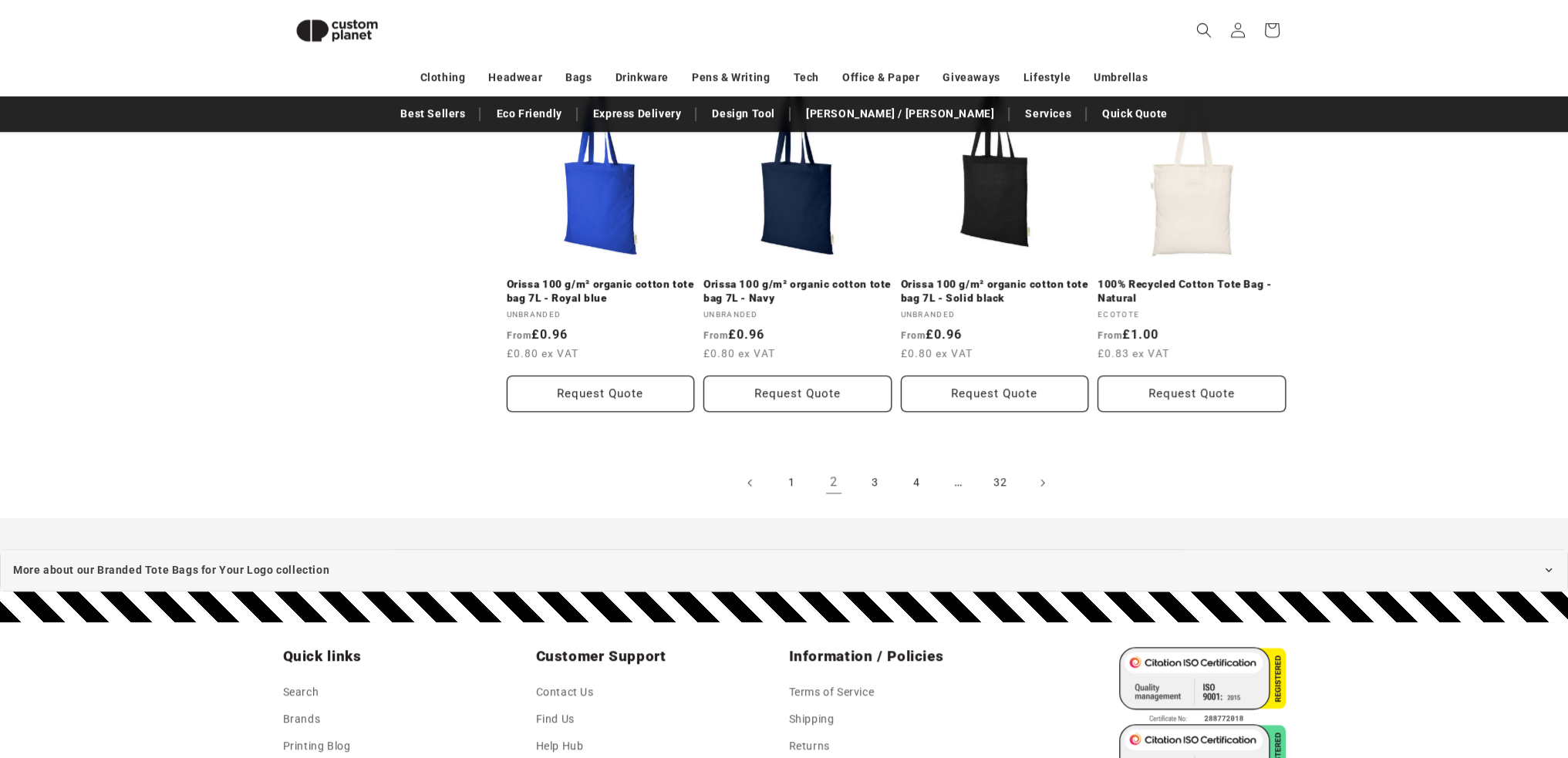
click at [870, 482] on link "3" at bounding box center [875, 482] width 33 height 33
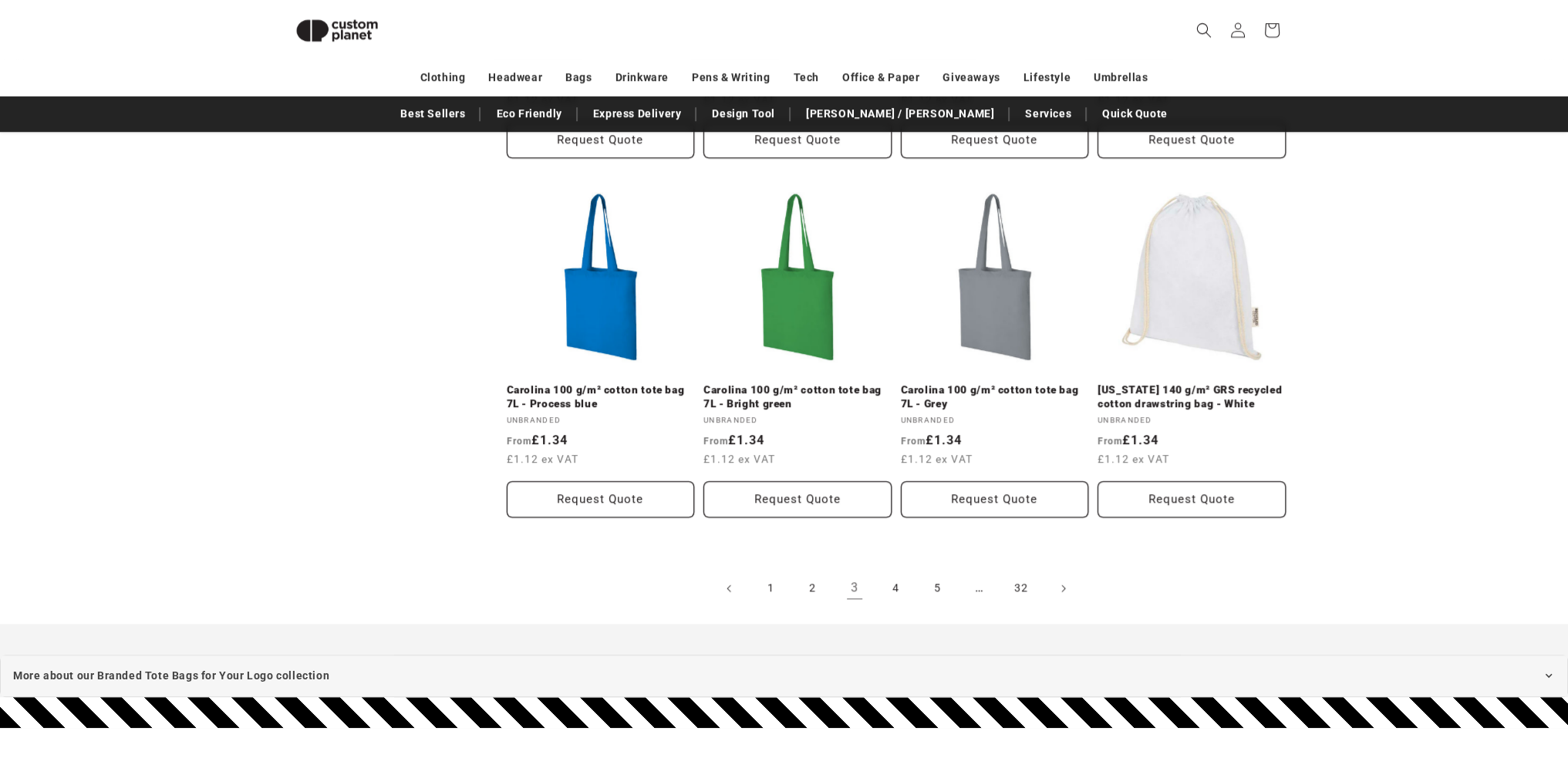
scroll to position [1598, 0]
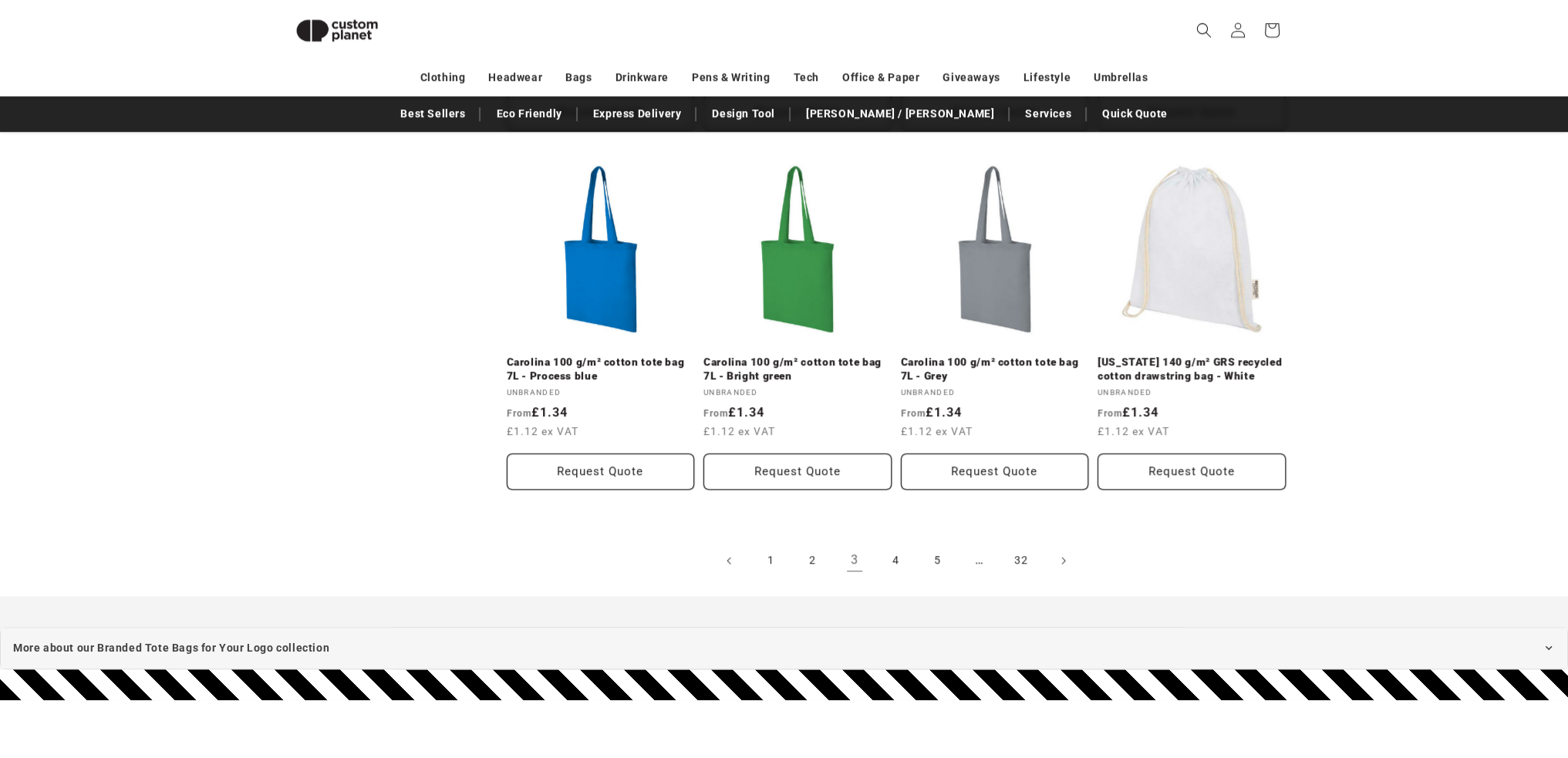
click at [889, 557] on link "4" at bounding box center [896, 560] width 33 height 33
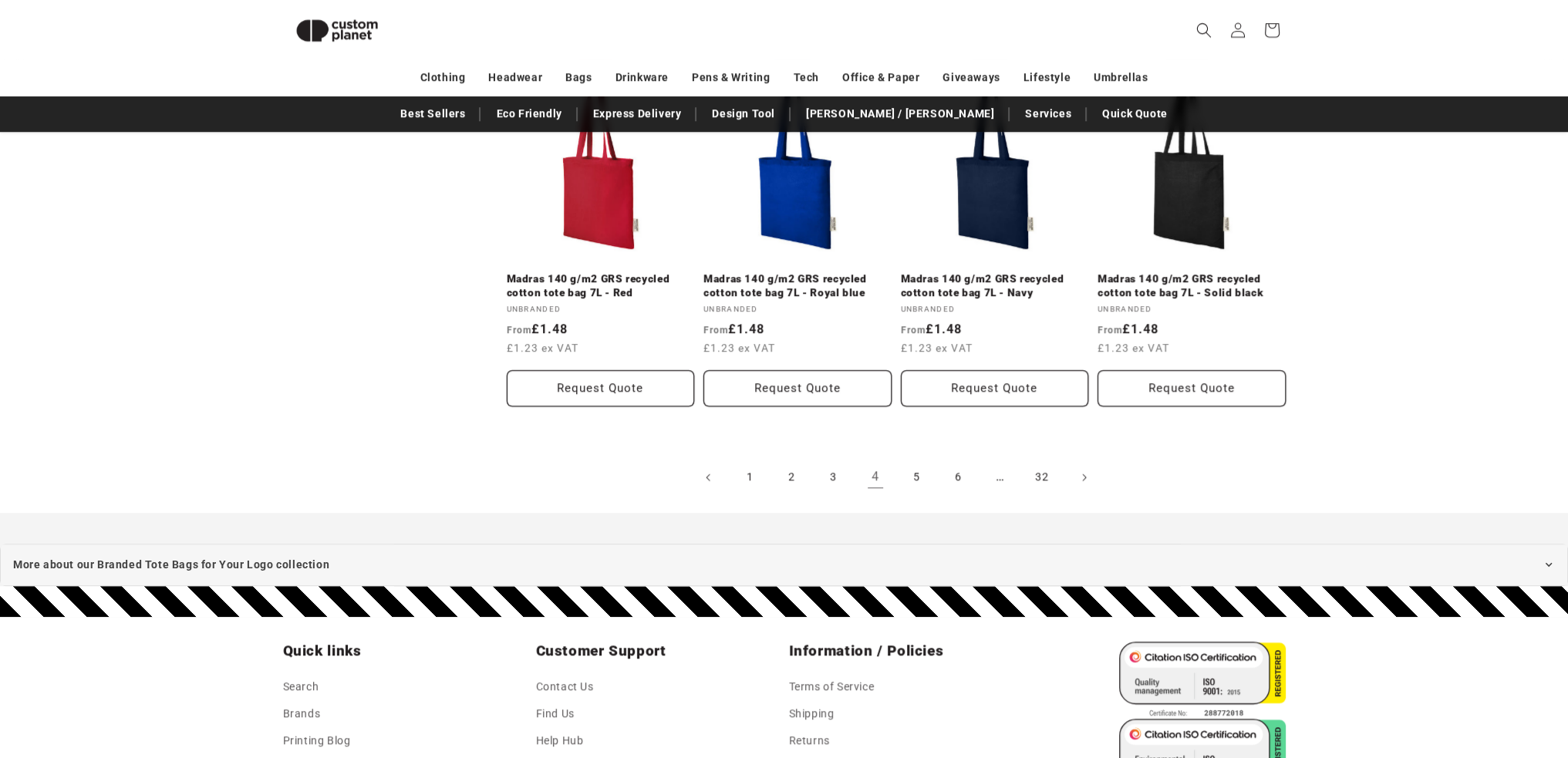
scroll to position [1683, 0]
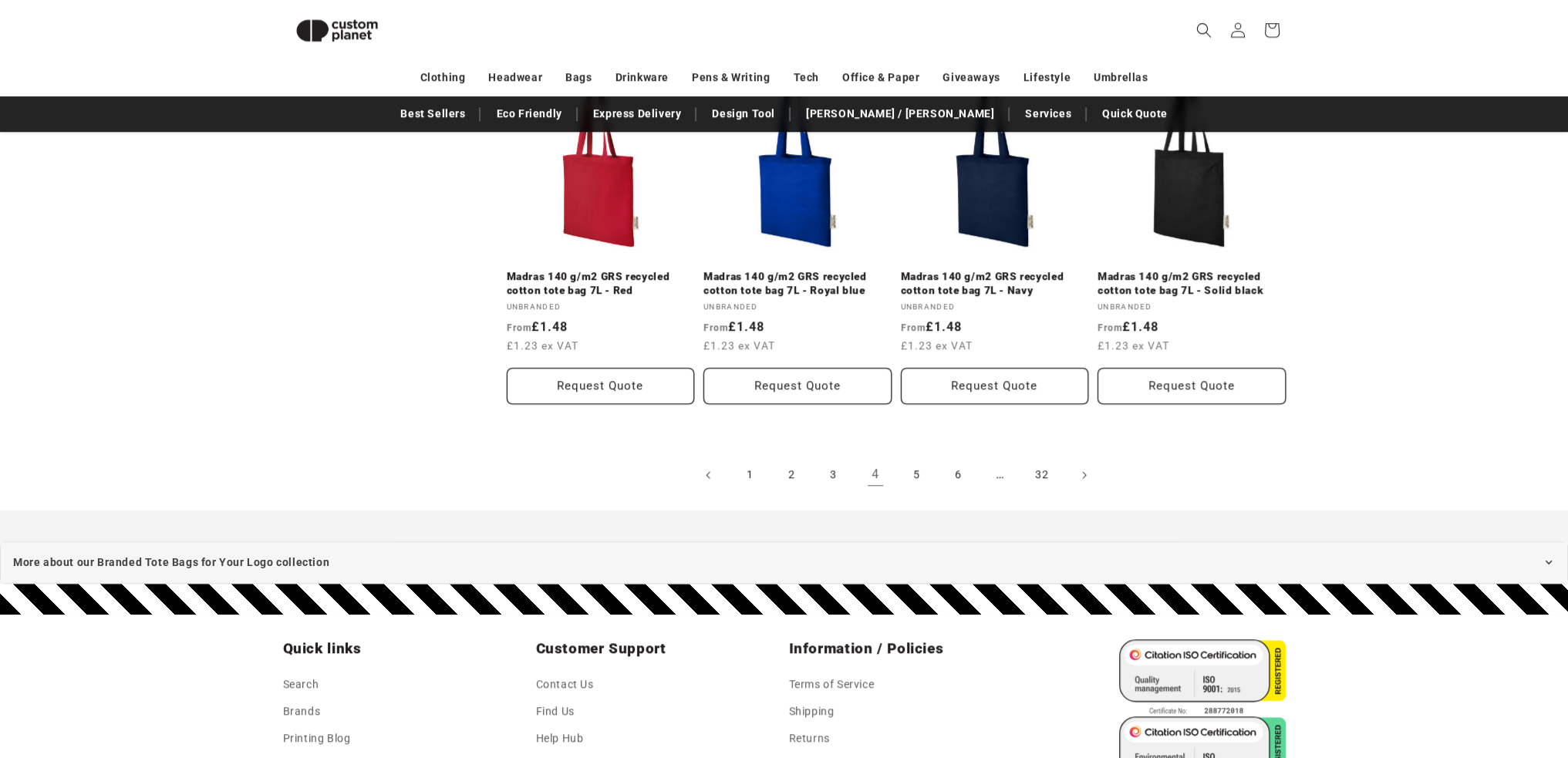
click at [754, 480] on link "1" at bounding box center [750, 474] width 33 height 33
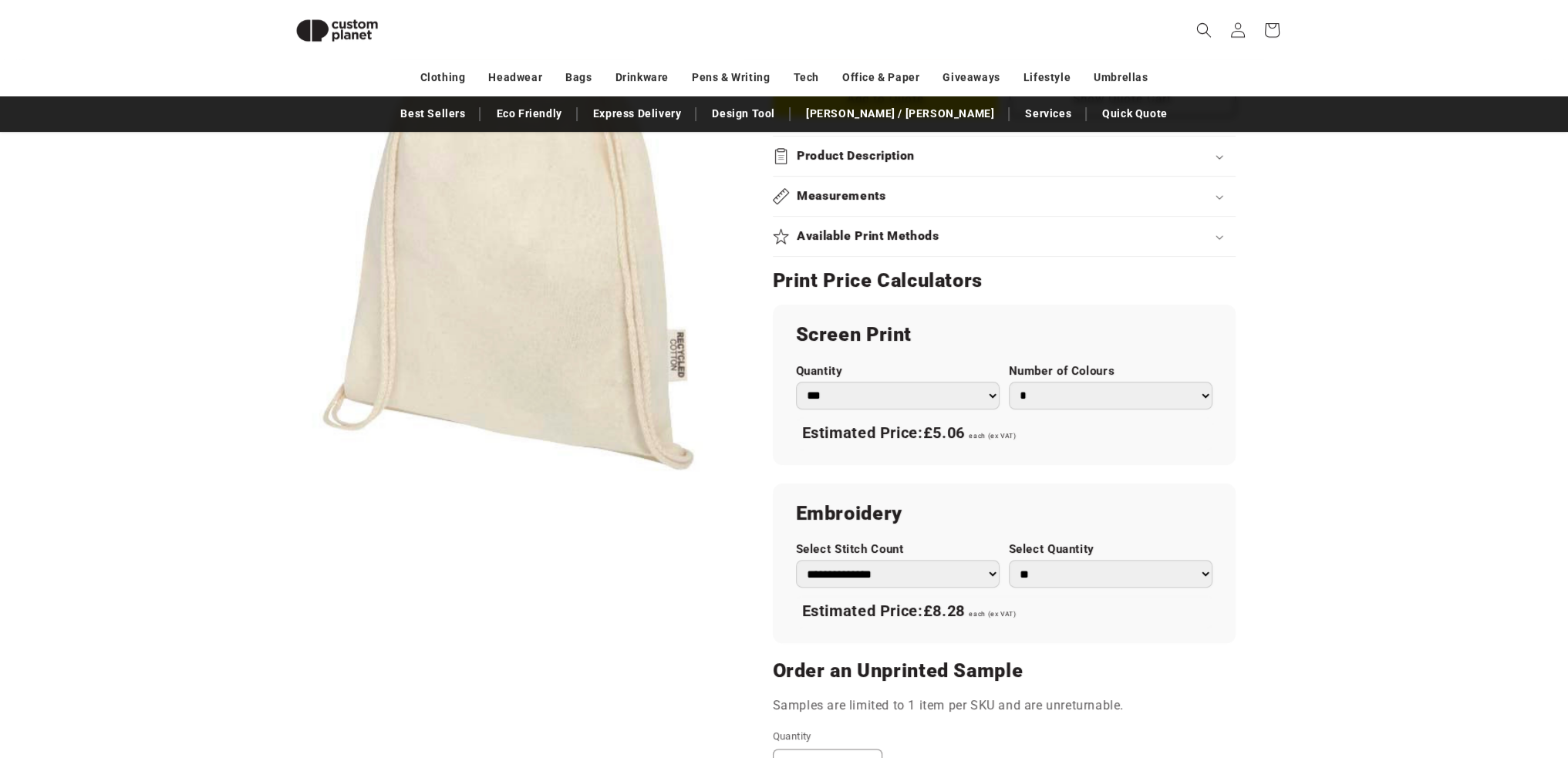
scroll to position [725, 0]
click at [1200, 390] on select "* * * * * * *" at bounding box center [1110, 393] width 204 height 28
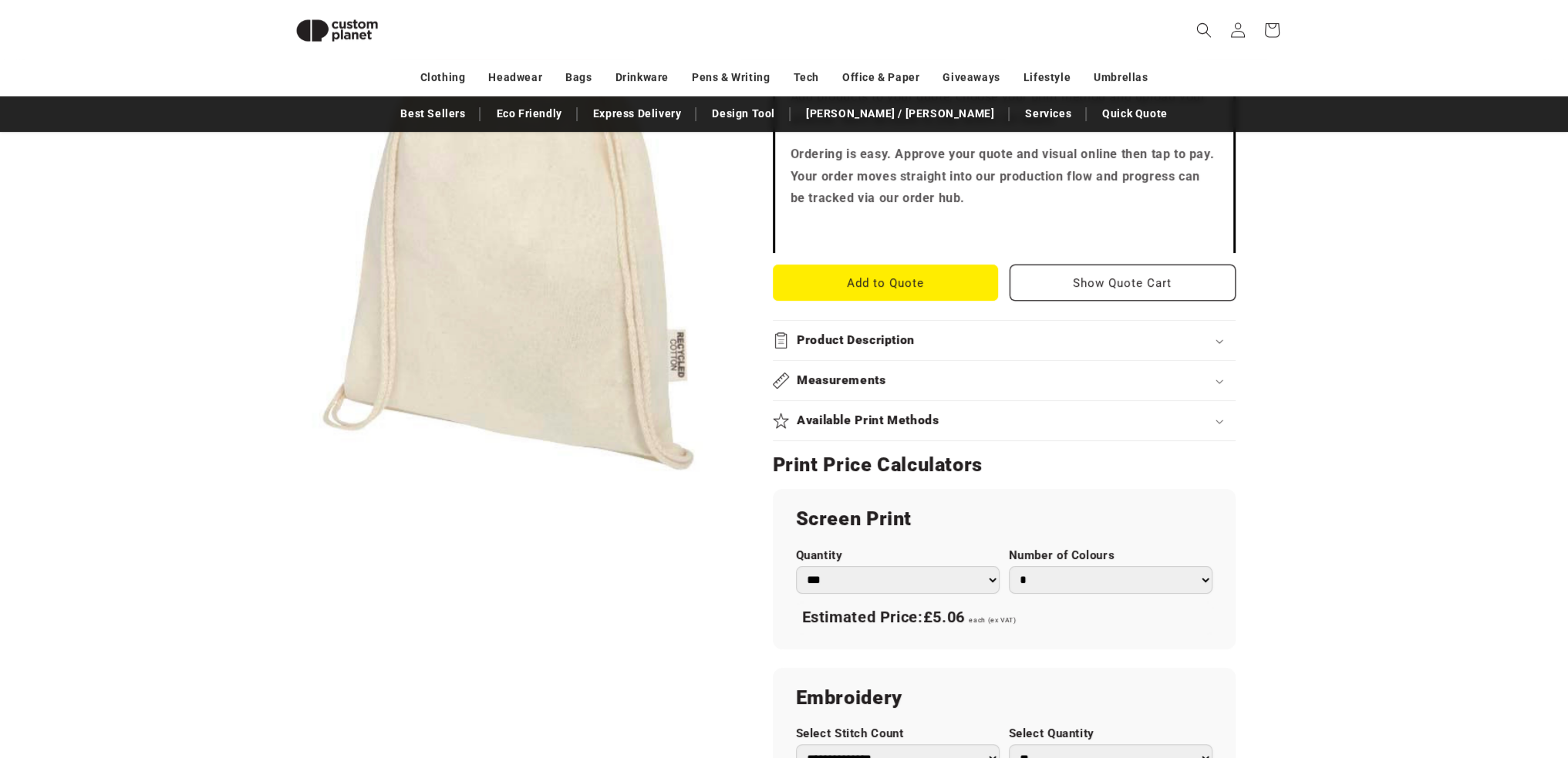
scroll to position [468, 0]
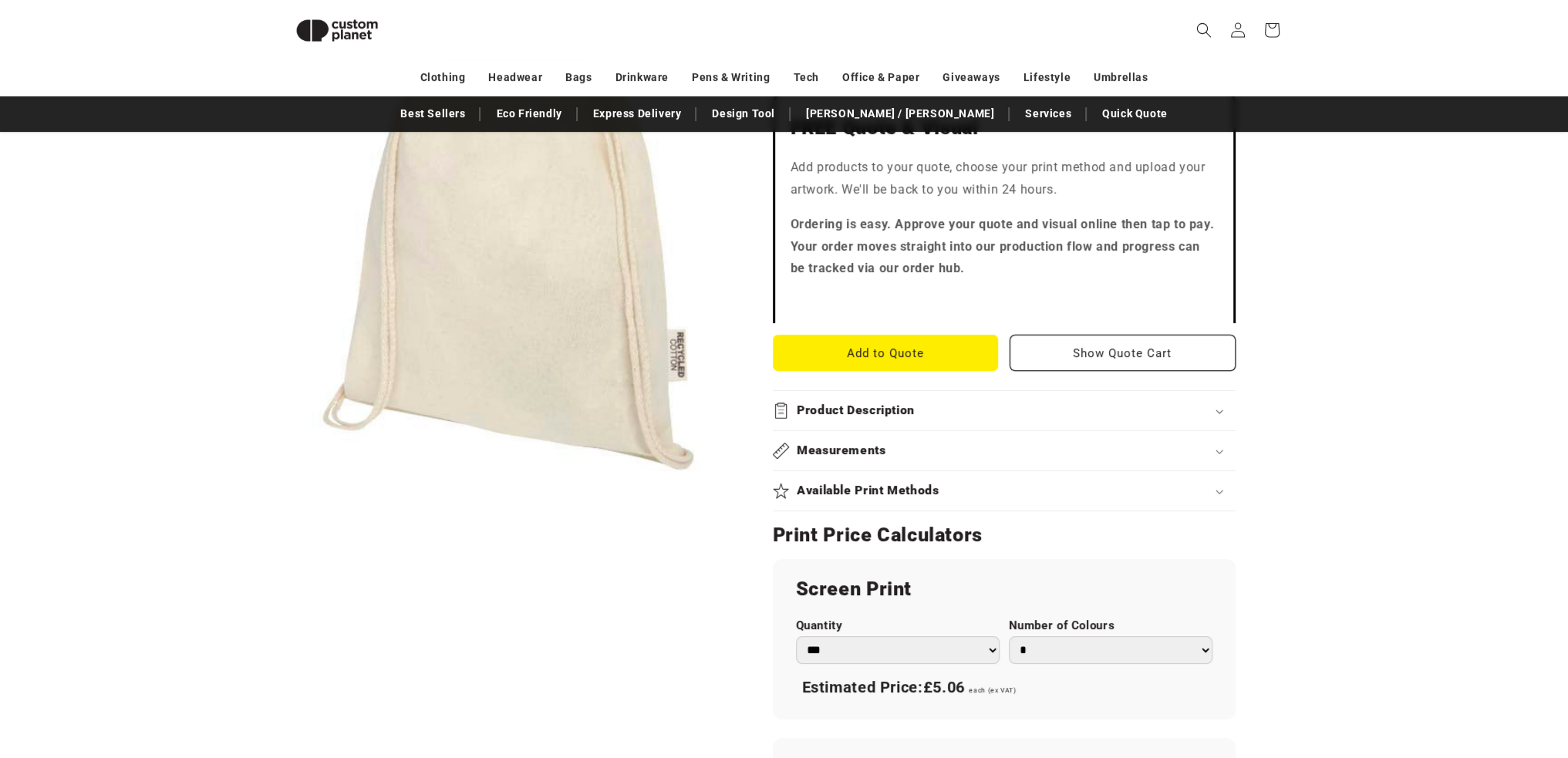
click at [931, 355] on button "Add to Quote" at bounding box center [886, 352] width 226 height 36
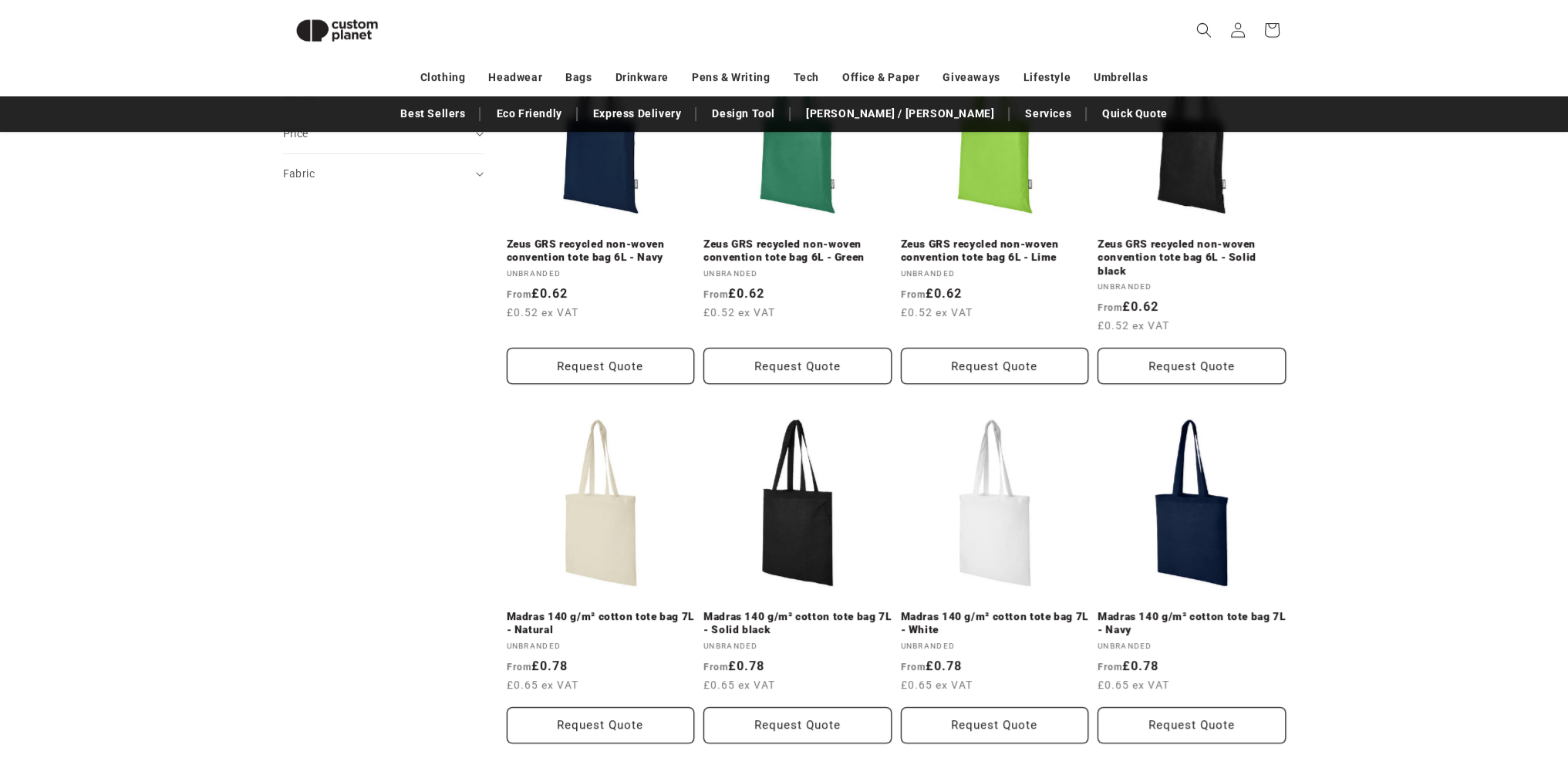
scroll to position [647, 0]
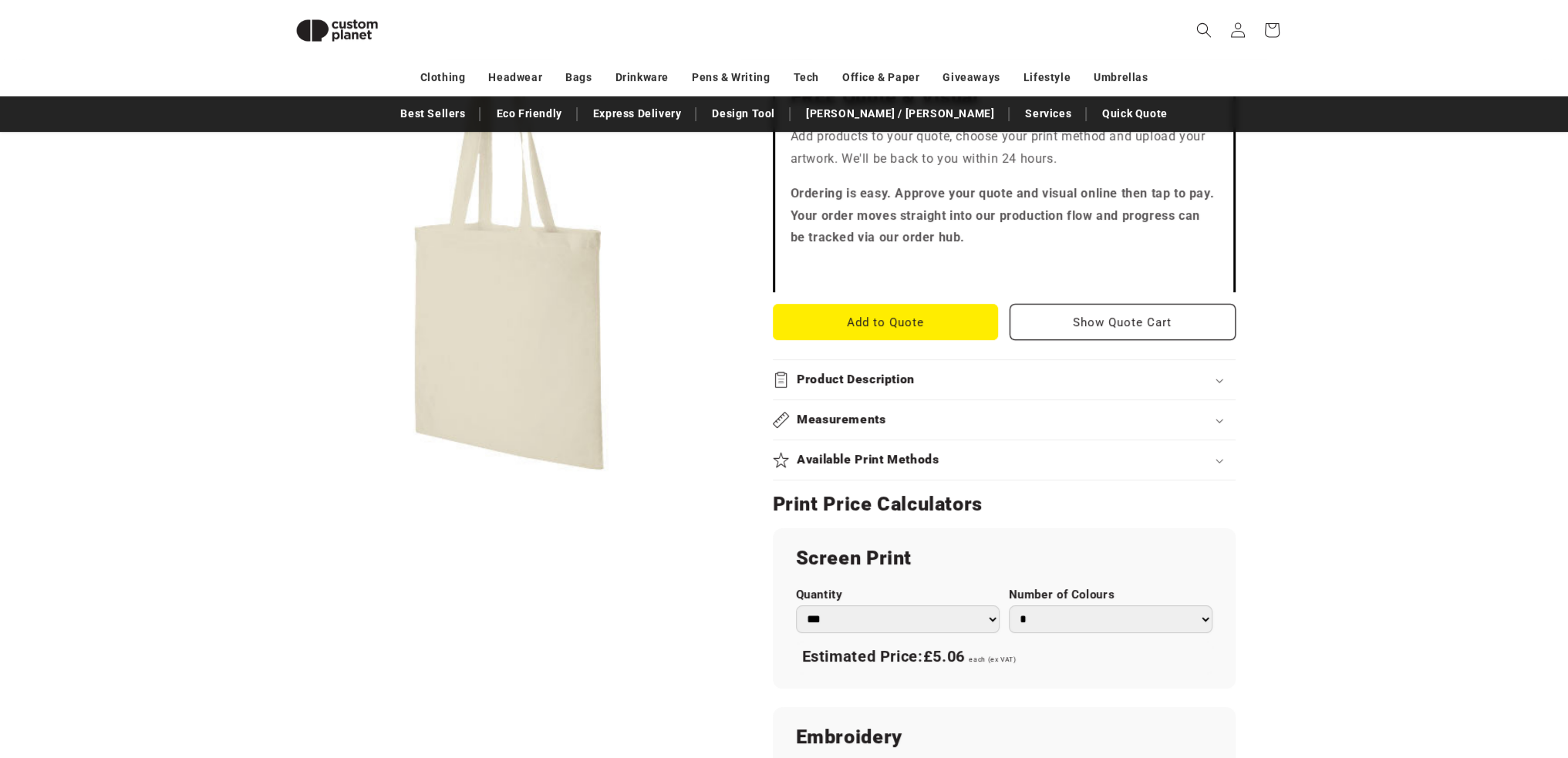
scroll to position [415, 0]
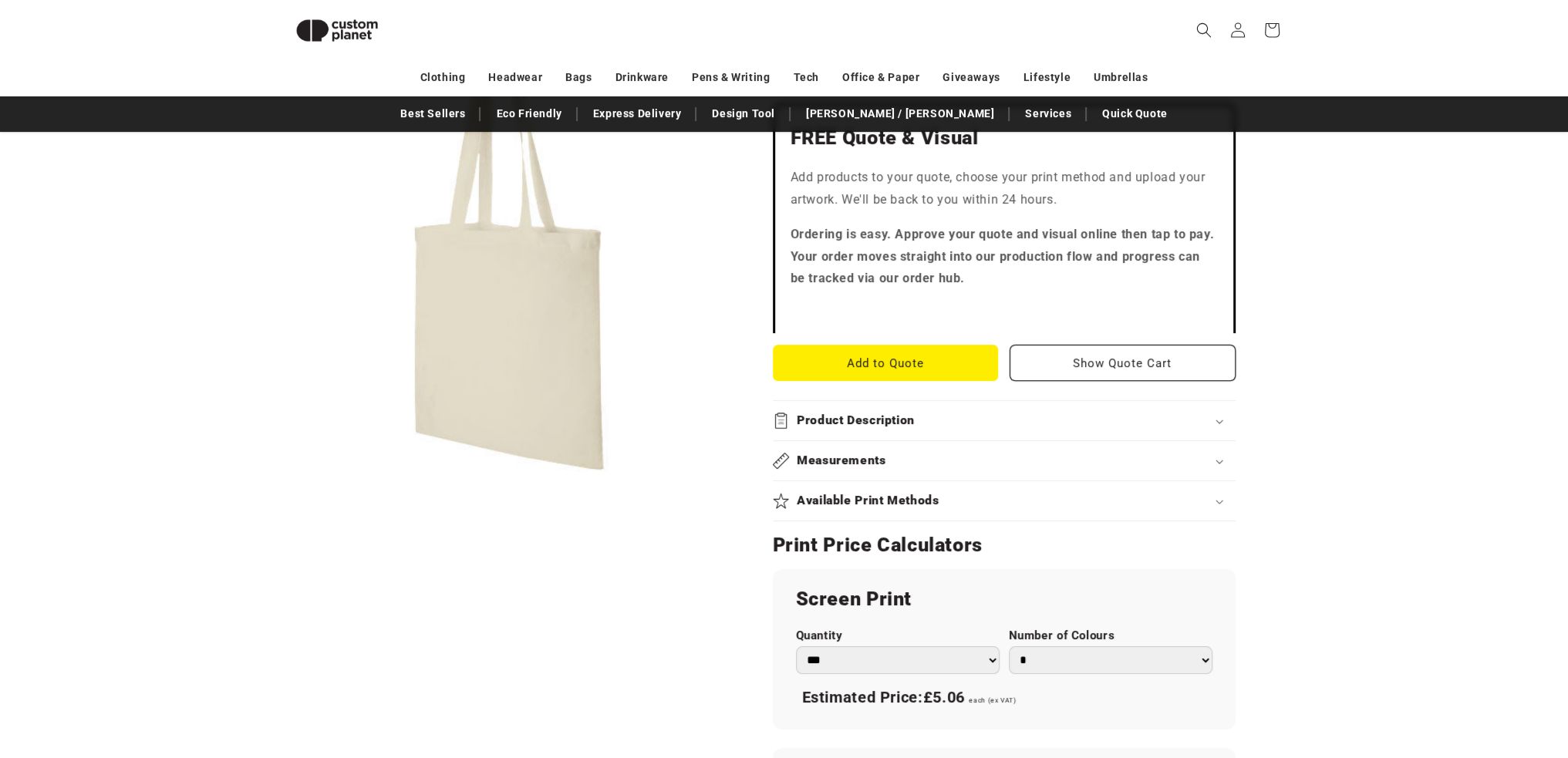
click at [931, 362] on button "Add to Quote" at bounding box center [886, 362] width 226 height 36
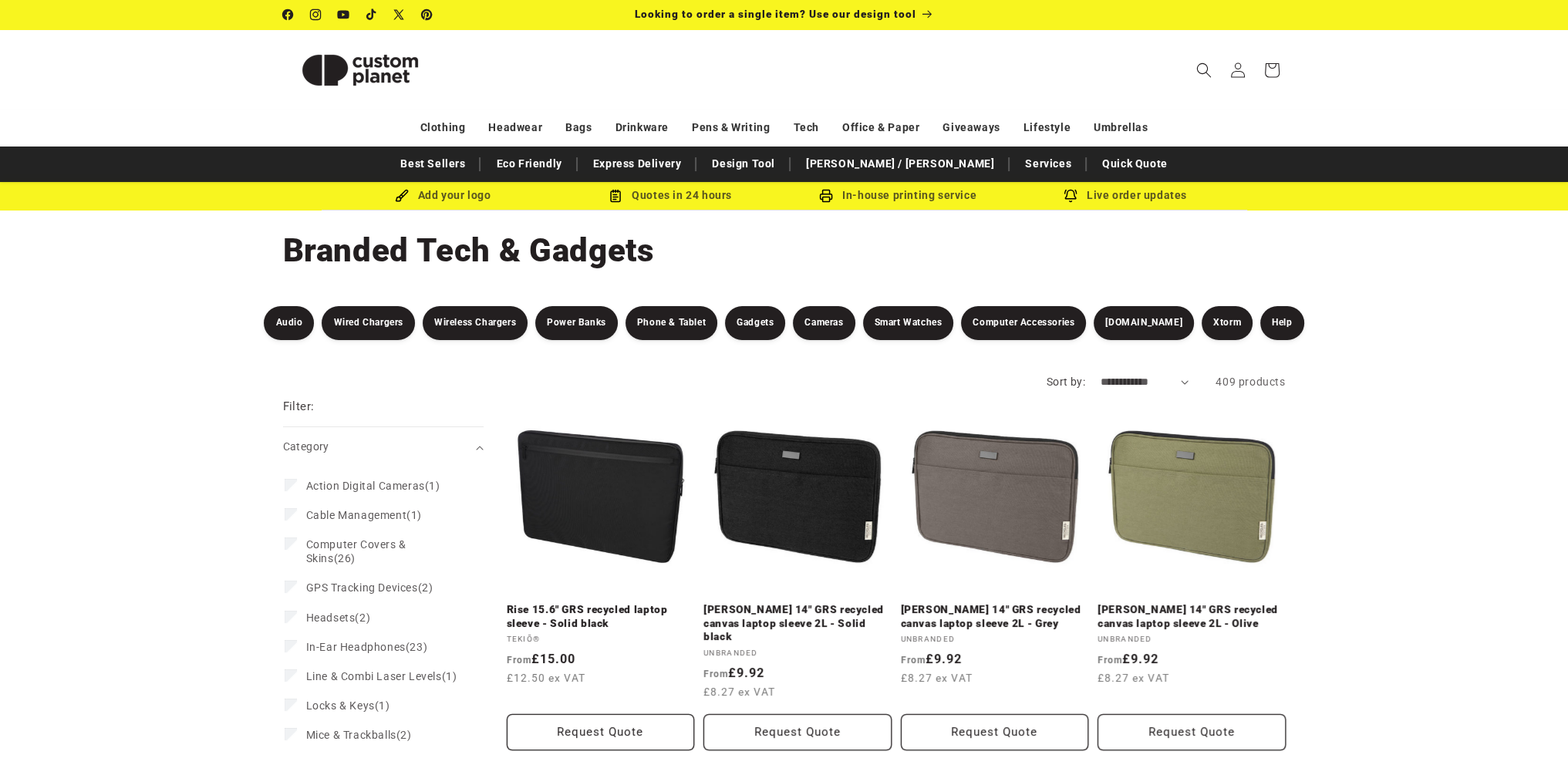
click at [364, 330] on link "Wired Chargers" at bounding box center [368, 323] width 93 height 33
click at [760, 323] on link "Gadgets" at bounding box center [754, 323] width 60 height 33
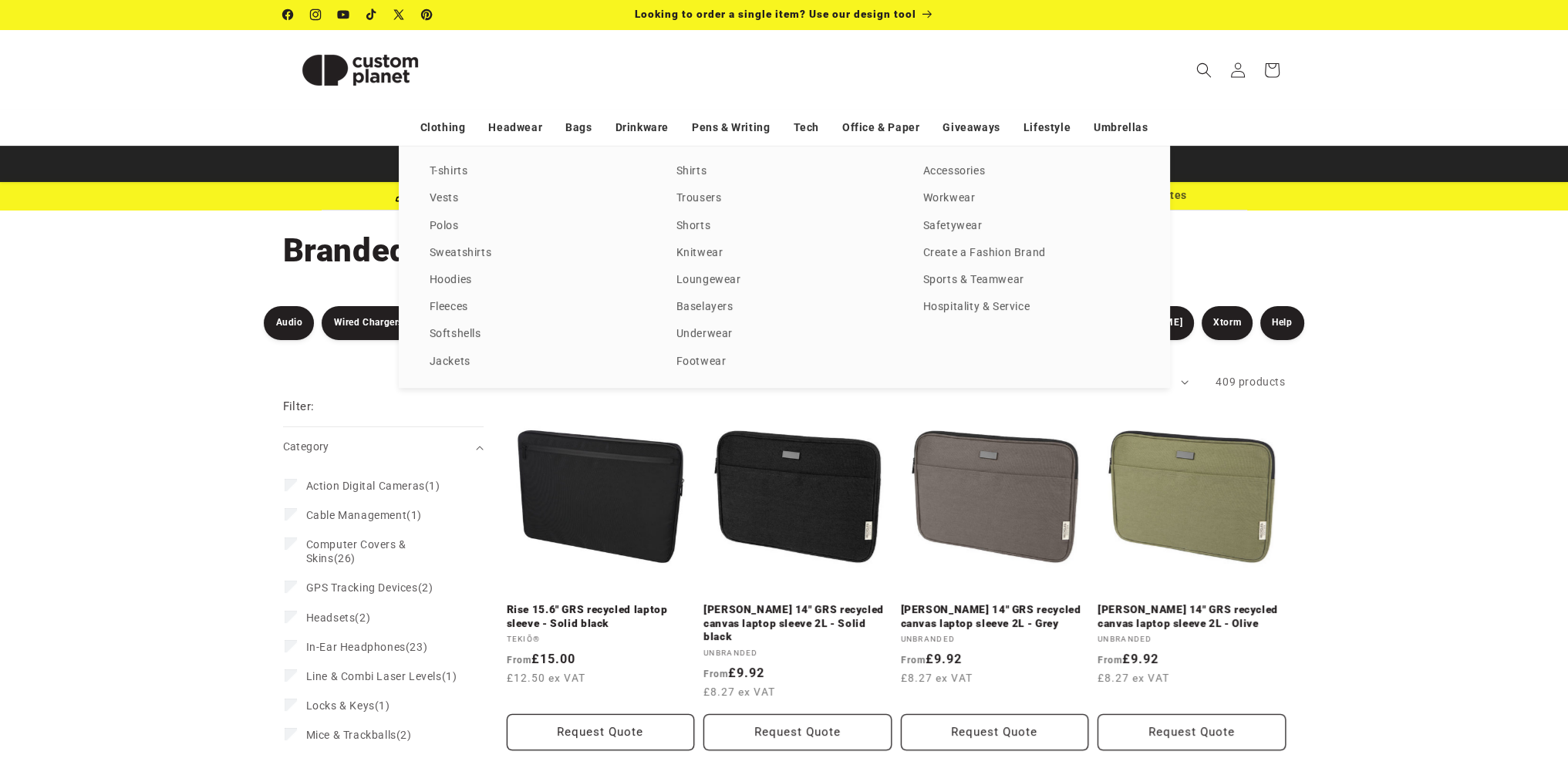
click at [1412, 342] on div "T-shirts Vests Polos Sweatshirts Hoodies Fleeces Softshells Jackets Shirts Trou…" at bounding box center [784, 267] width 1568 height 242
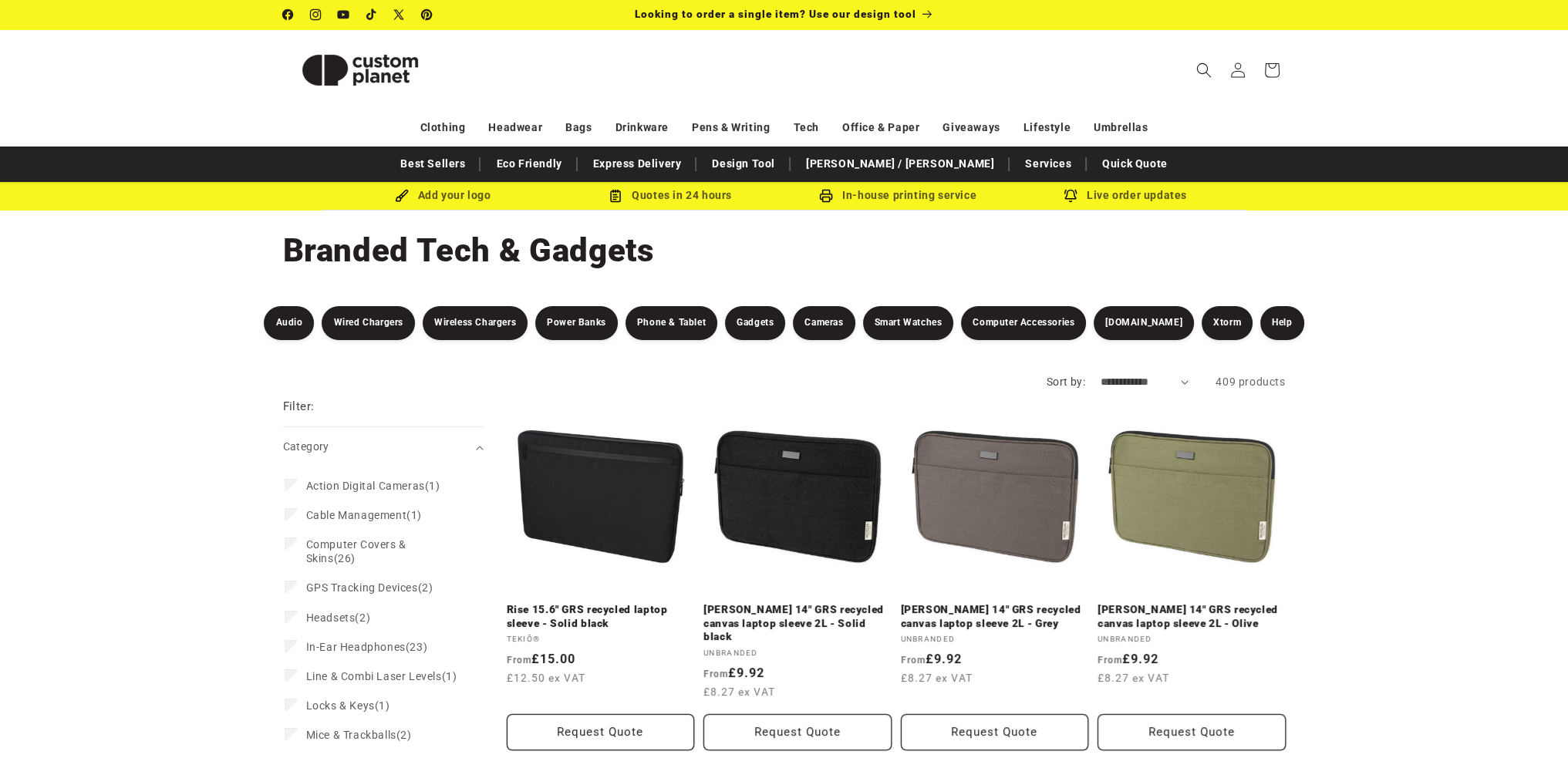
click at [1028, 327] on link "Computer Accessories" at bounding box center [1023, 323] width 125 height 33
click at [1175, 330] on link "SCX.design" at bounding box center [1144, 323] width 100 height 33
click at [1220, 316] on link "Xtorm" at bounding box center [1227, 323] width 51 height 33
click at [682, 322] on link "Phone & Tablet" at bounding box center [670, 323] width 92 height 33
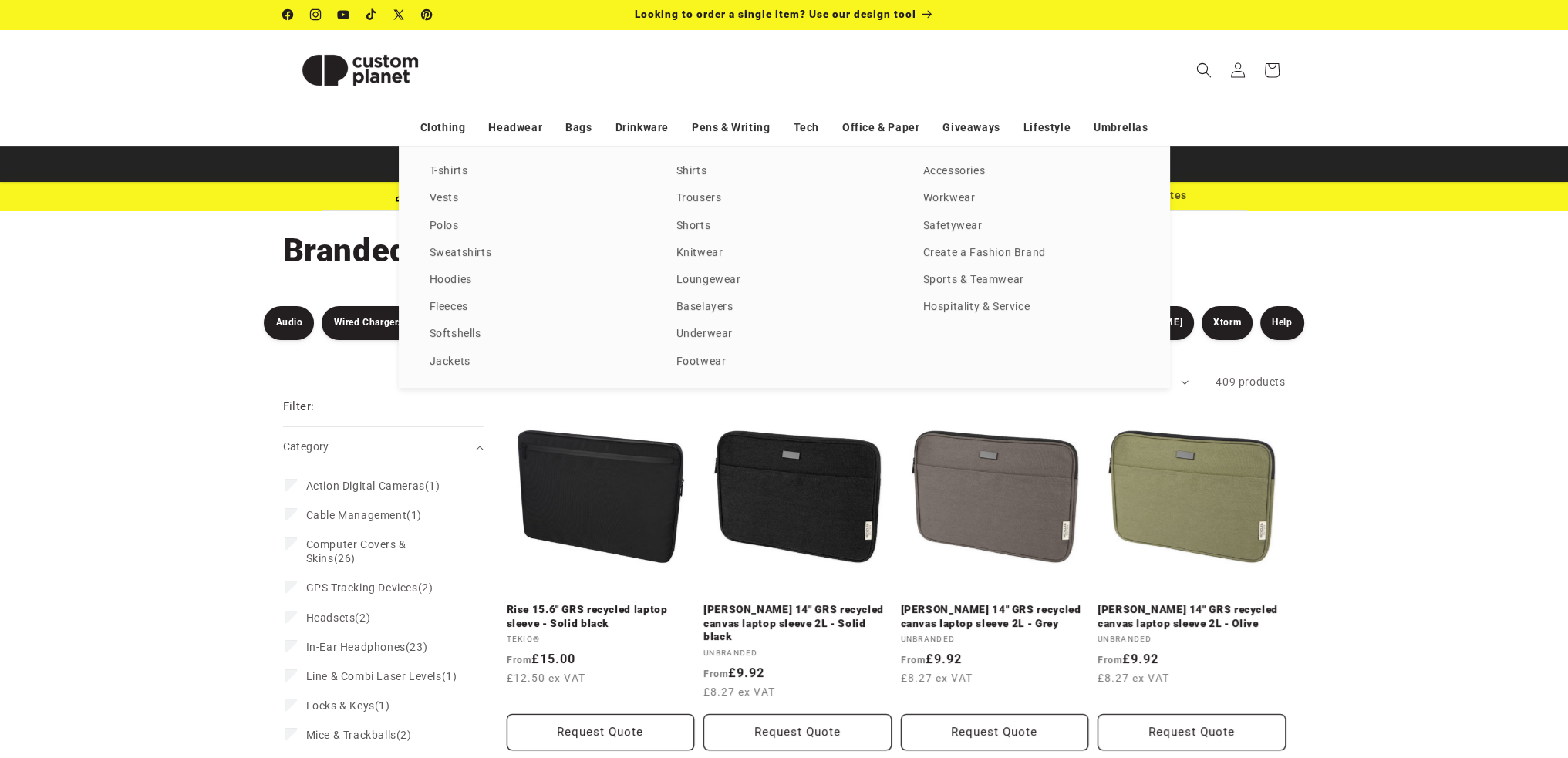
click at [210, 321] on div "T-shirts Vests Polos Sweatshirts Hoodies Fleeces Softshells Jackets Shirts Trou…" at bounding box center [784, 267] width 1568 height 242
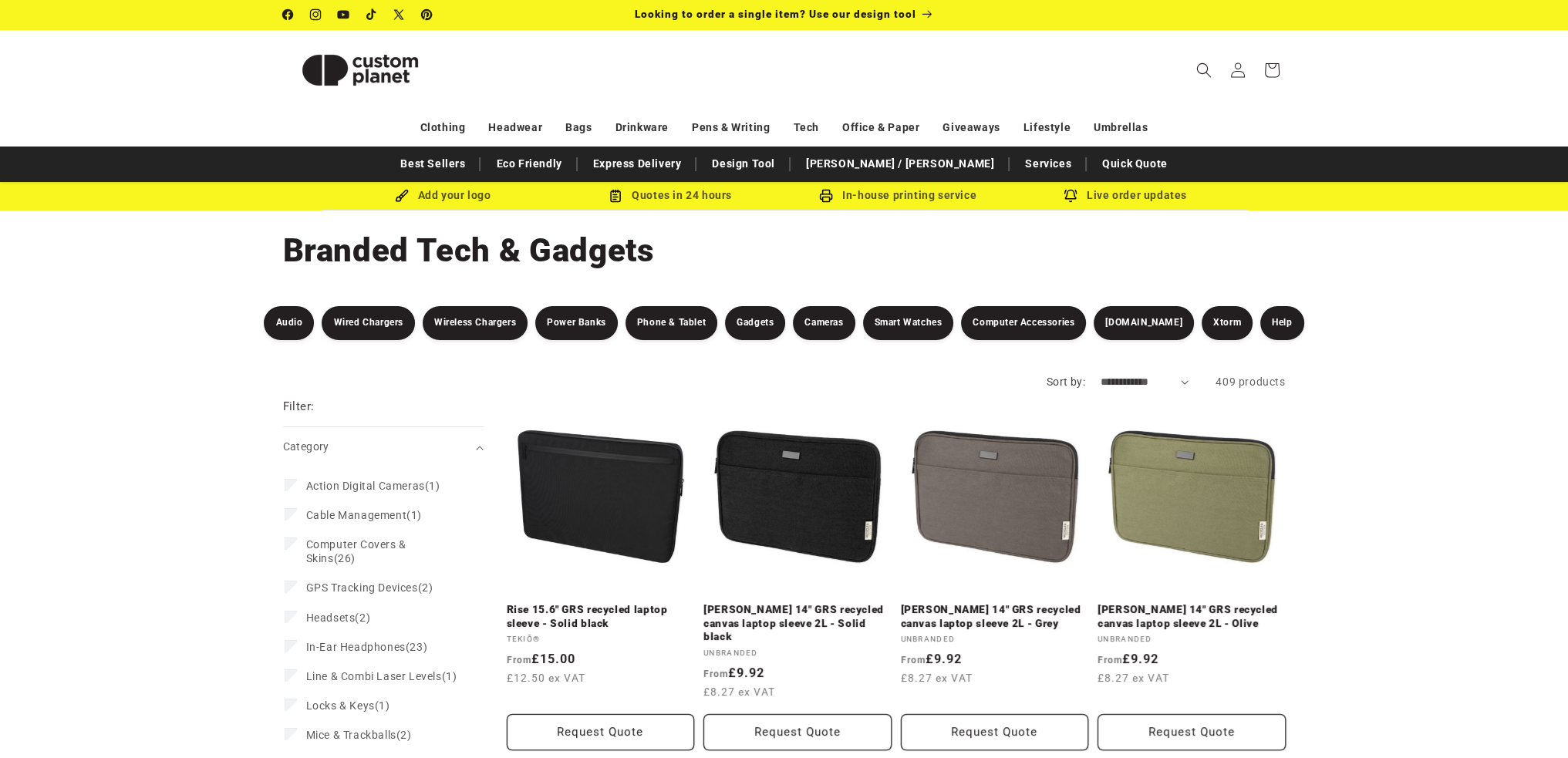
click at [487, 329] on link "Wireless Chargers" at bounding box center [474, 323] width 105 height 33
click at [784, 323] on link "Gadgets" at bounding box center [754, 323] width 60 height 33
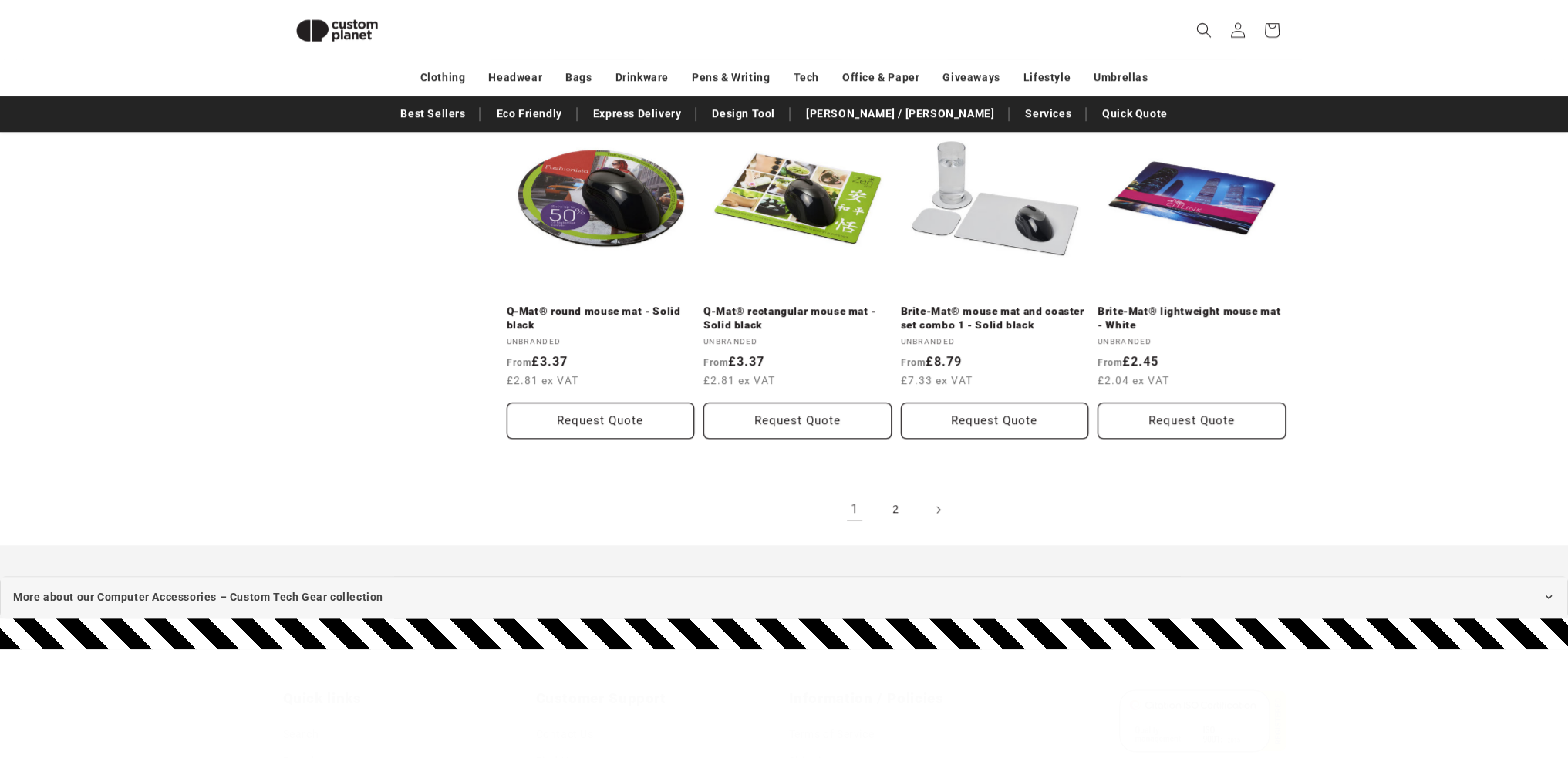
scroll to position [1650, 0]
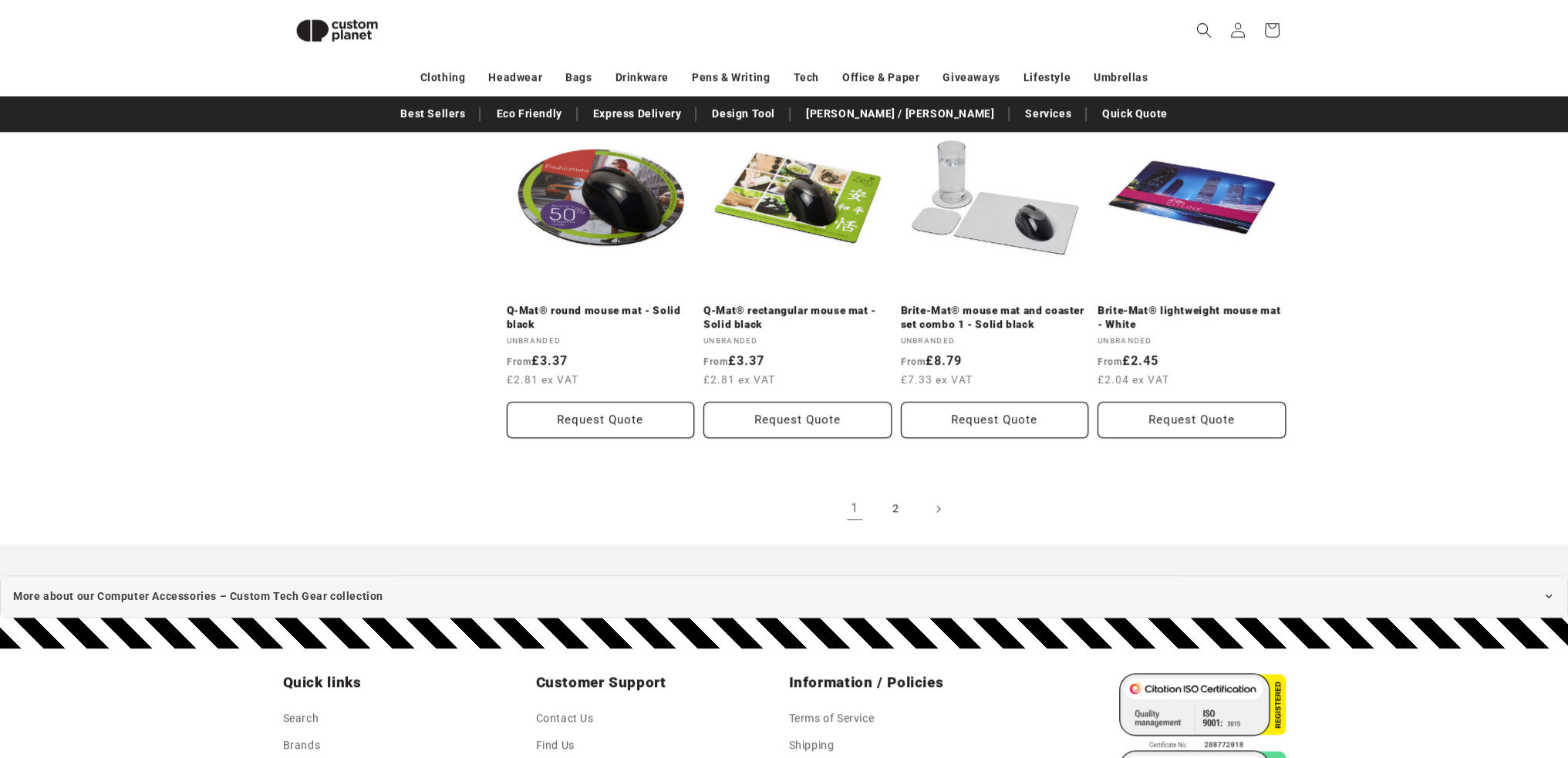
click at [895, 506] on link "2" at bounding box center [896, 509] width 33 height 33
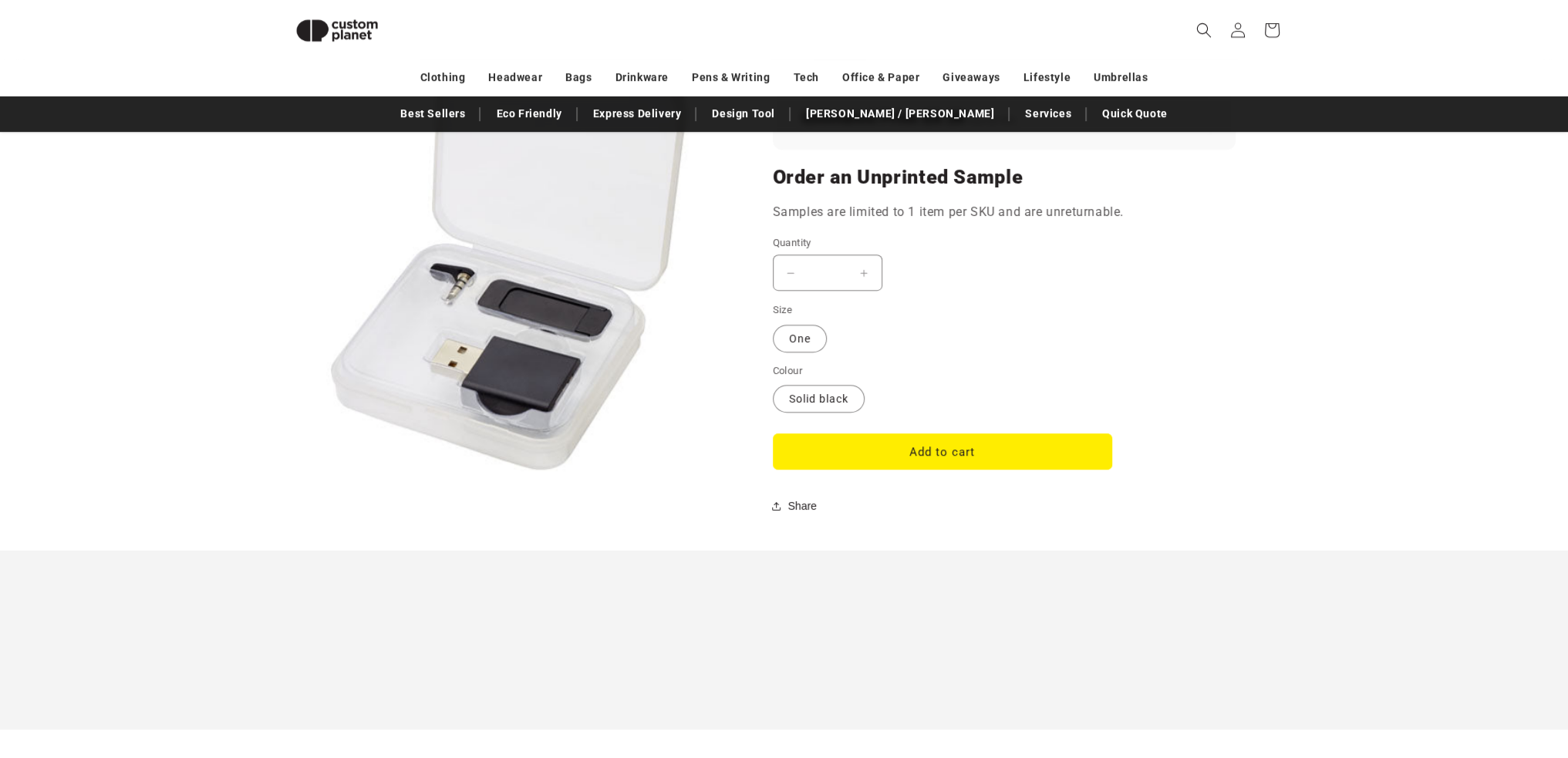
scroll to position [1213, 0]
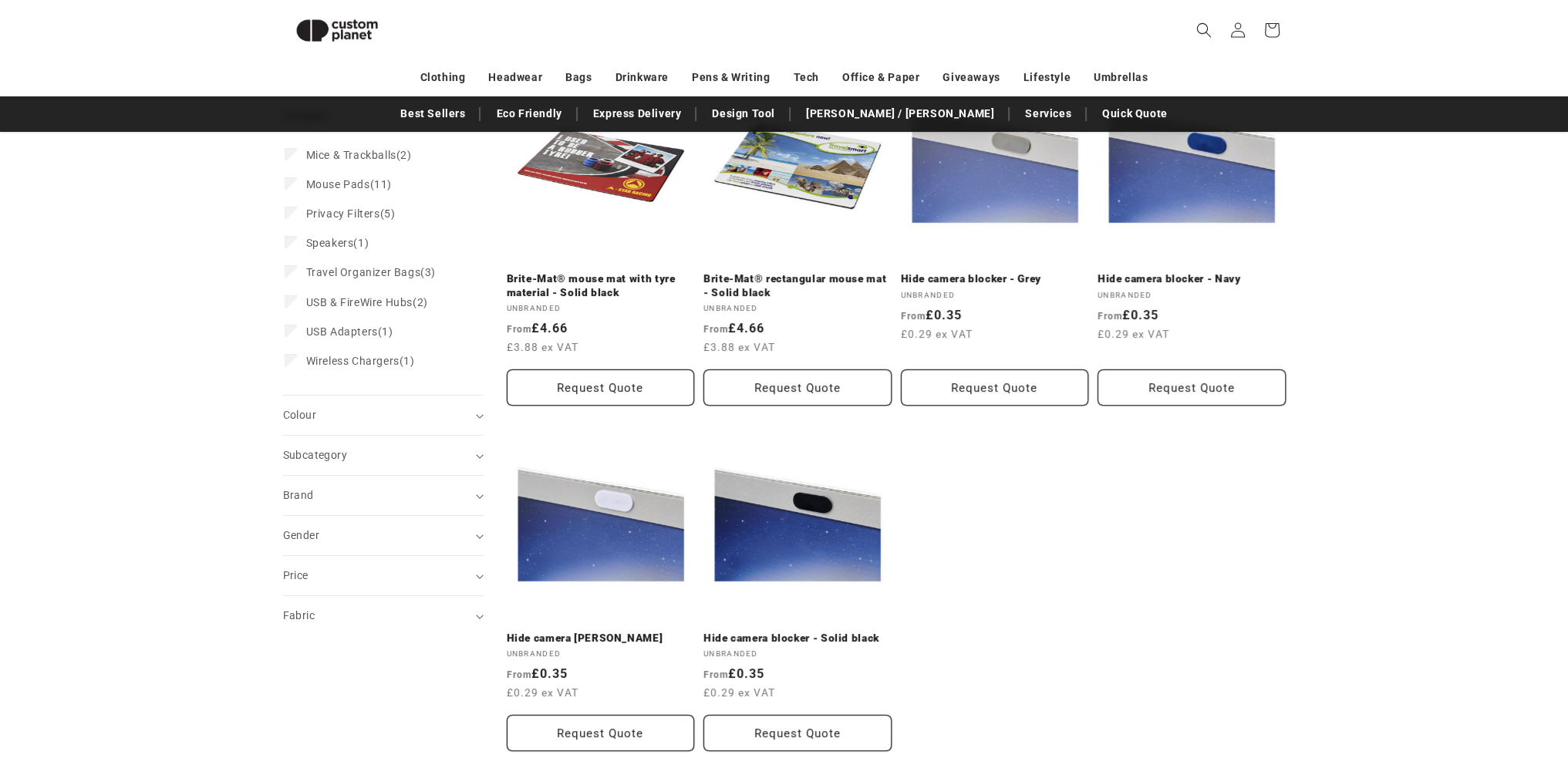
scroll to position [290, 0]
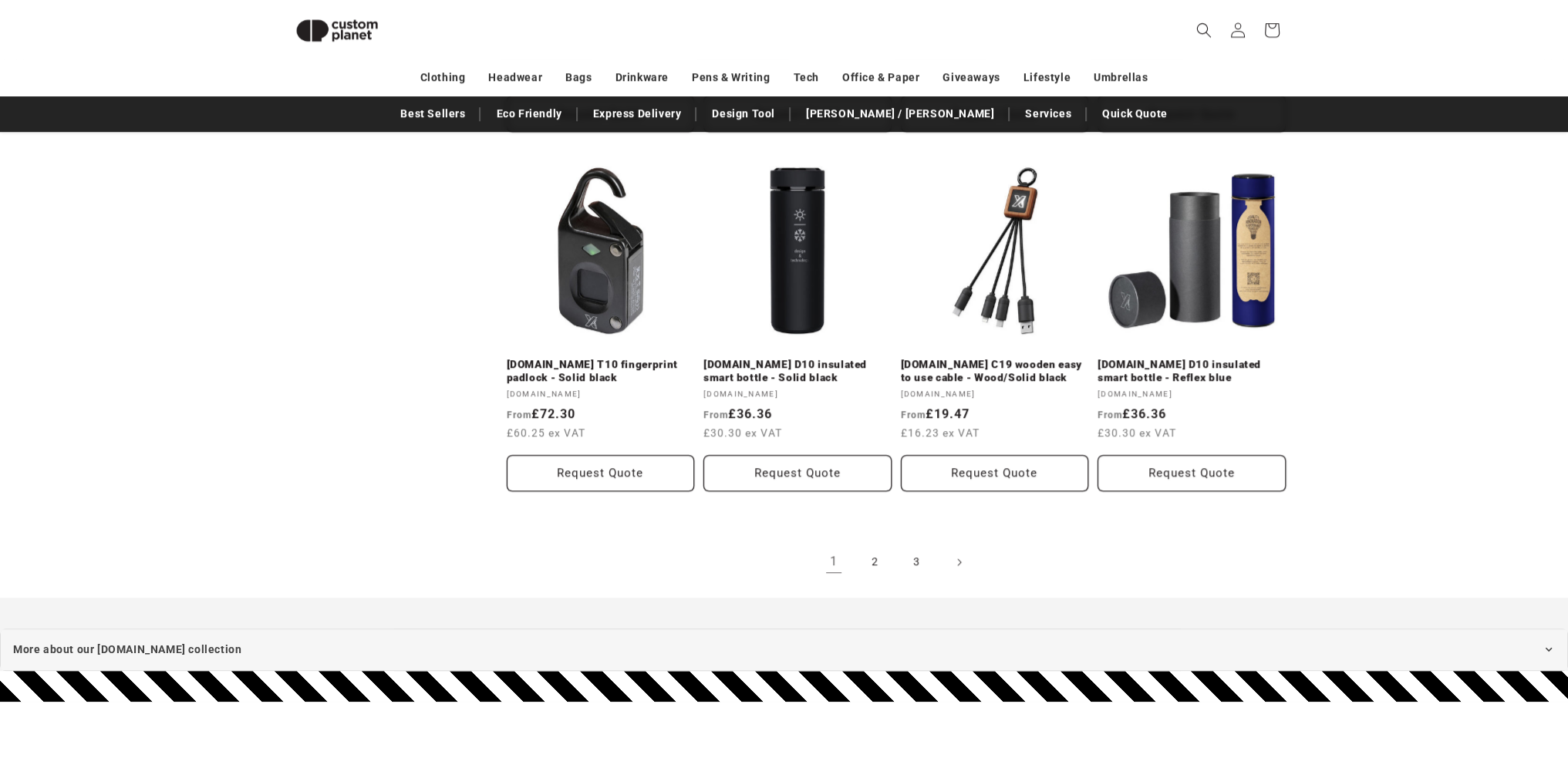
scroll to position [1624, 0]
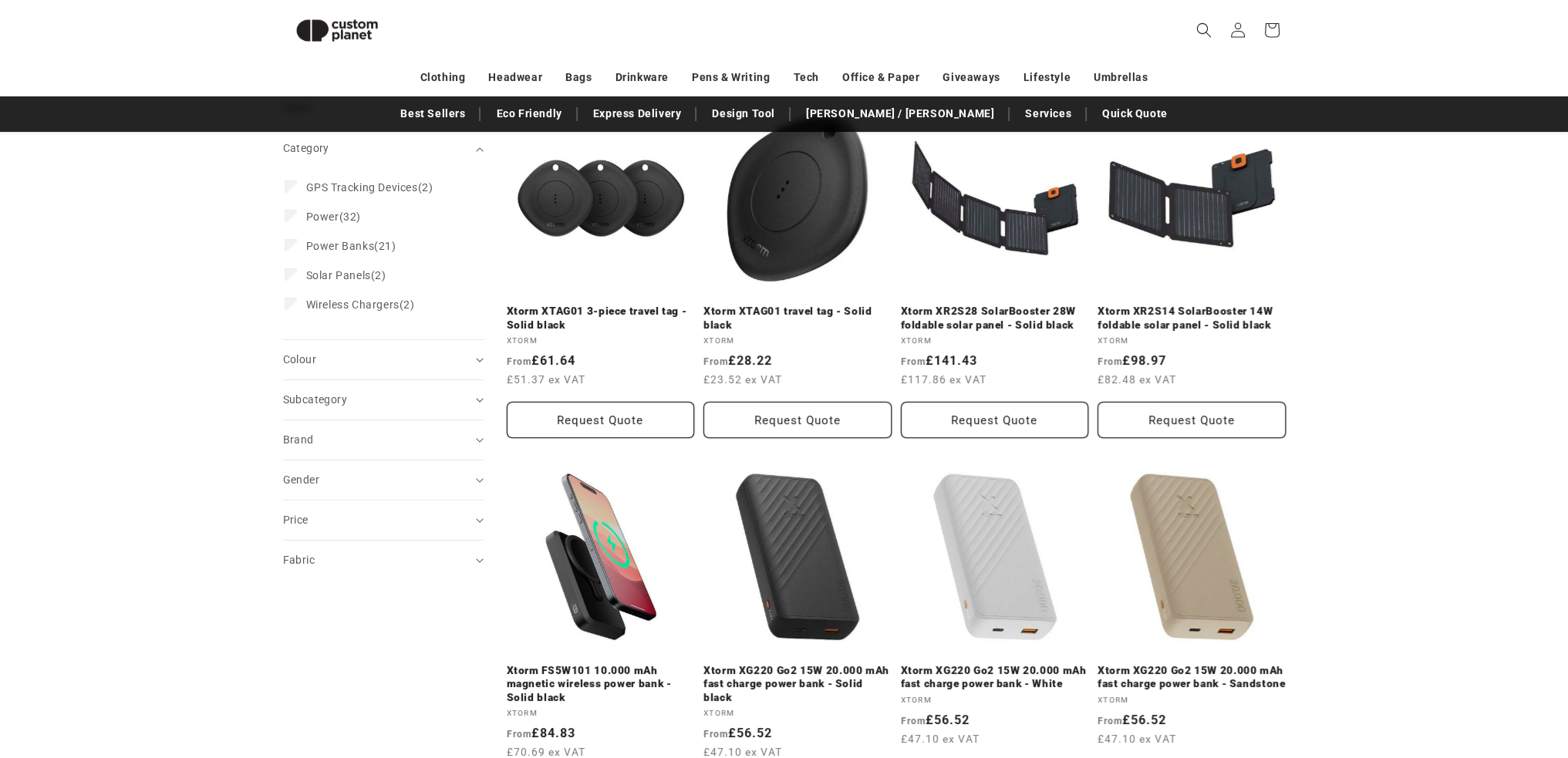
scroll to position [235, 0]
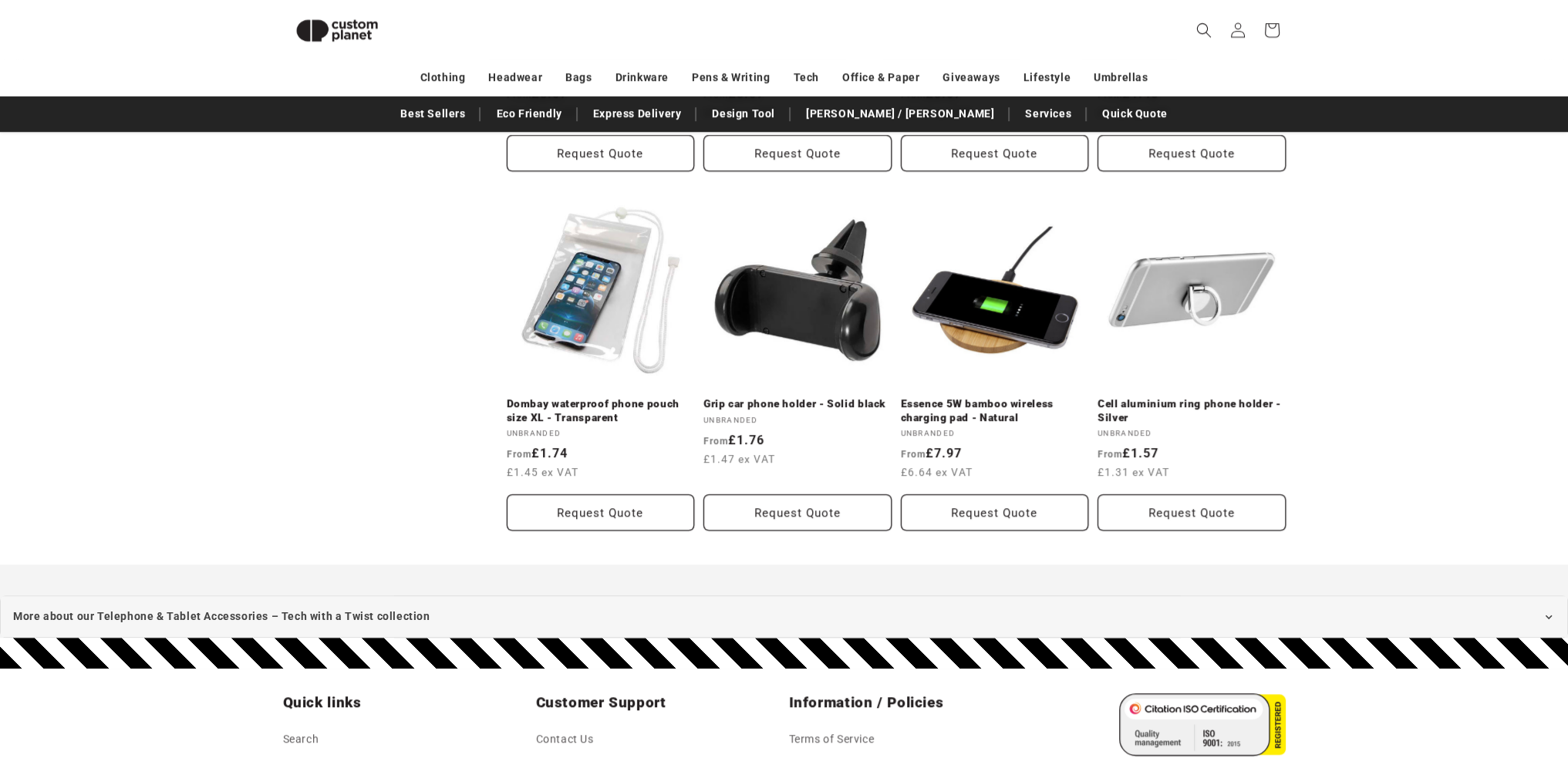
scroll to position [1572, 0]
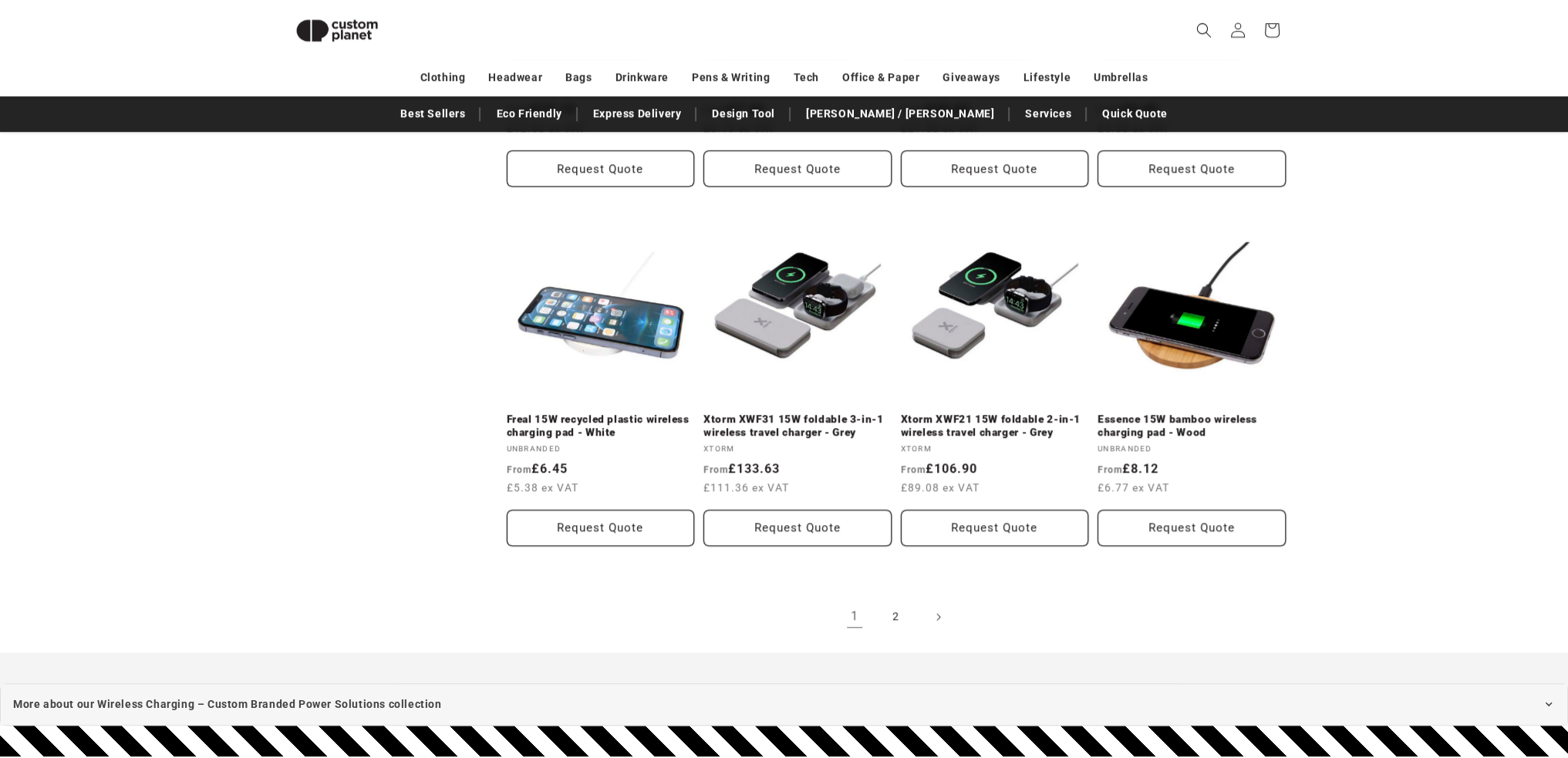
scroll to position [1573, 0]
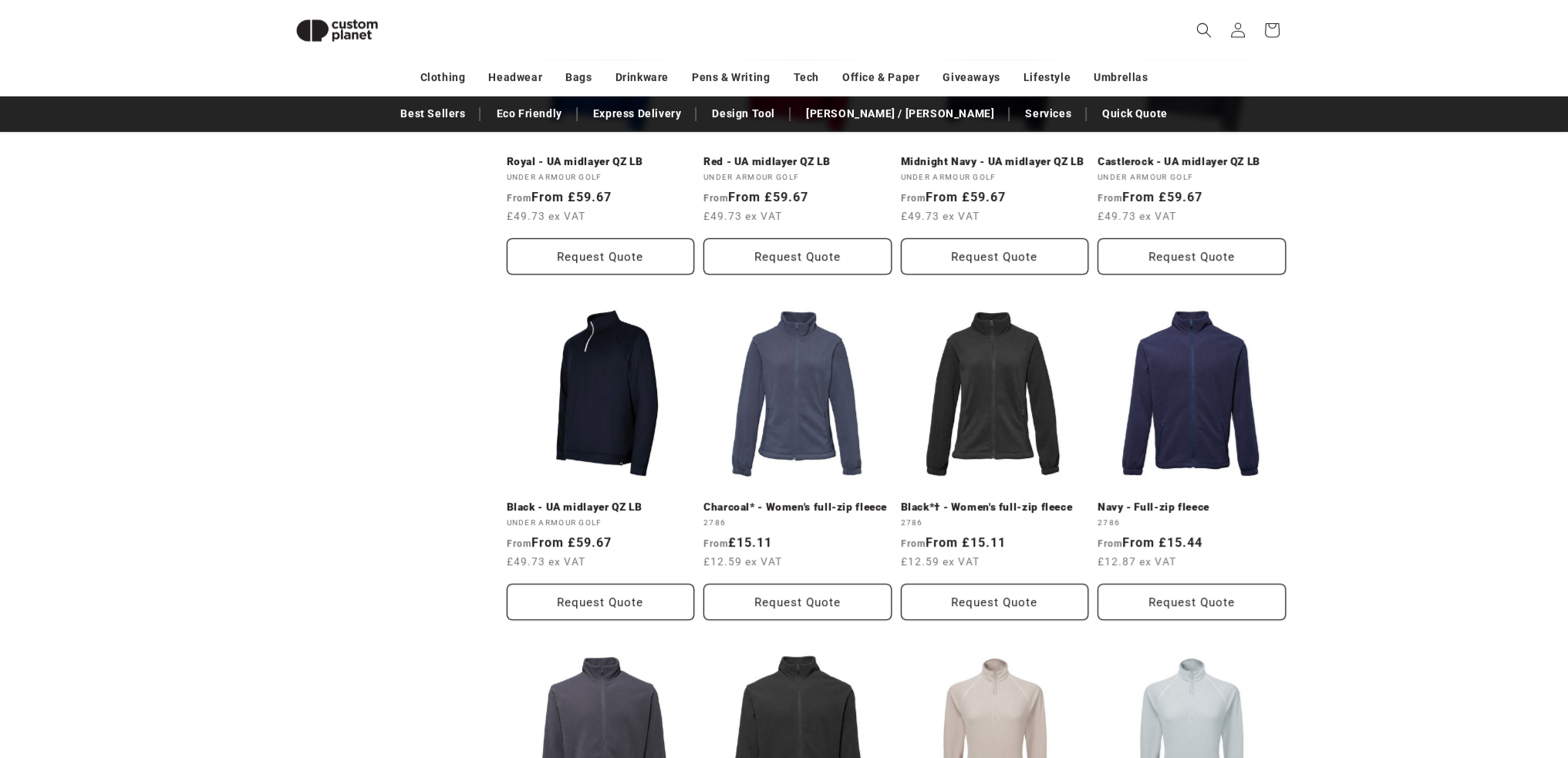
scroll to position [726, 0]
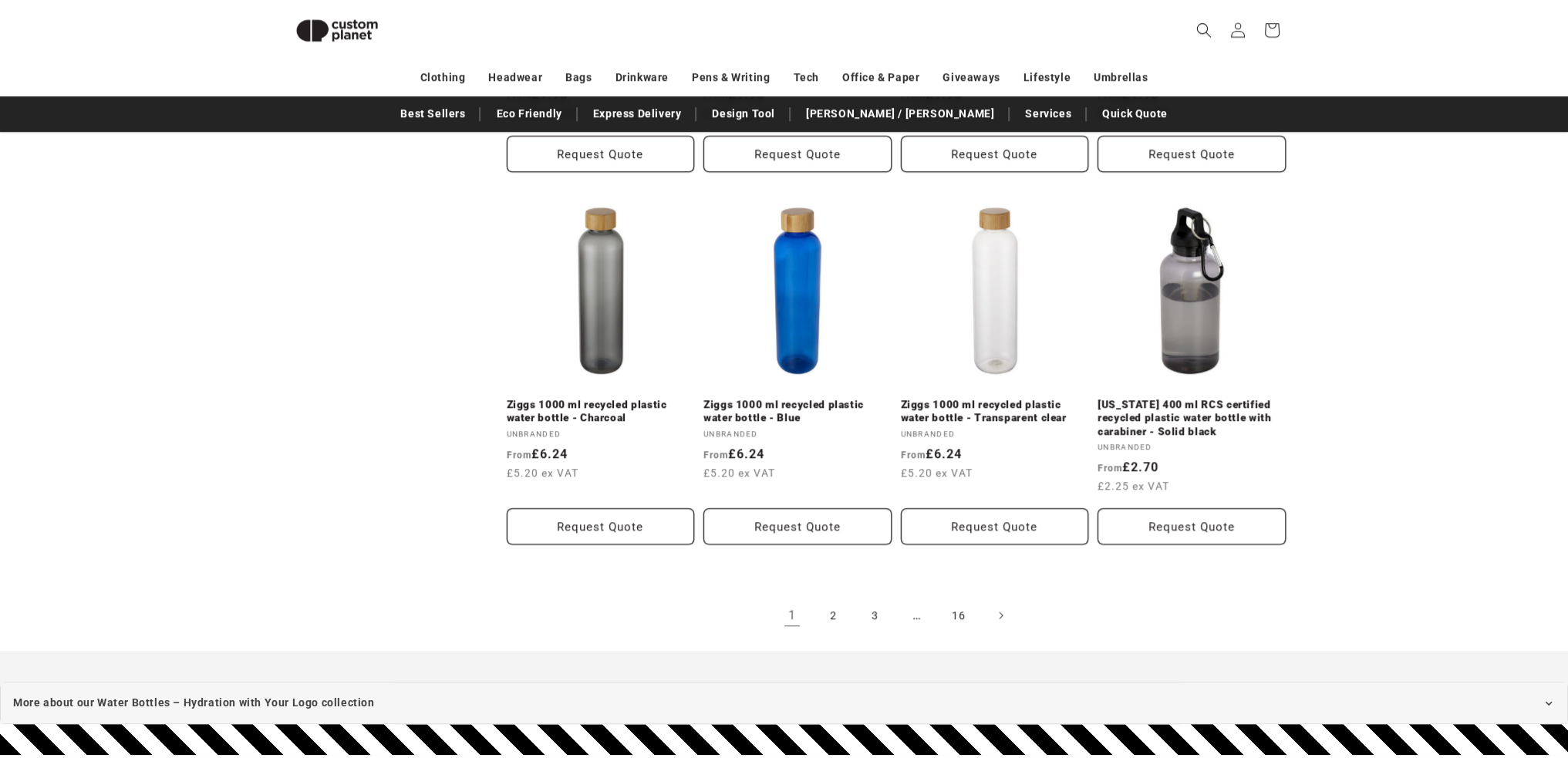
scroll to position [1598, 0]
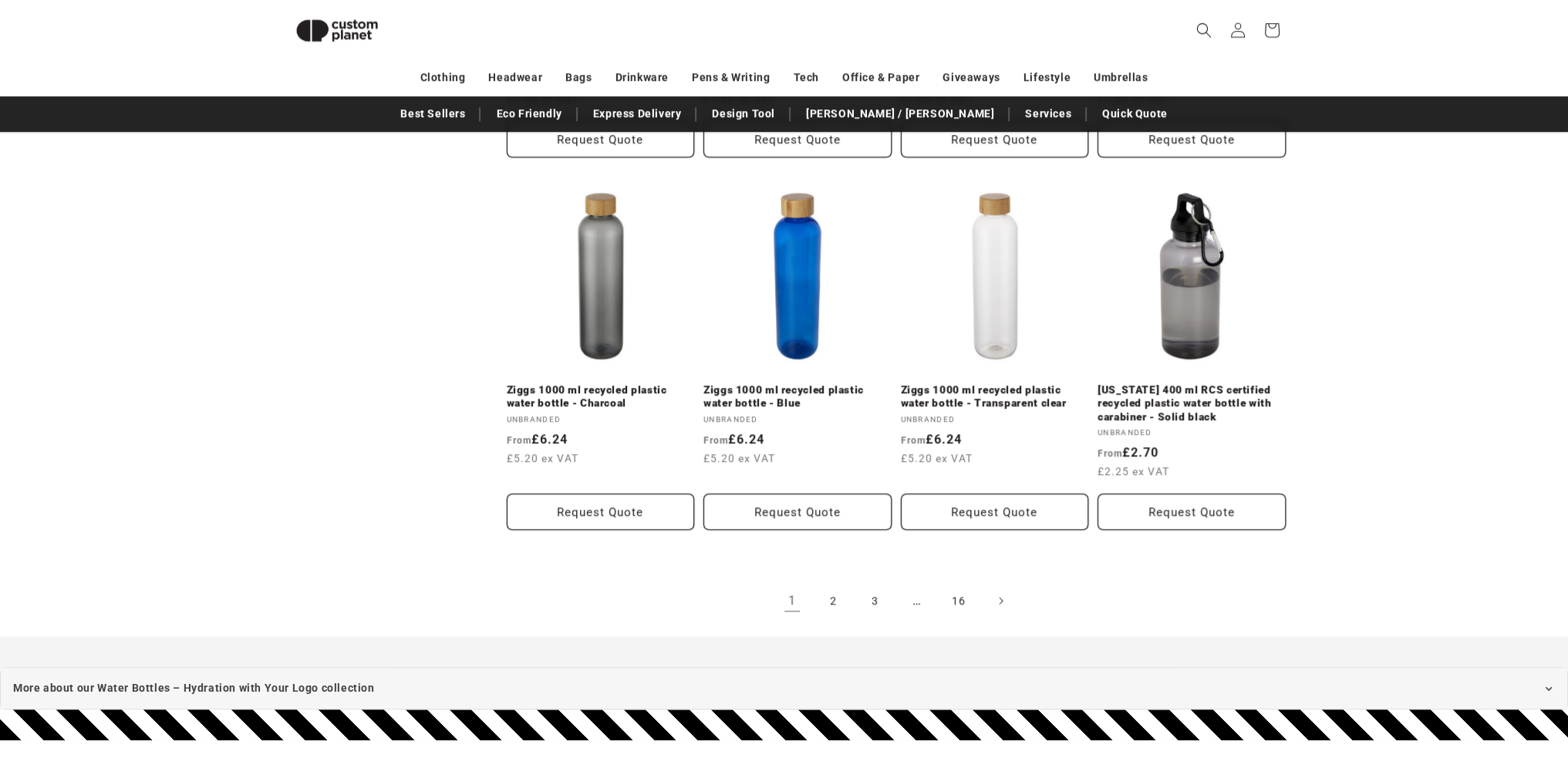
click at [834, 603] on link "2" at bounding box center [834, 600] width 33 height 33
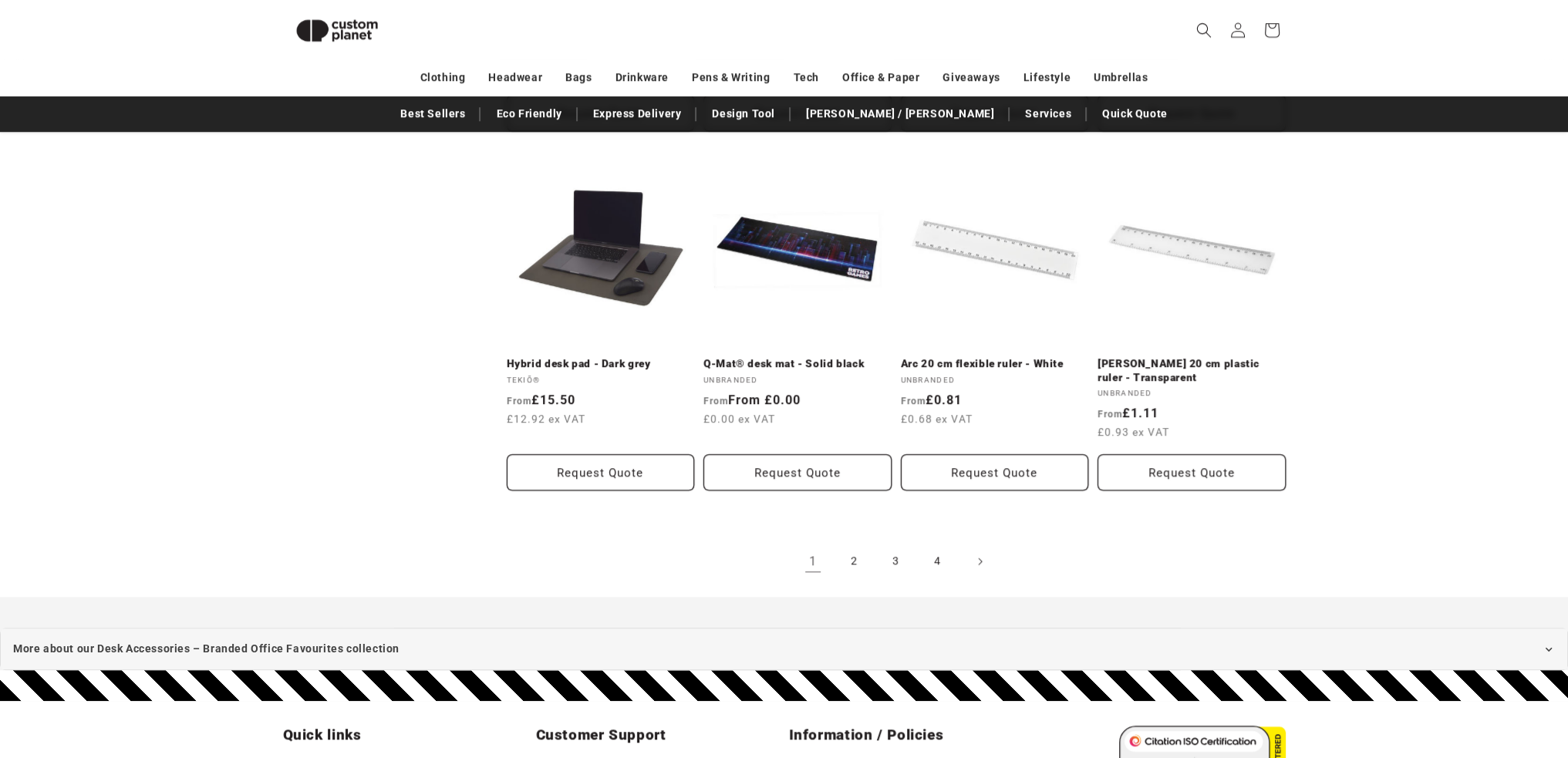
scroll to position [1651, 0]
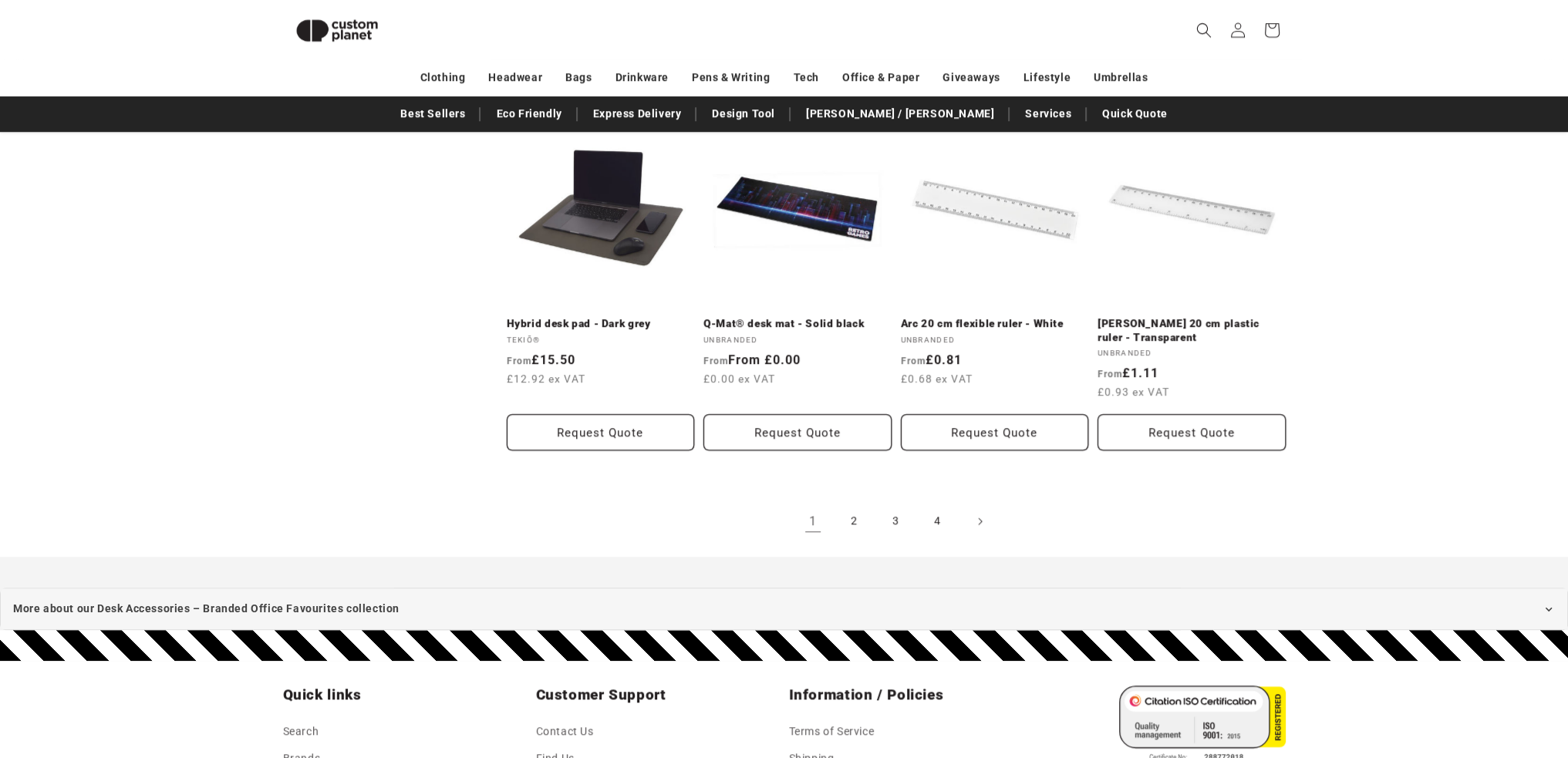
click at [853, 507] on link "2" at bounding box center [854, 521] width 33 height 33
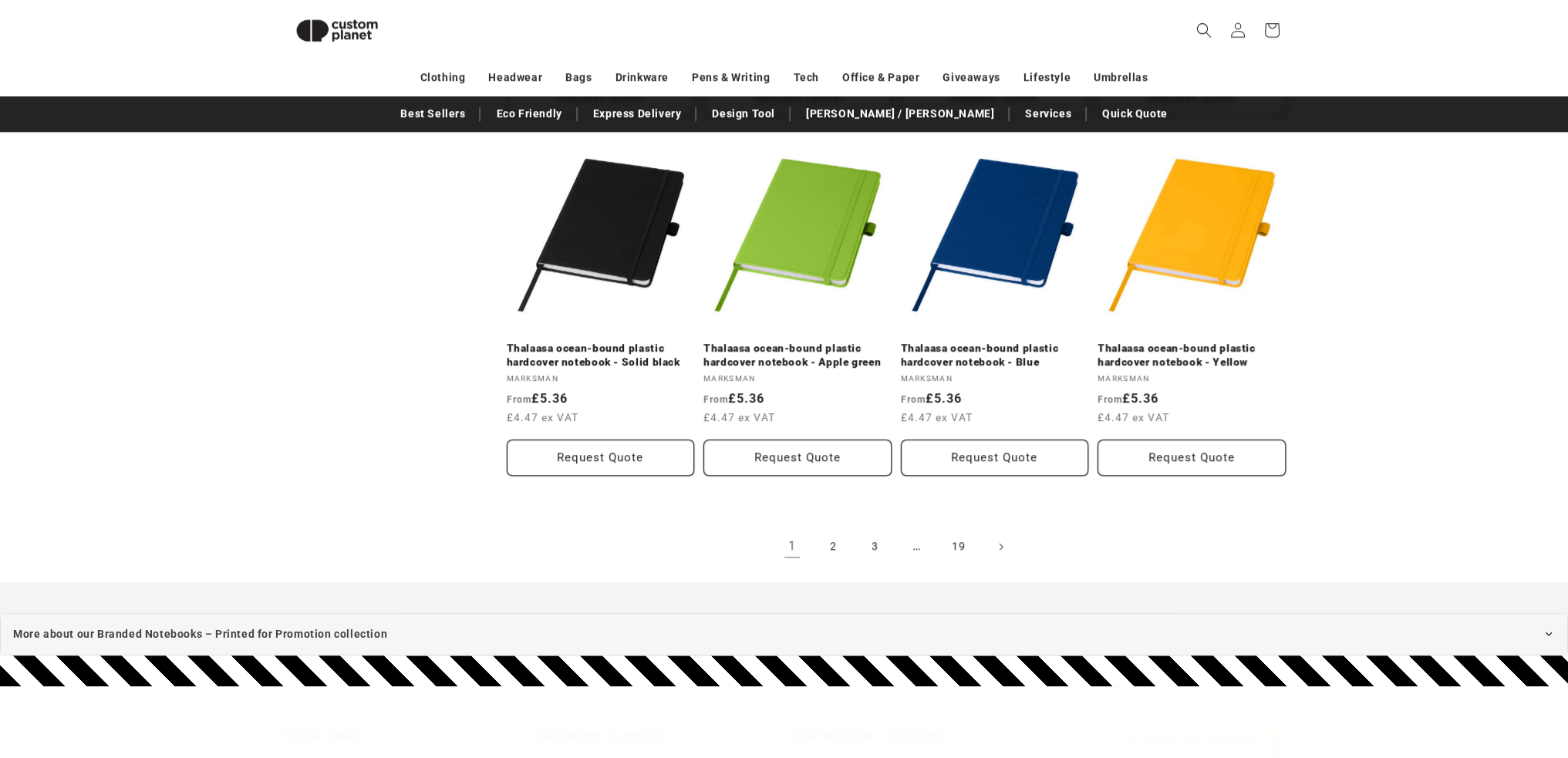
scroll to position [1624, 0]
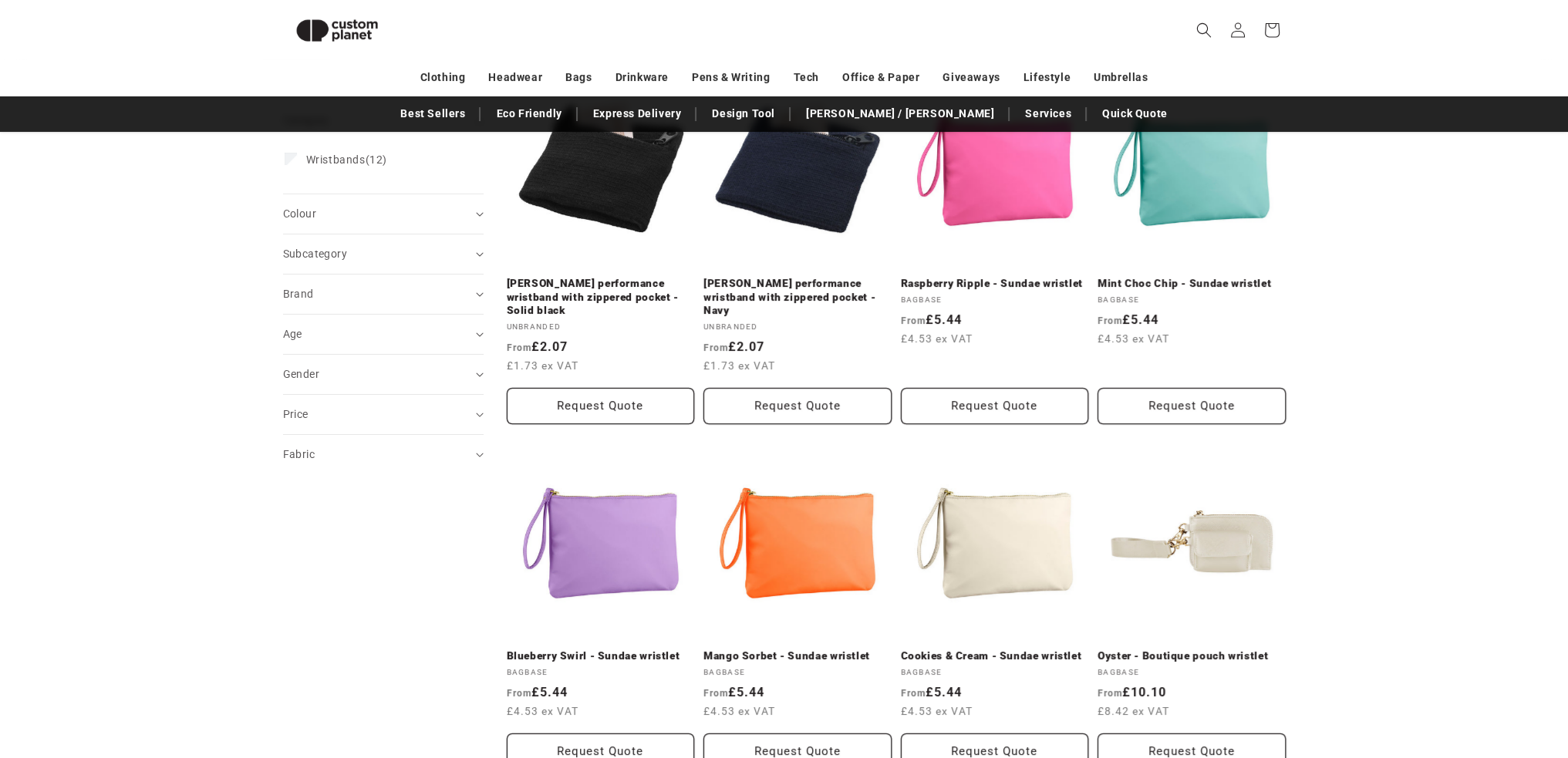
scroll to position [236, 0]
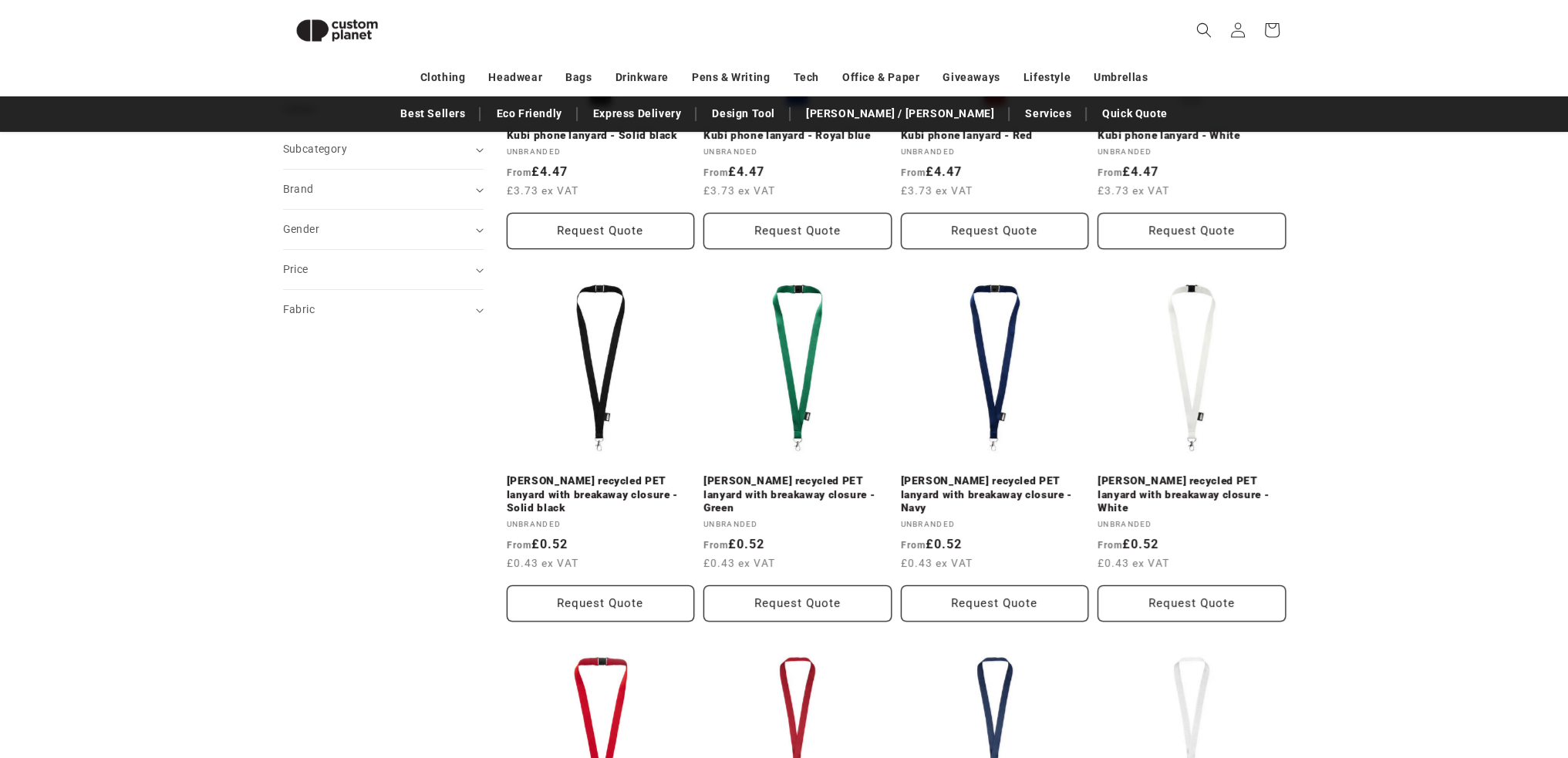
scroll to position [415, 0]
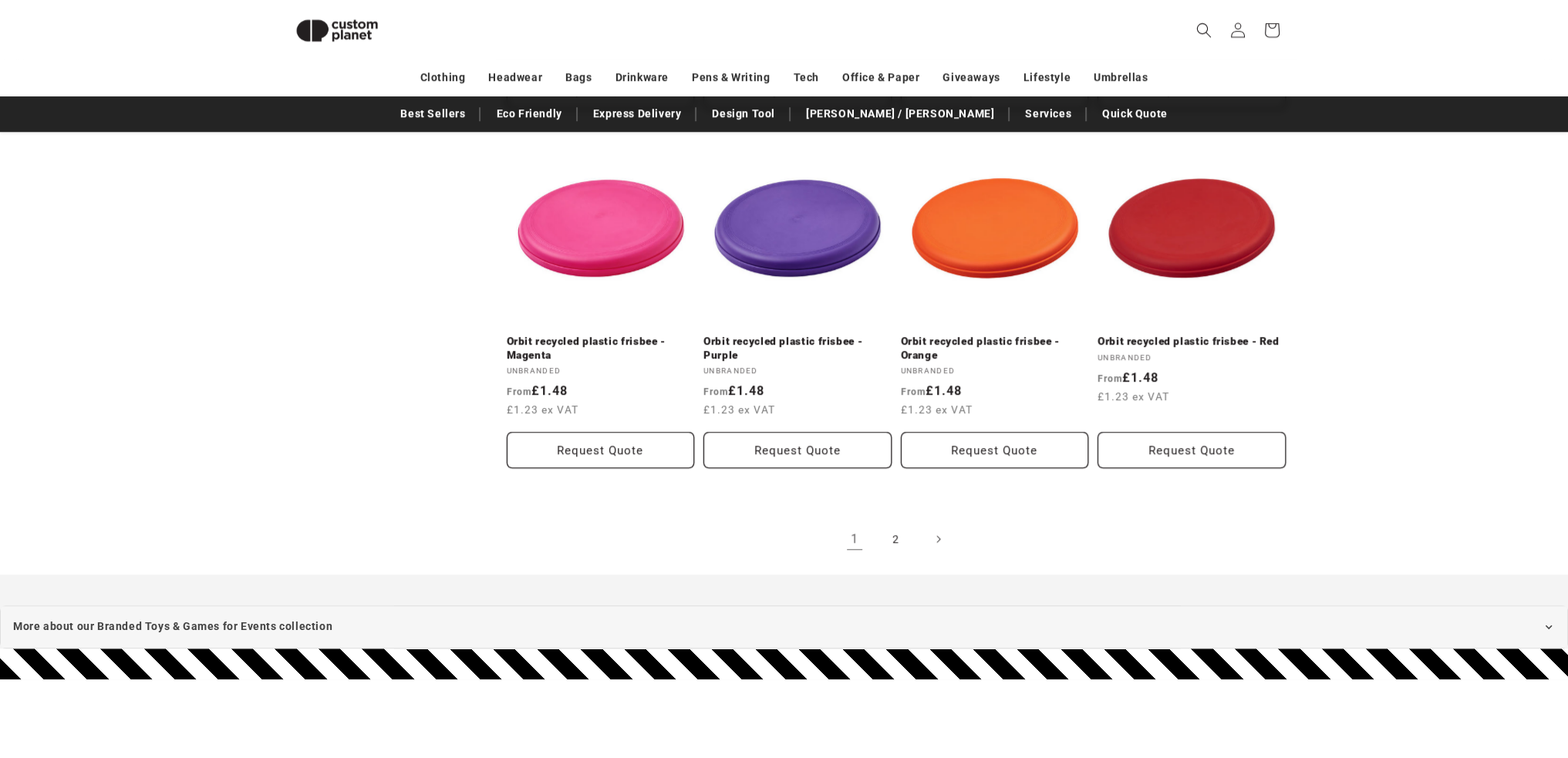
scroll to position [1601, 0]
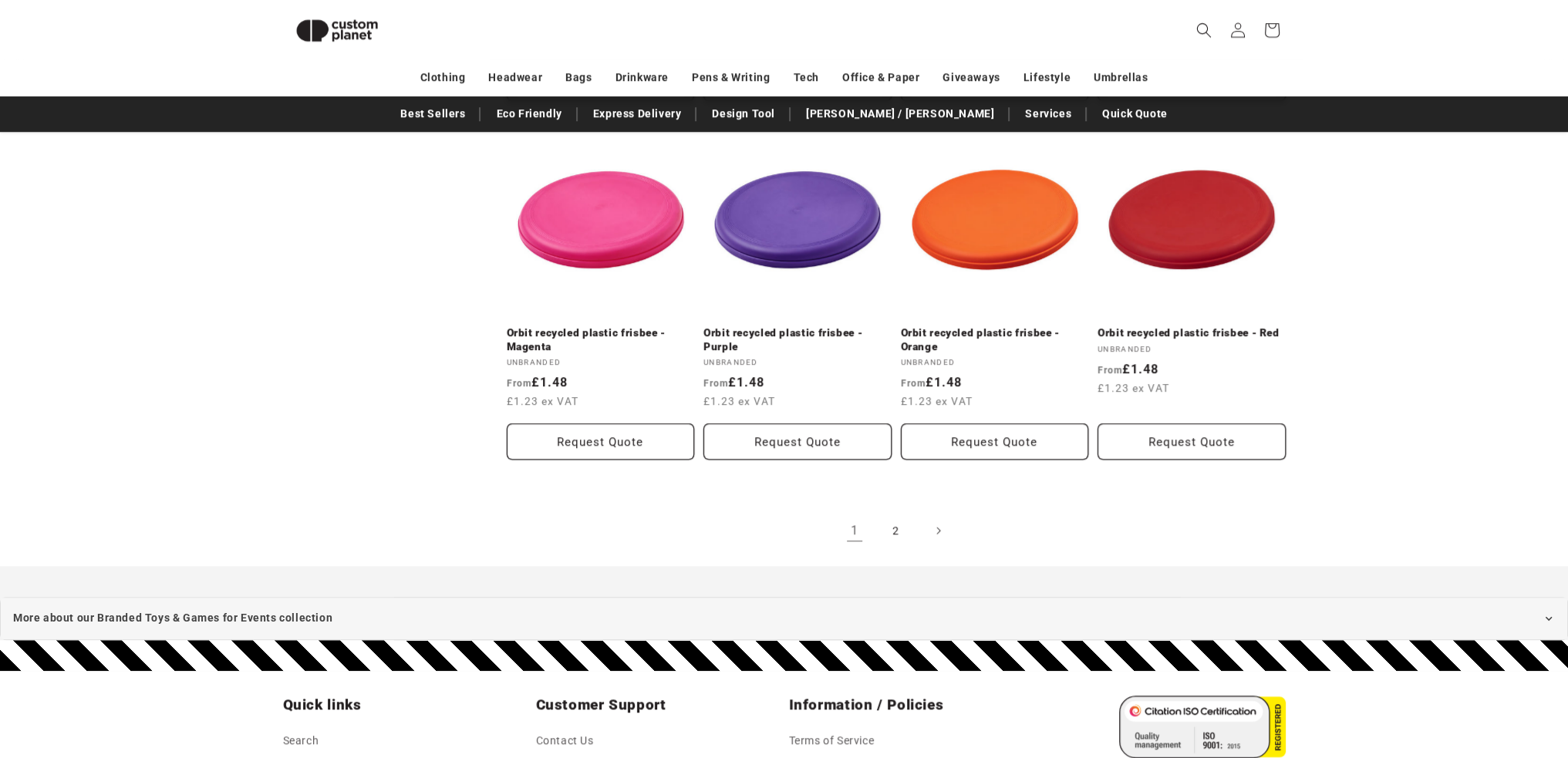
click at [895, 533] on link "2" at bounding box center [896, 531] width 33 height 33
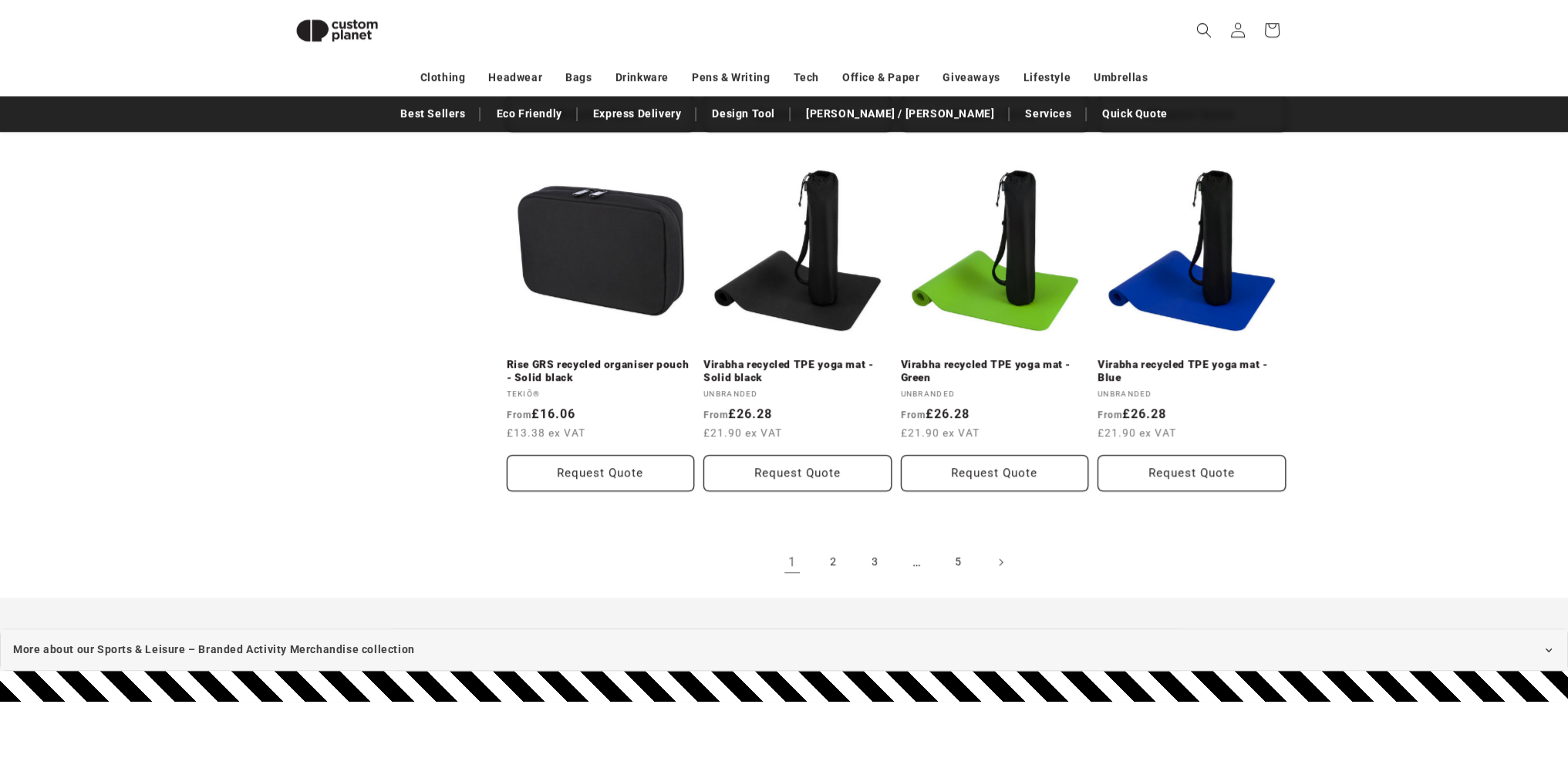
scroll to position [1598, 0]
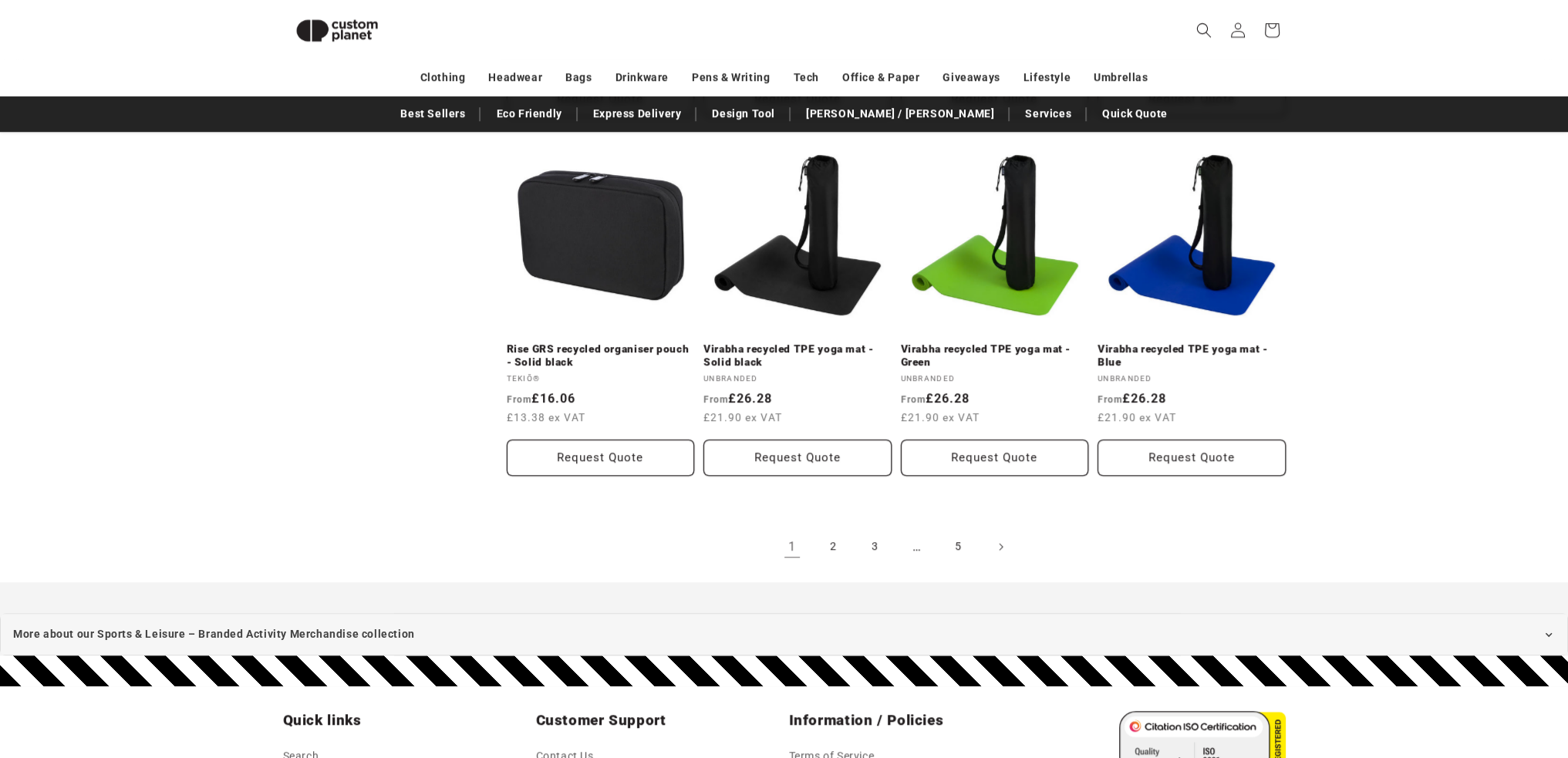
click at [841, 530] on link "2" at bounding box center [834, 546] width 33 height 33
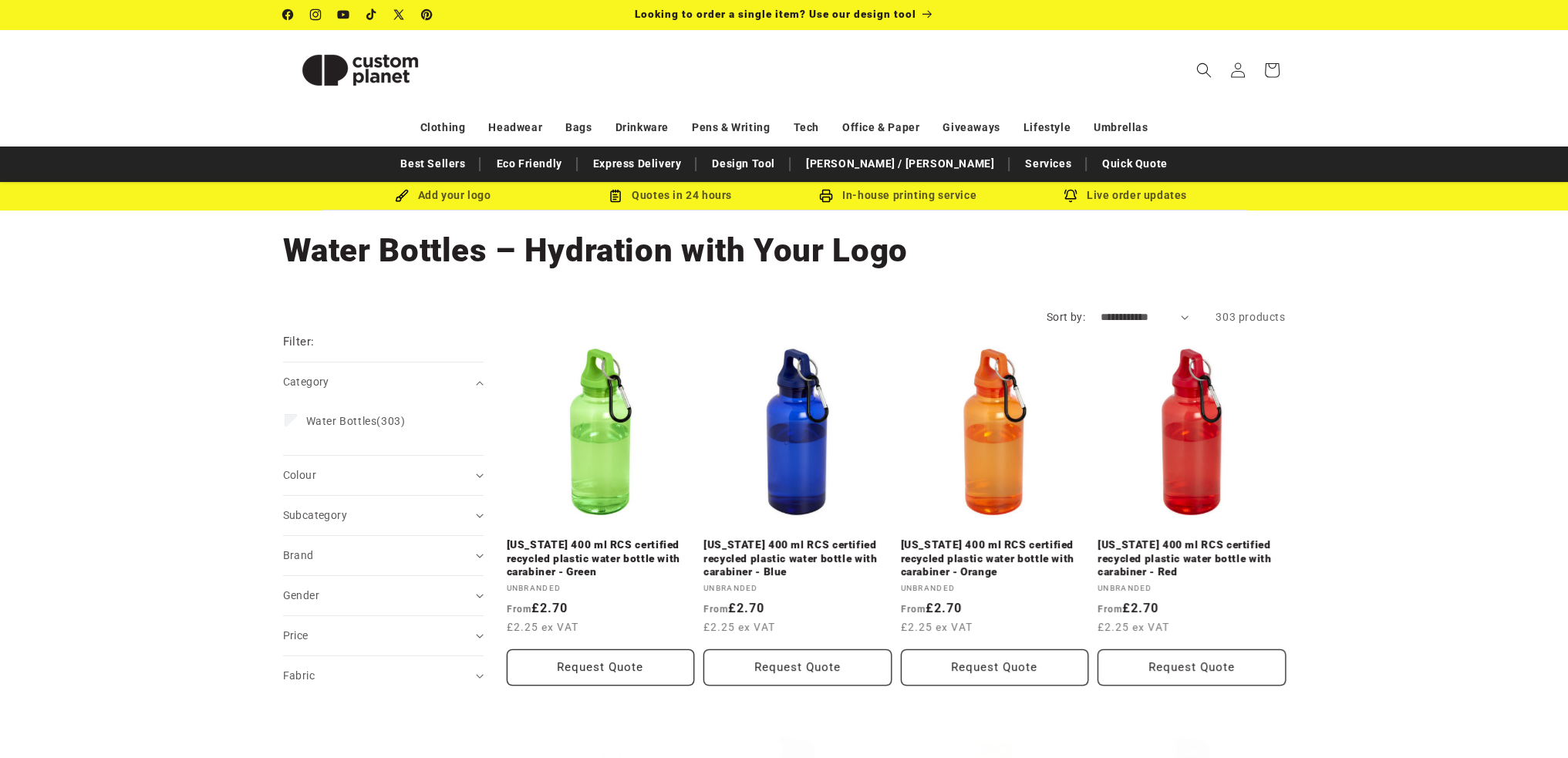
click at [783, 166] on link "Design Tool" at bounding box center [743, 163] width 79 height 27
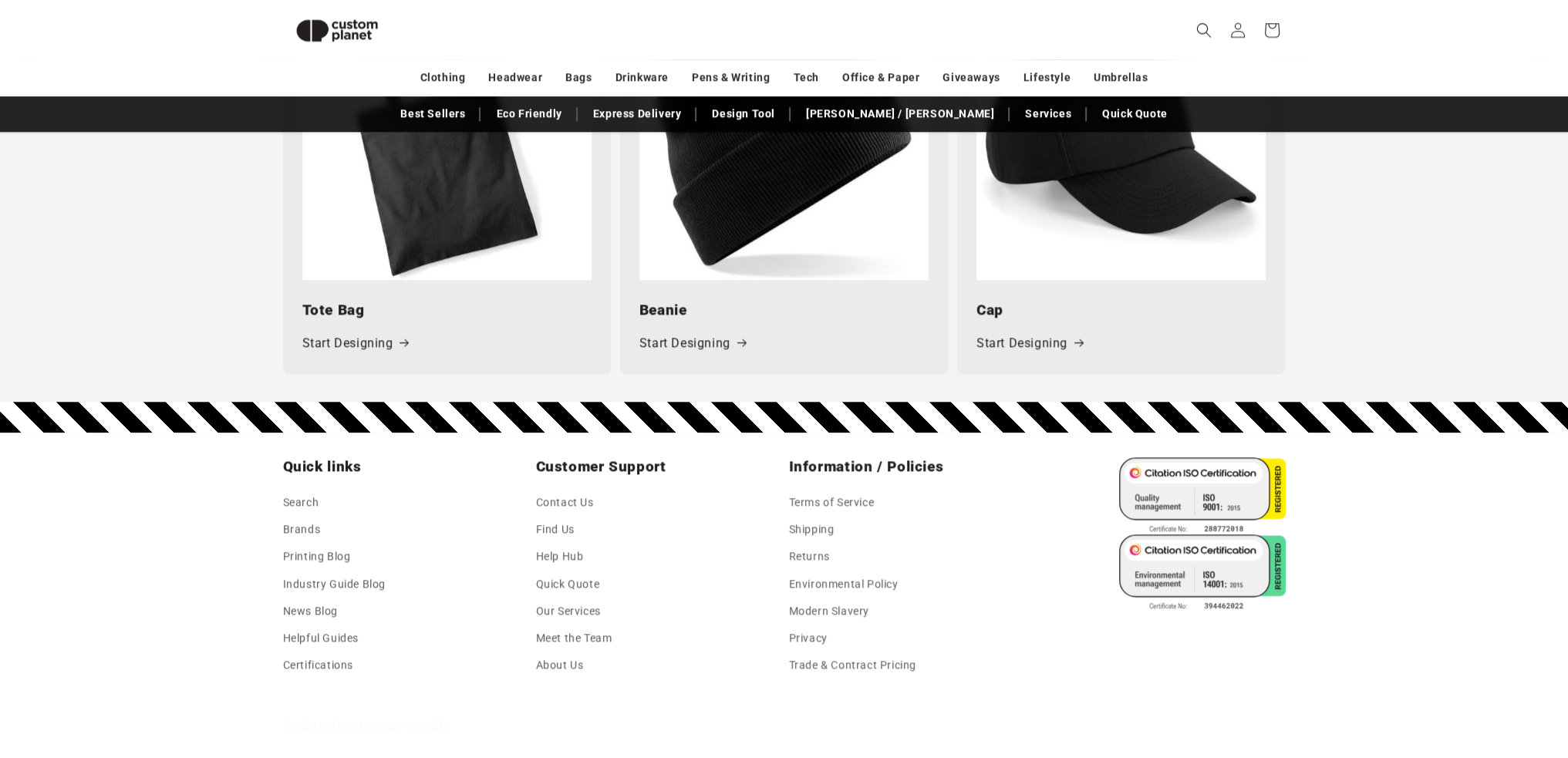
scroll to position [2215, 0]
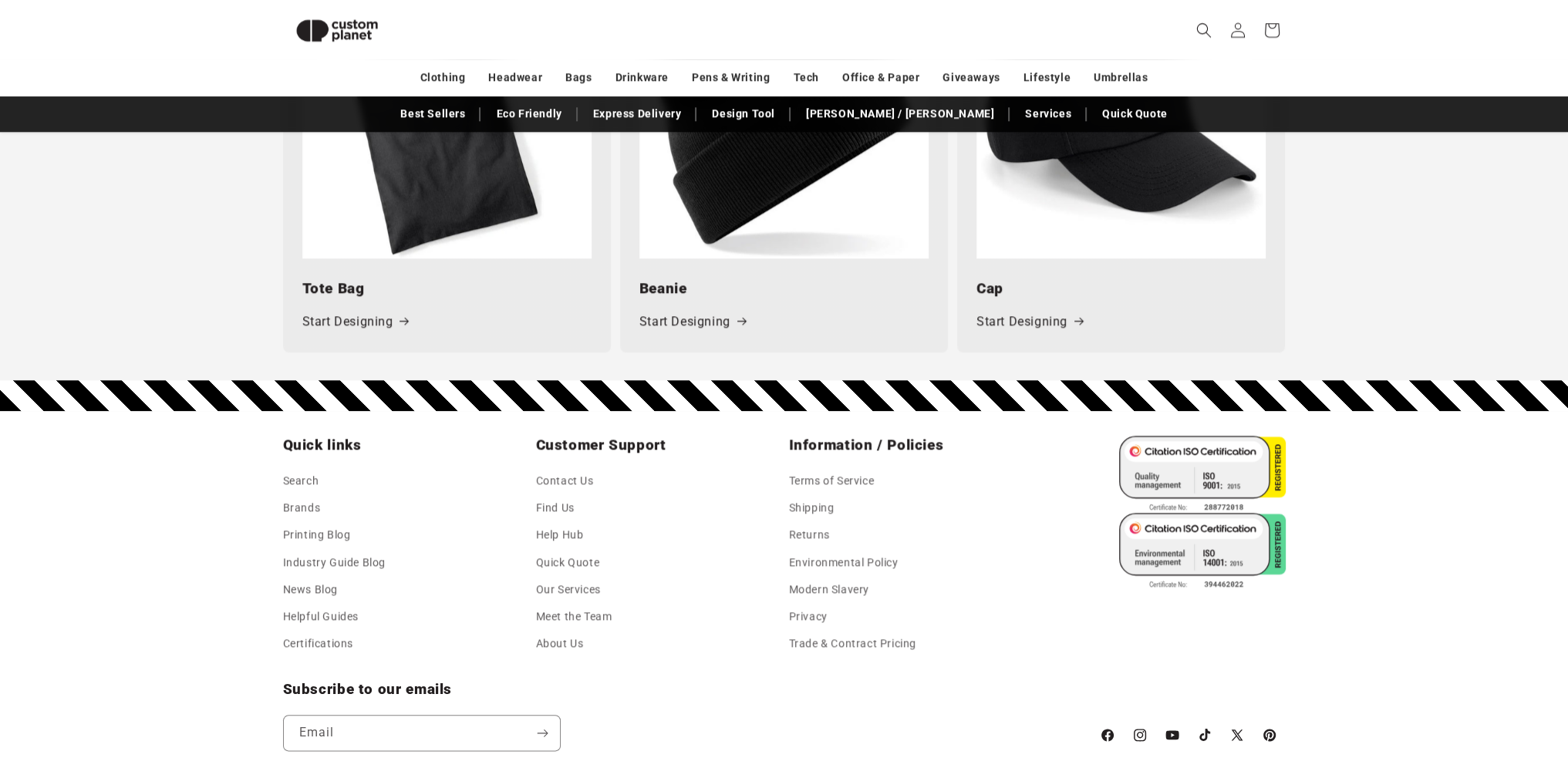
click at [368, 318] on link "Start Designing" at bounding box center [355, 322] width 106 height 23
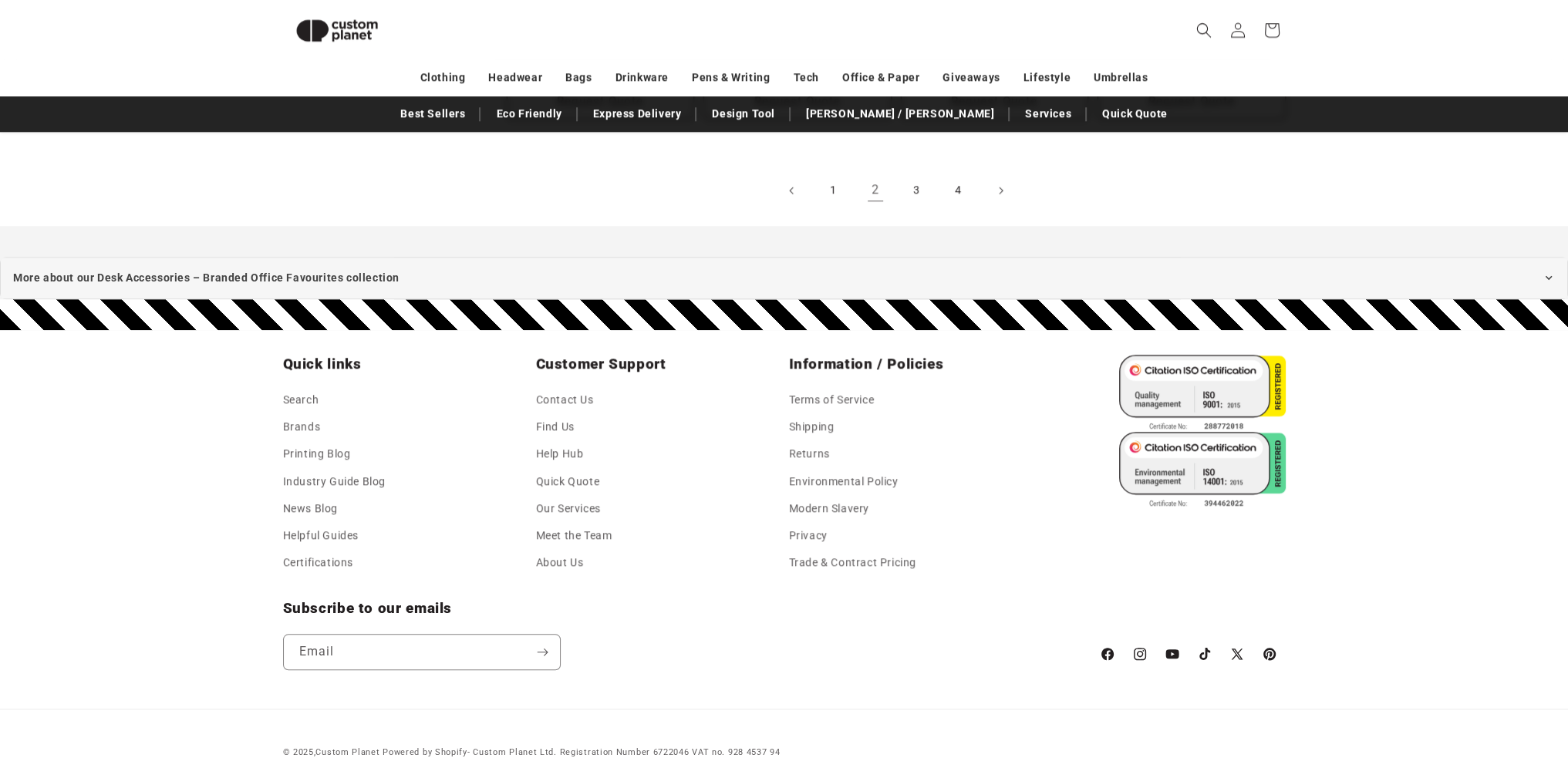
scroll to position [1961, 0]
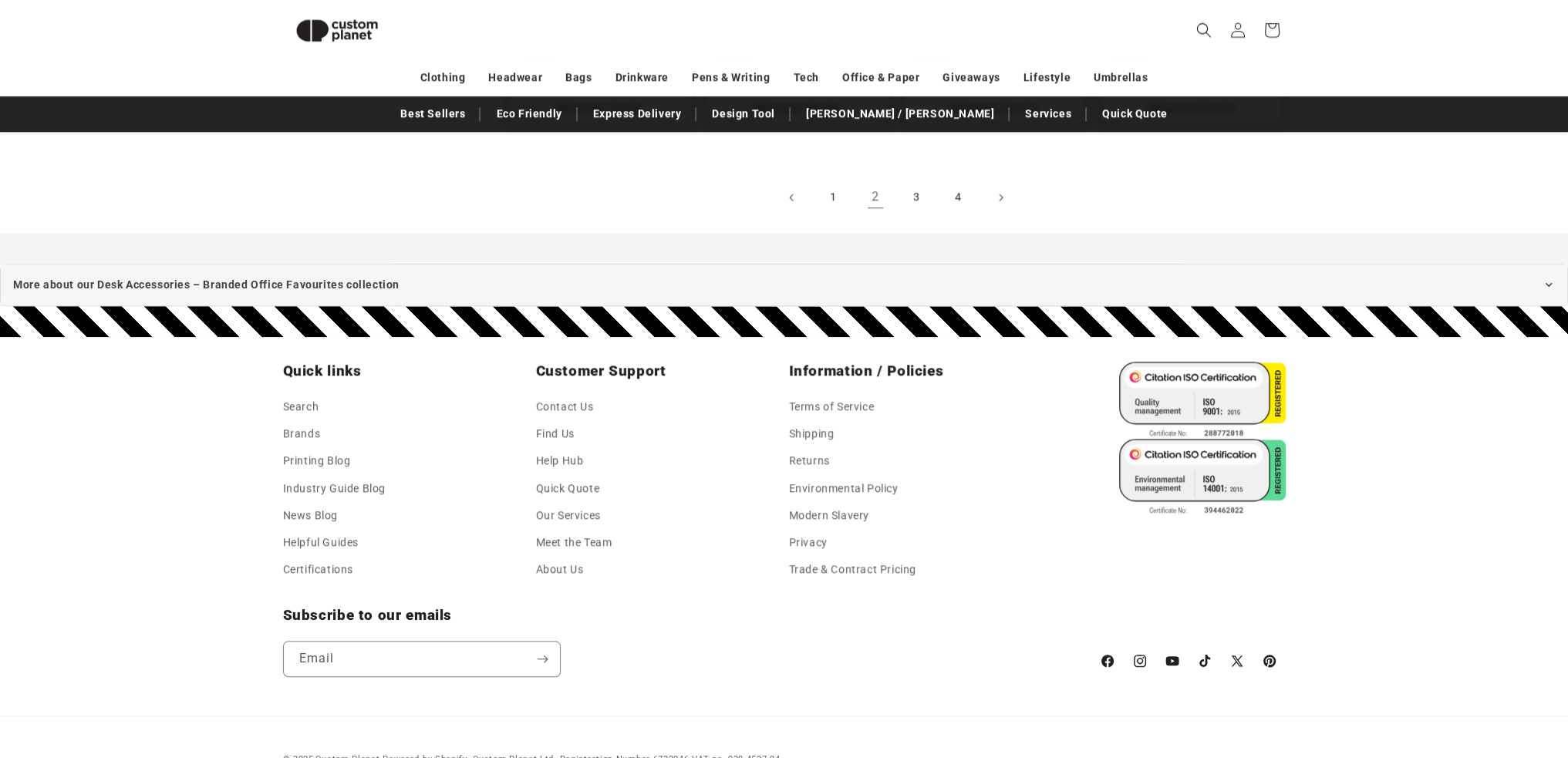
click at [909, 200] on link "3" at bounding box center [916, 197] width 33 height 33
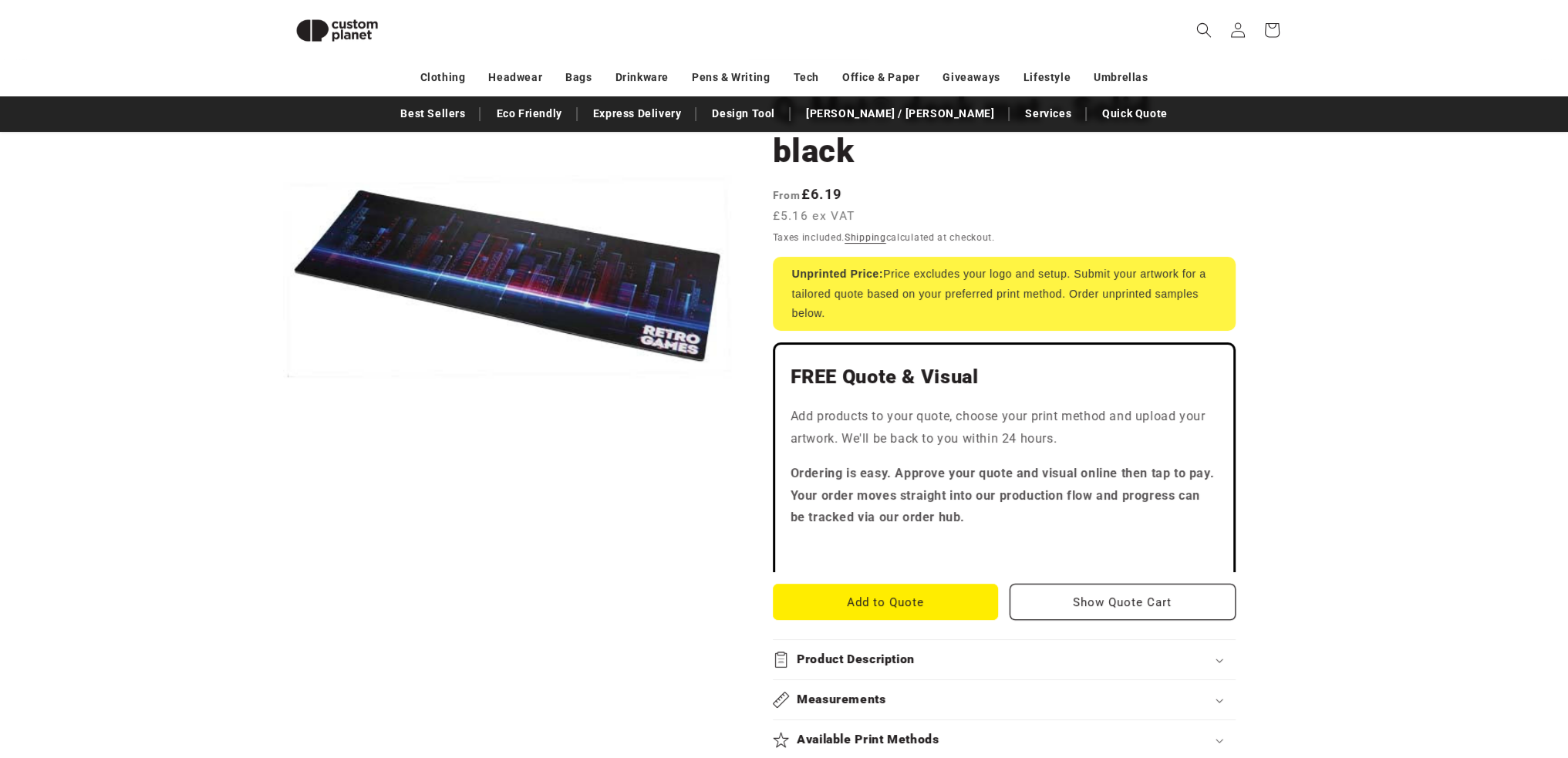
scroll to position [159, 0]
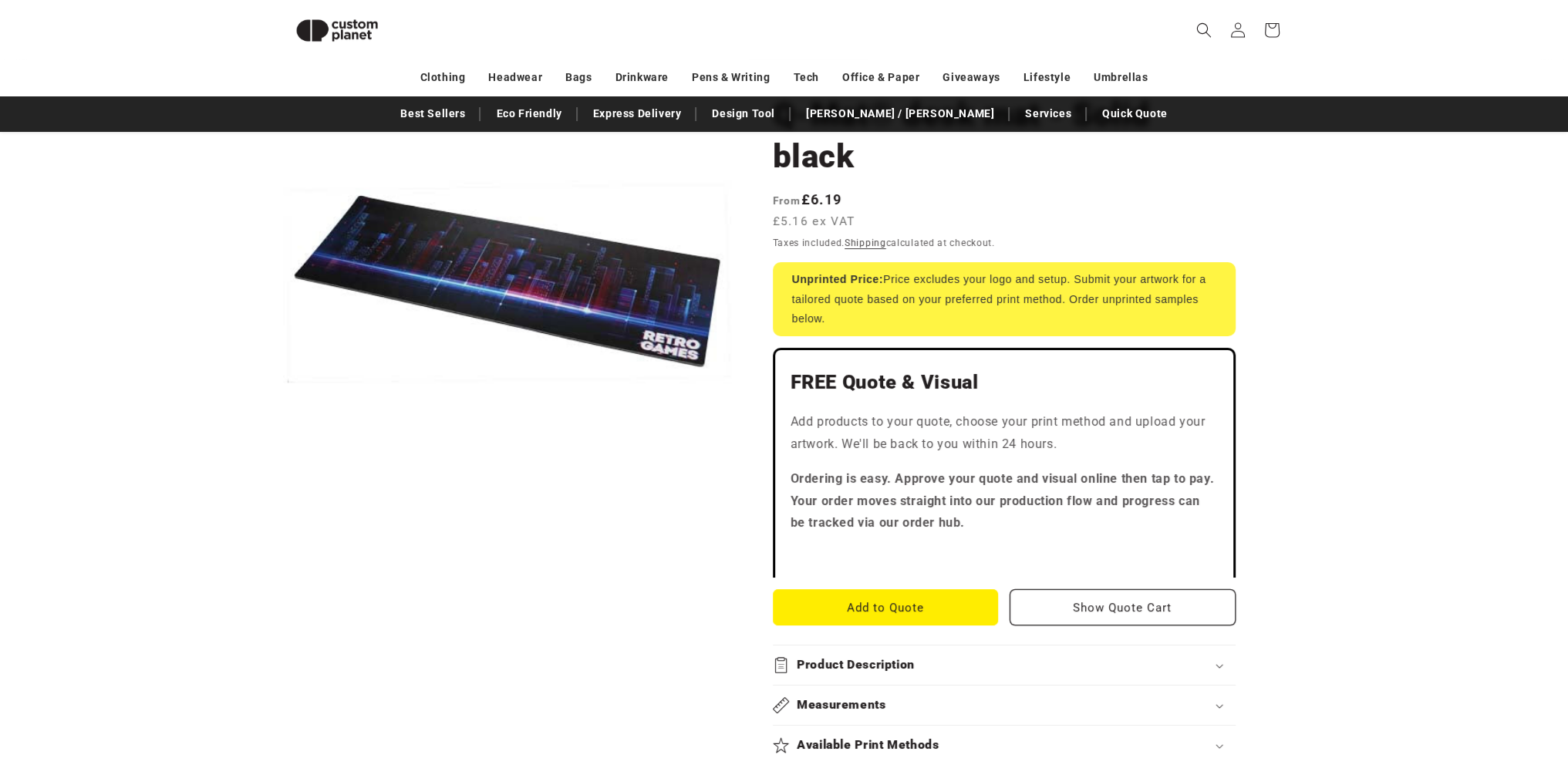
click at [901, 616] on button "Add to Quote" at bounding box center [886, 607] width 226 height 36
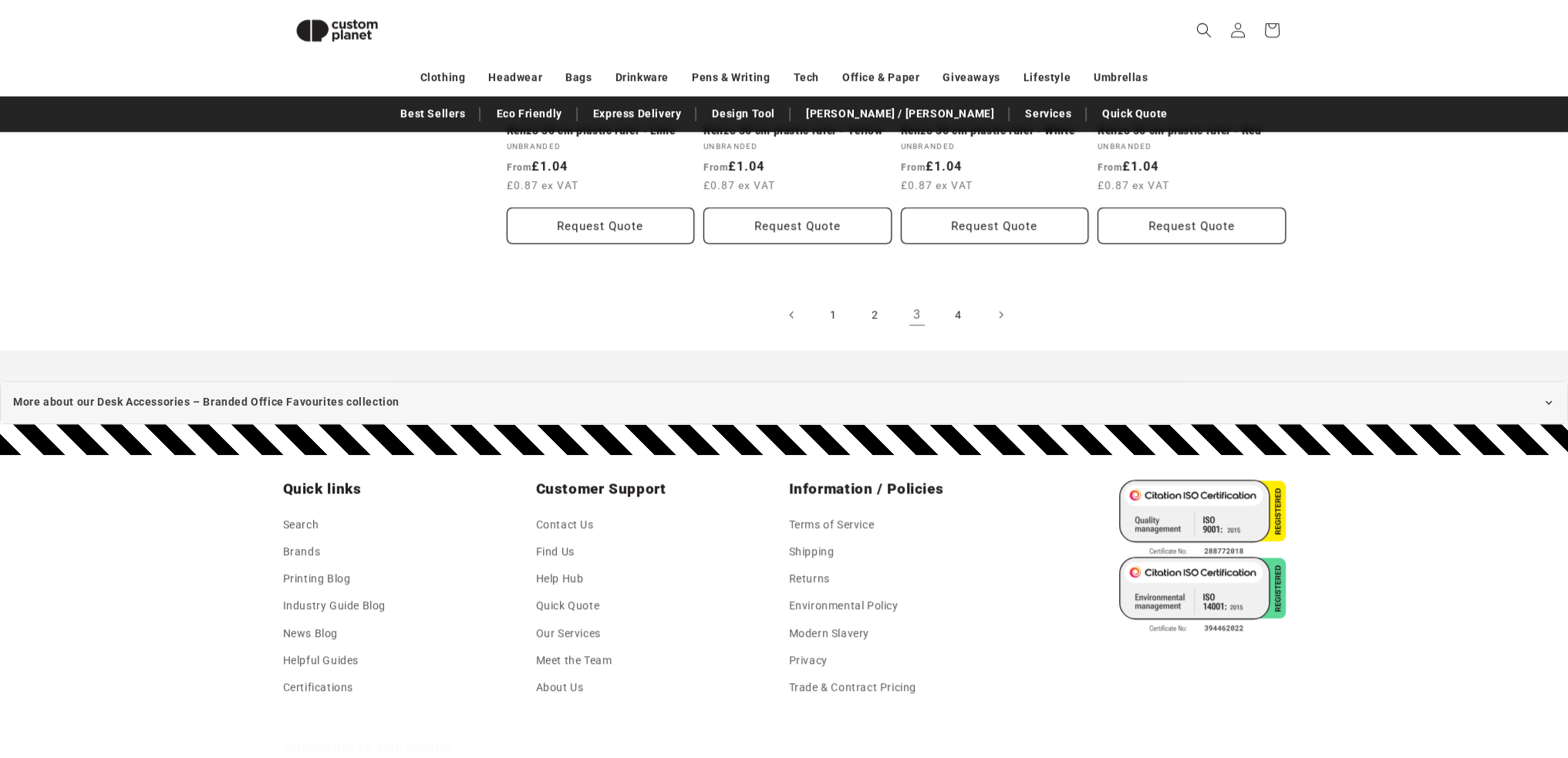
scroll to position [1820, 0]
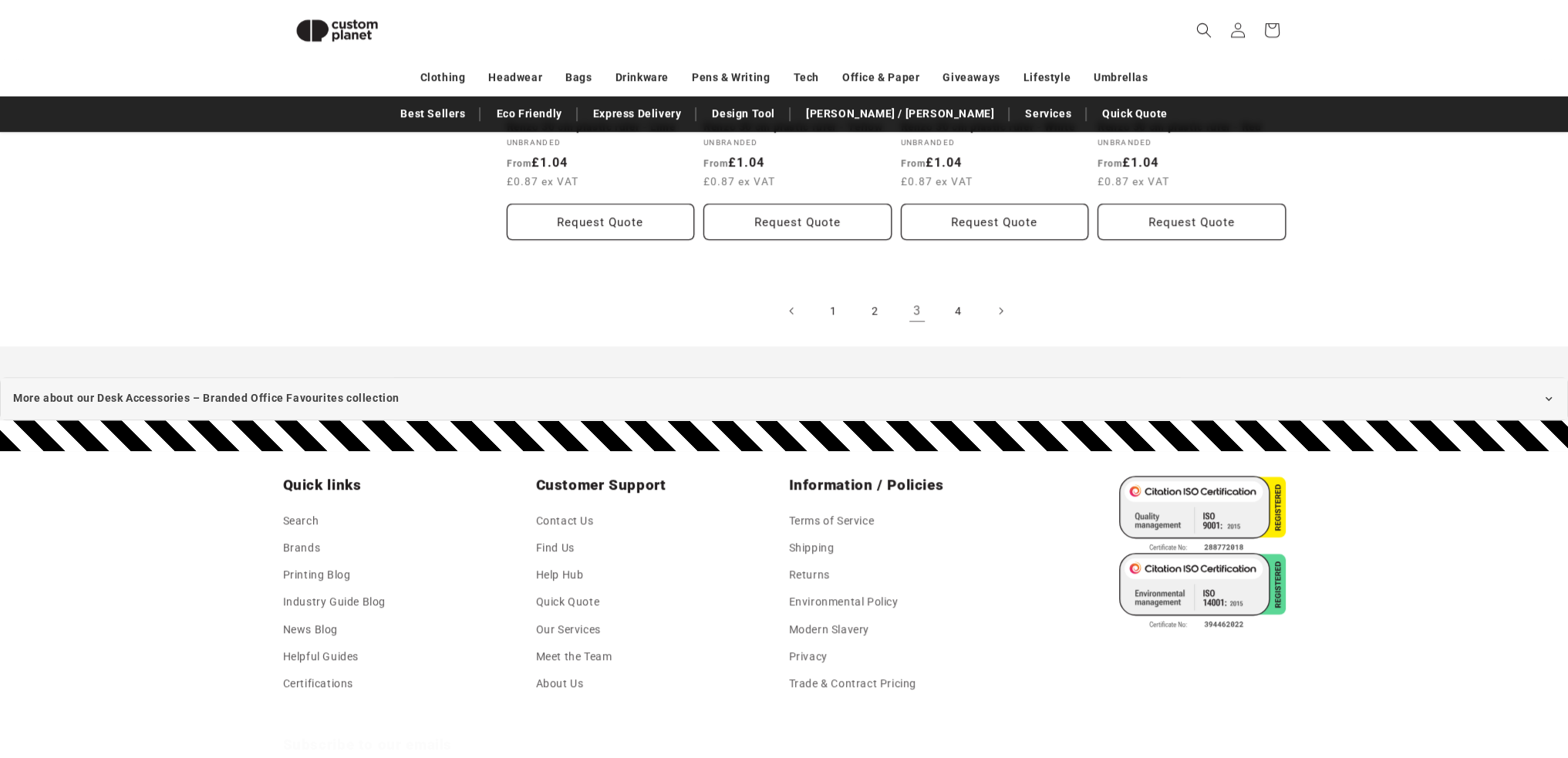
click at [956, 309] on link "4" at bounding box center [959, 310] width 33 height 33
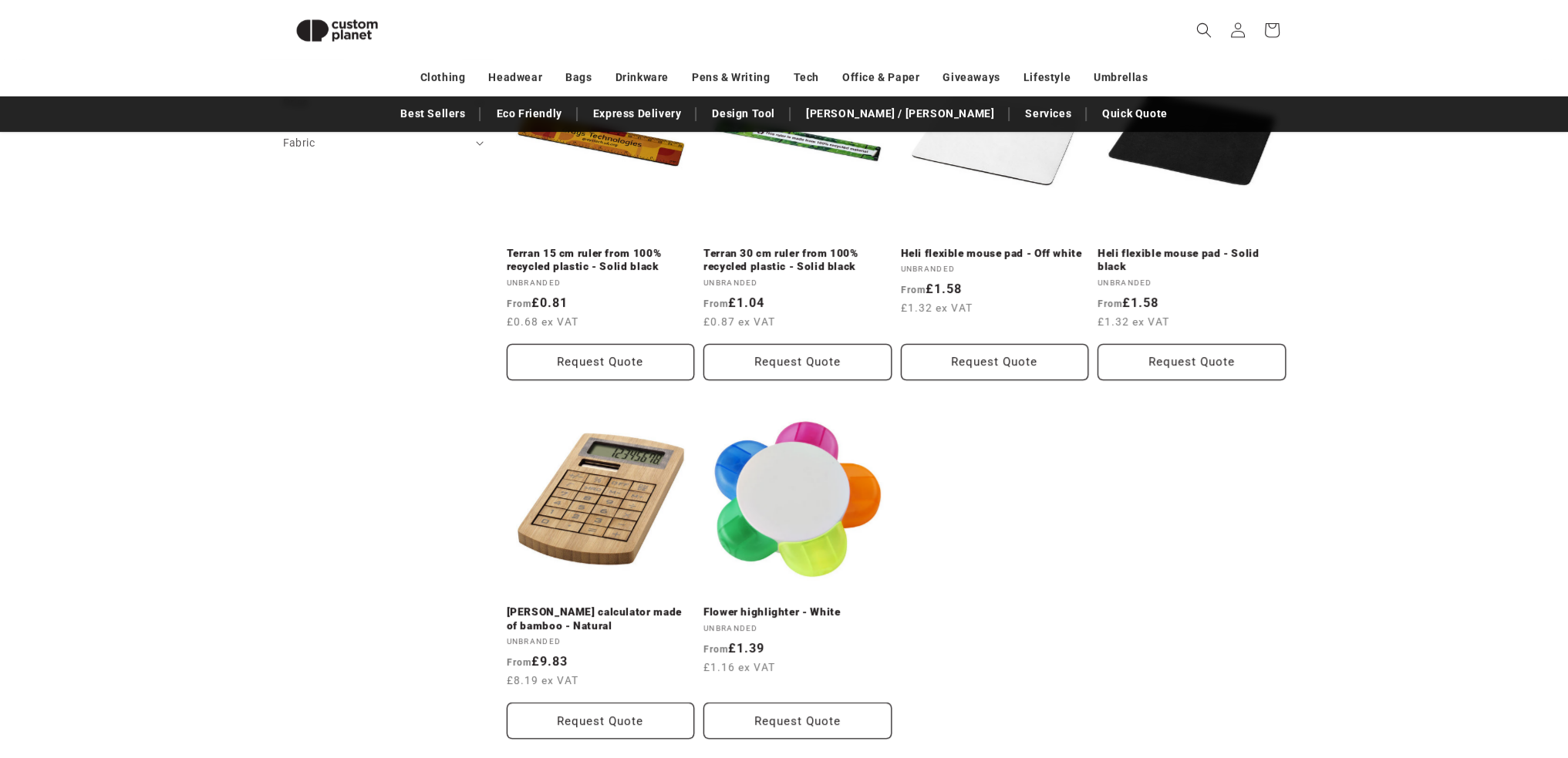
scroll to position [621, 0]
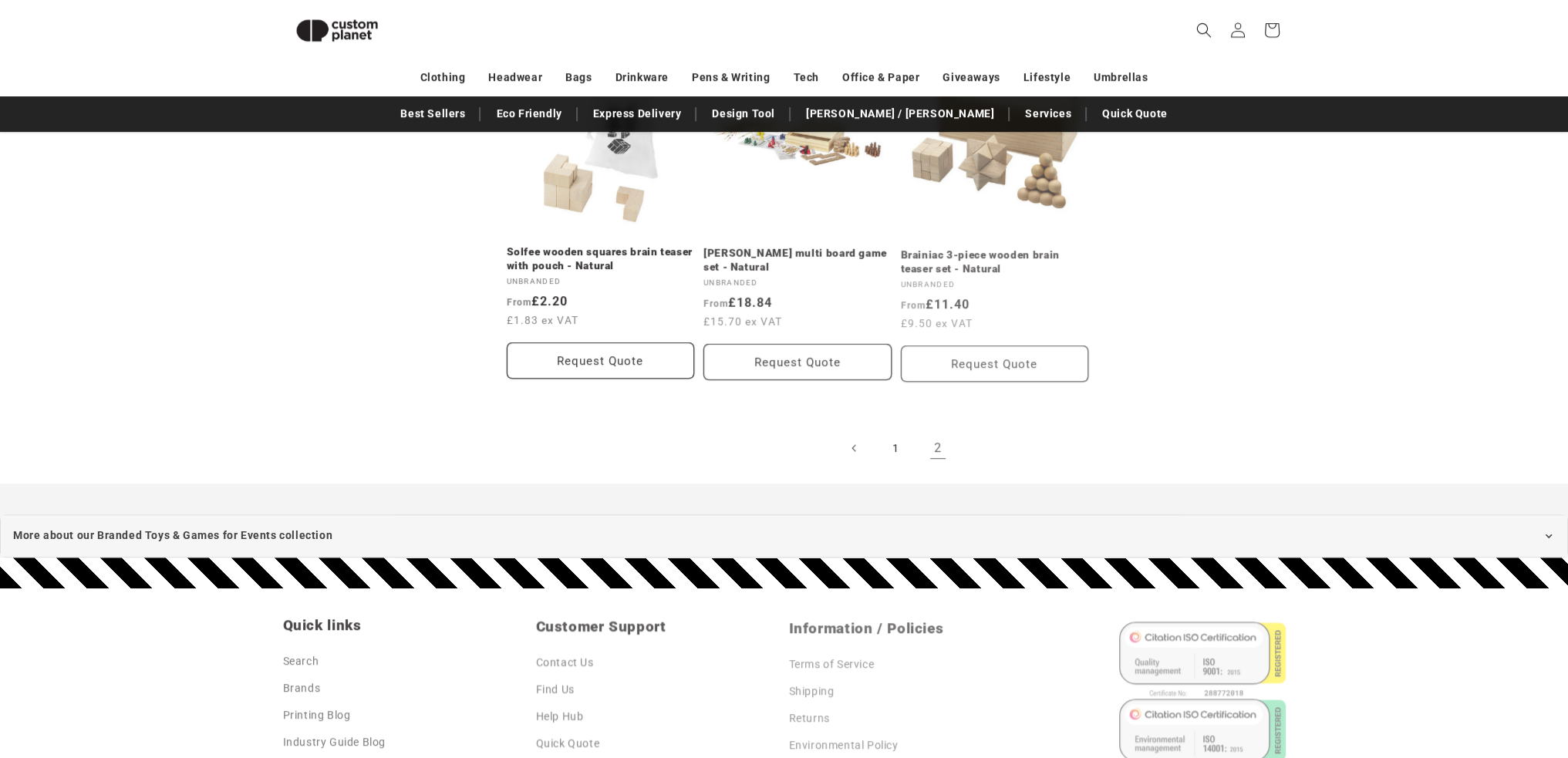
scroll to position [1342, 0]
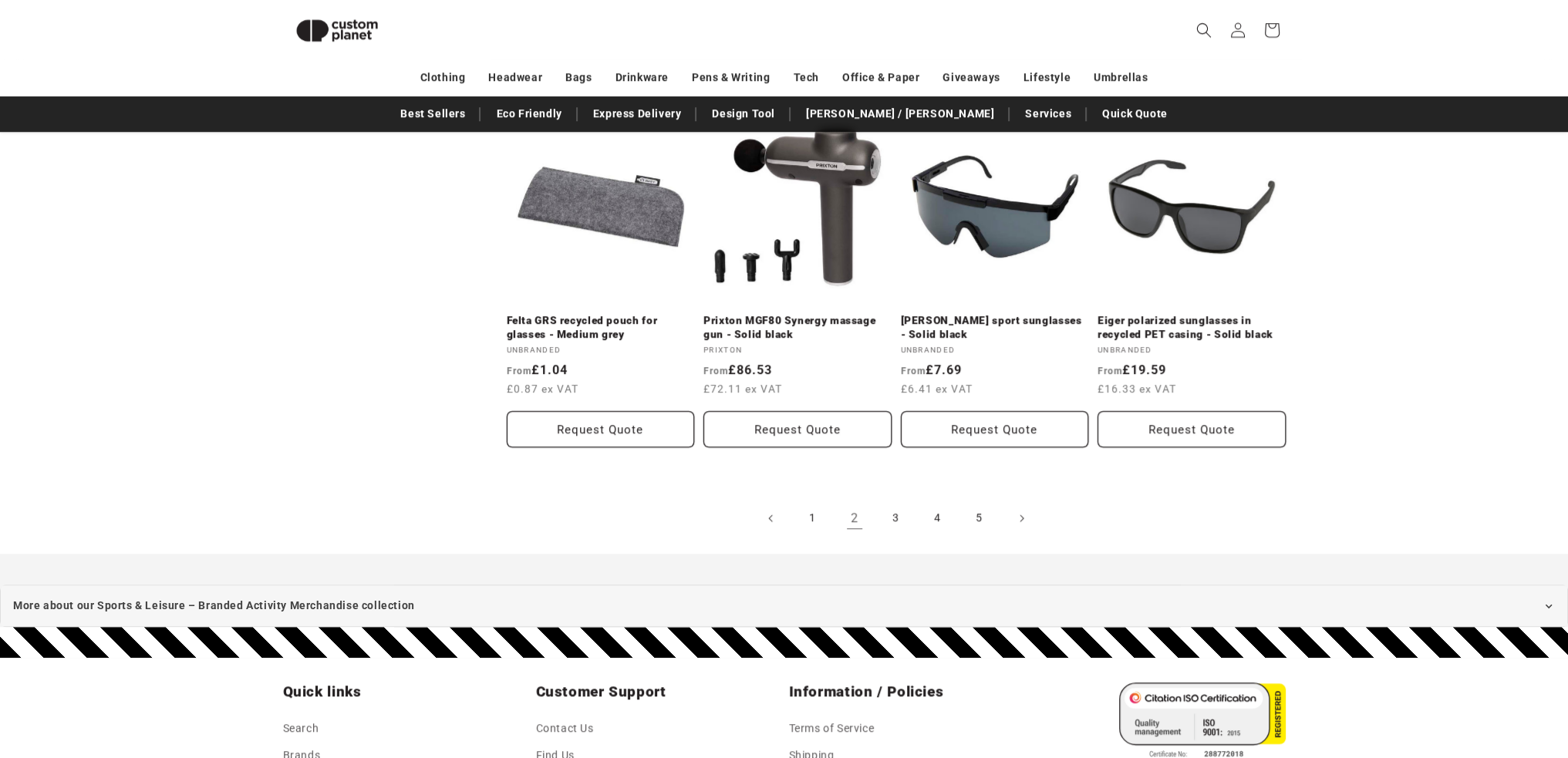
scroll to position [1659, 0]
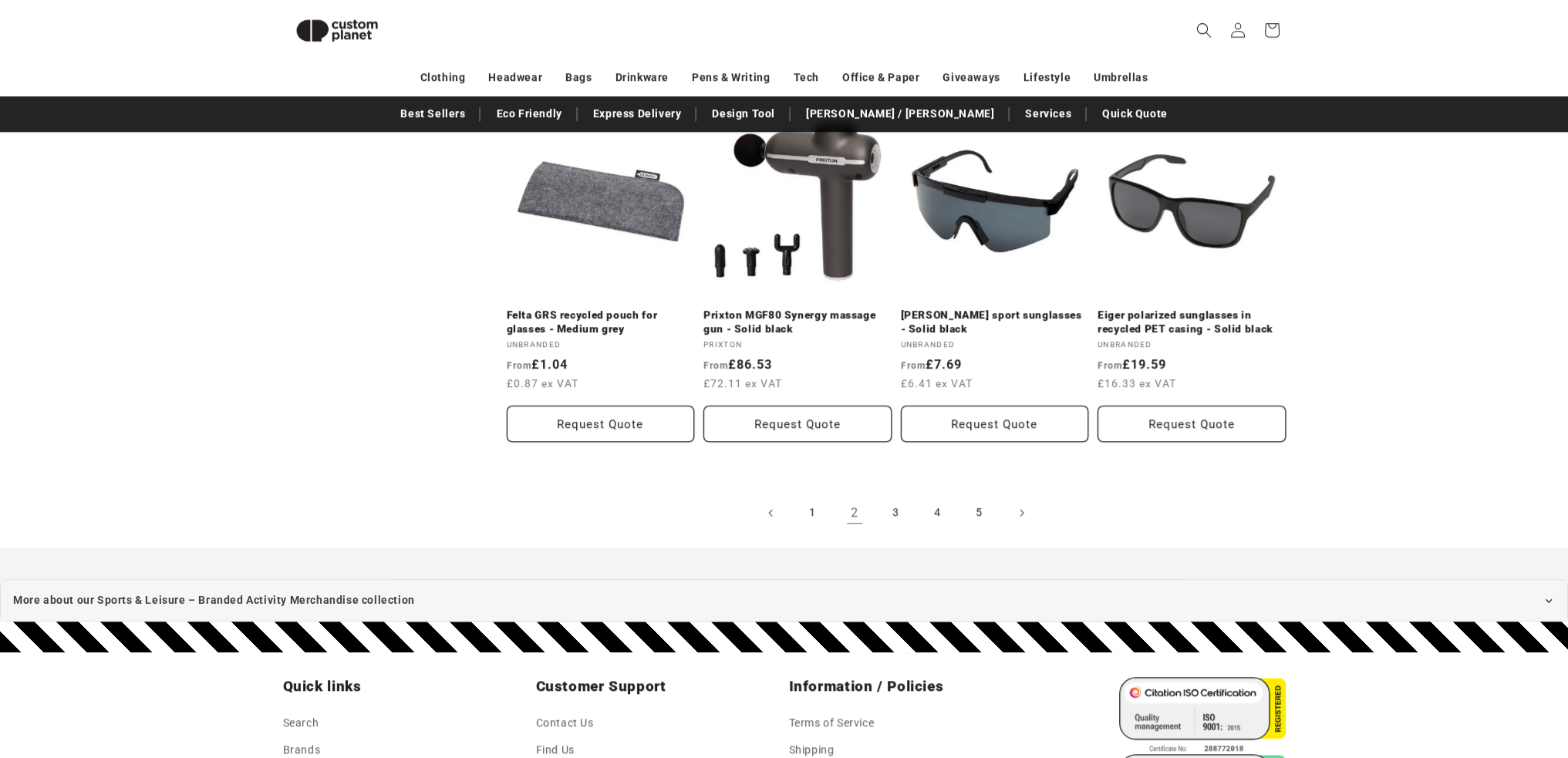
click at [892, 496] on link "3" at bounding box center [896, 513] width 33 height 33
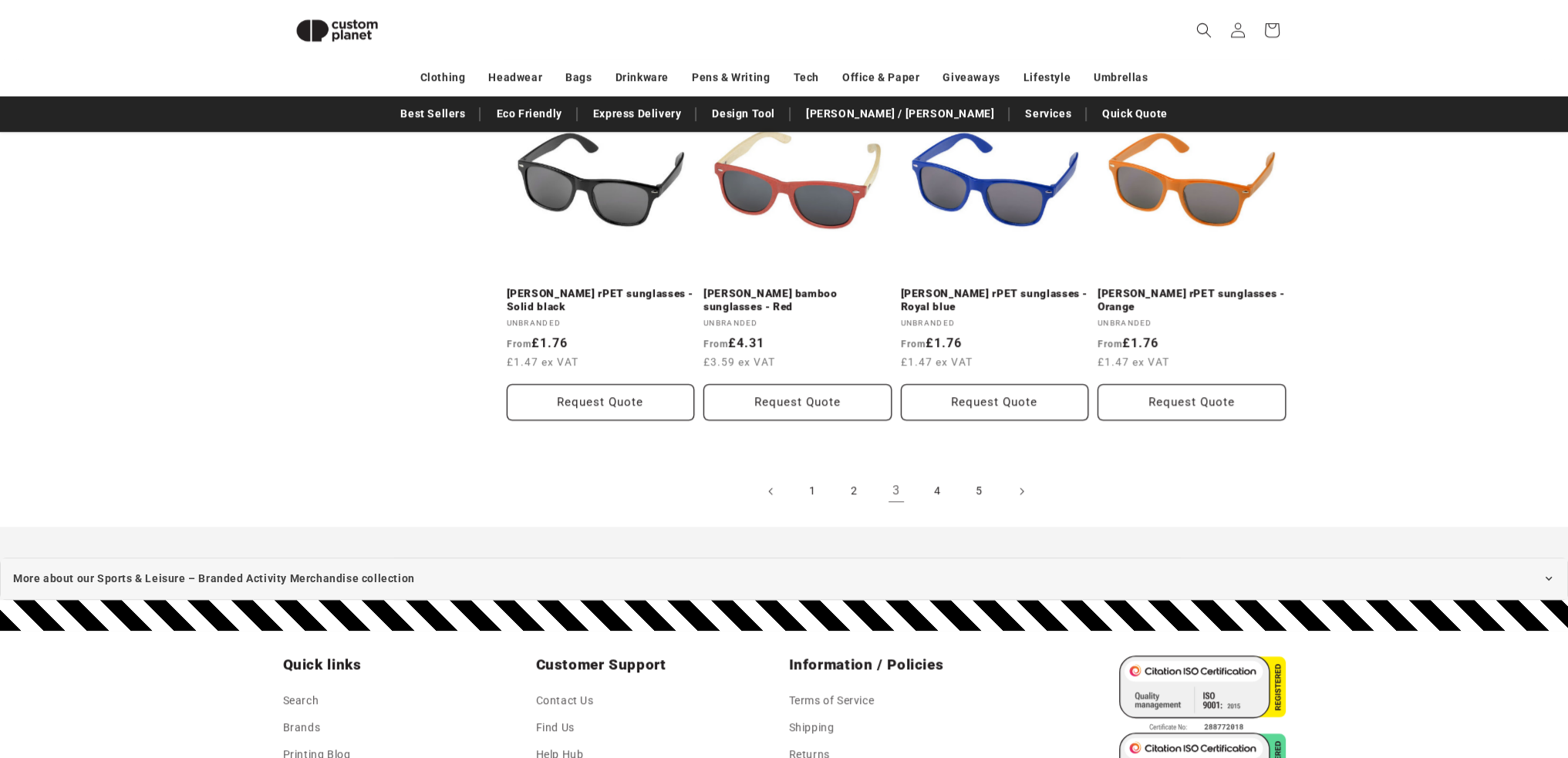
scroll to position [1697, 0]
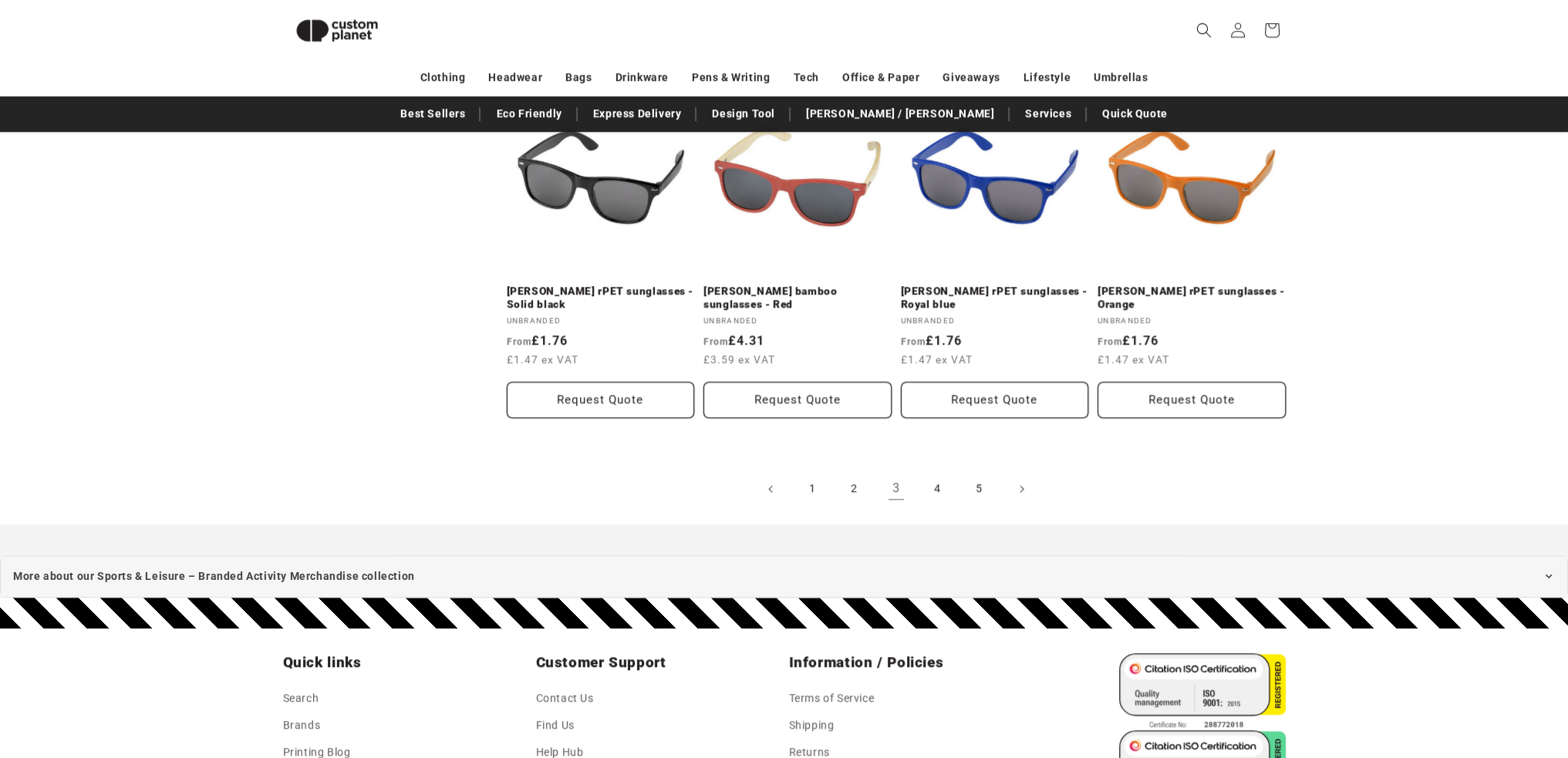
click at [938, 486] on link "4" at bounding box center [937, 488] width 33 height 33
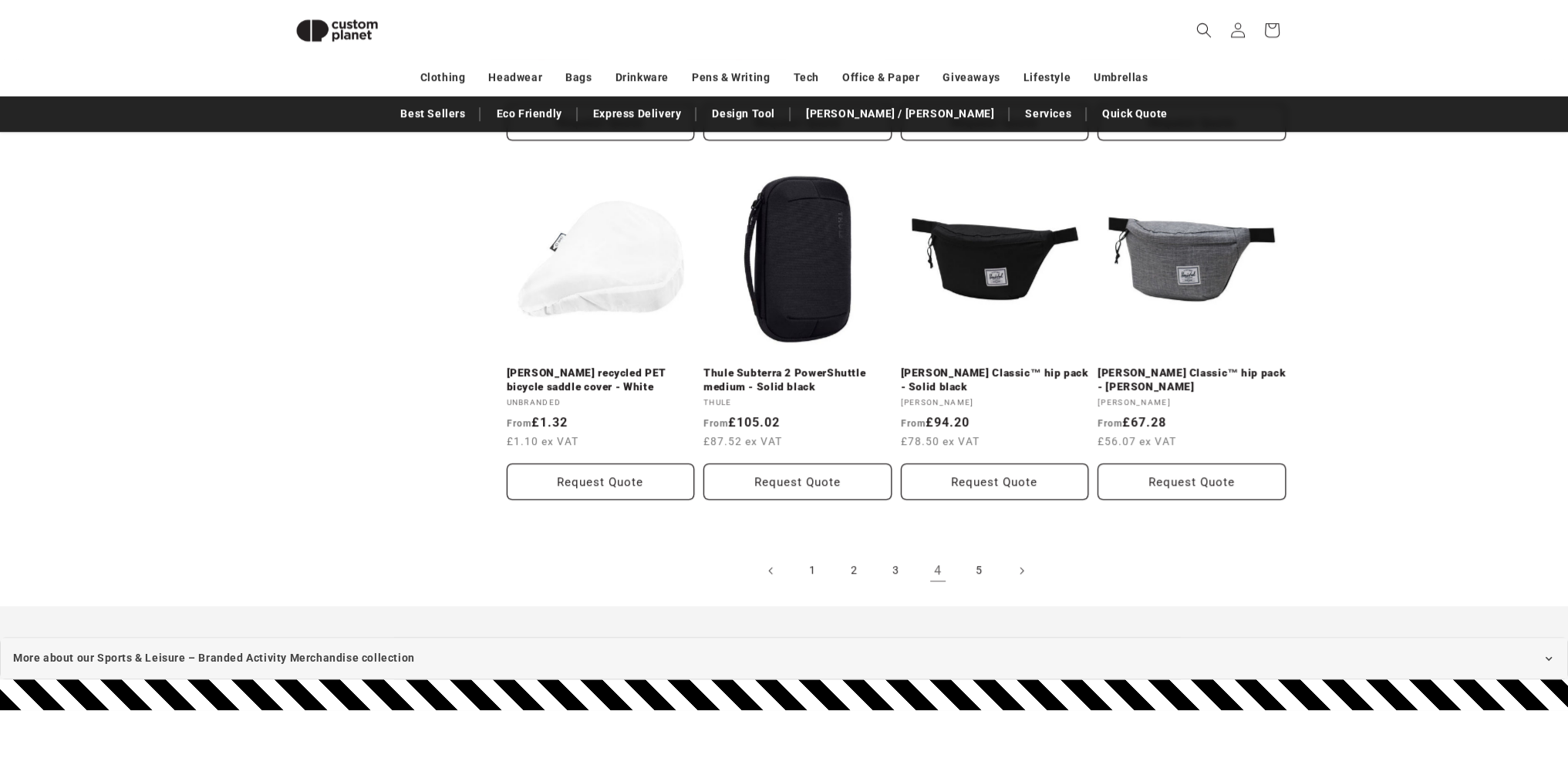
scroll to position [1634, 0]
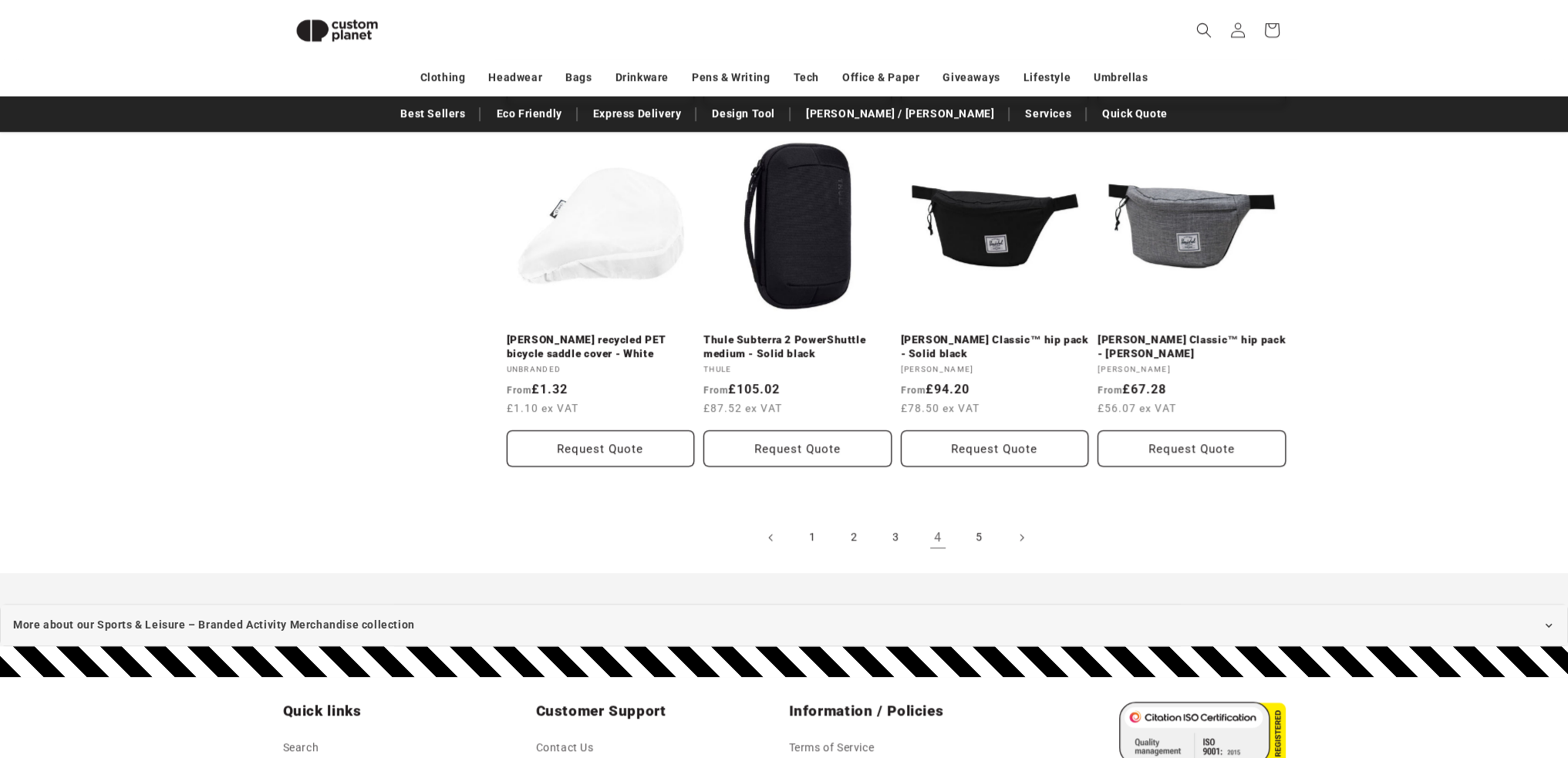
click at [977, 534] on link "5" at bounding box center [979, 537] width 33 height 33
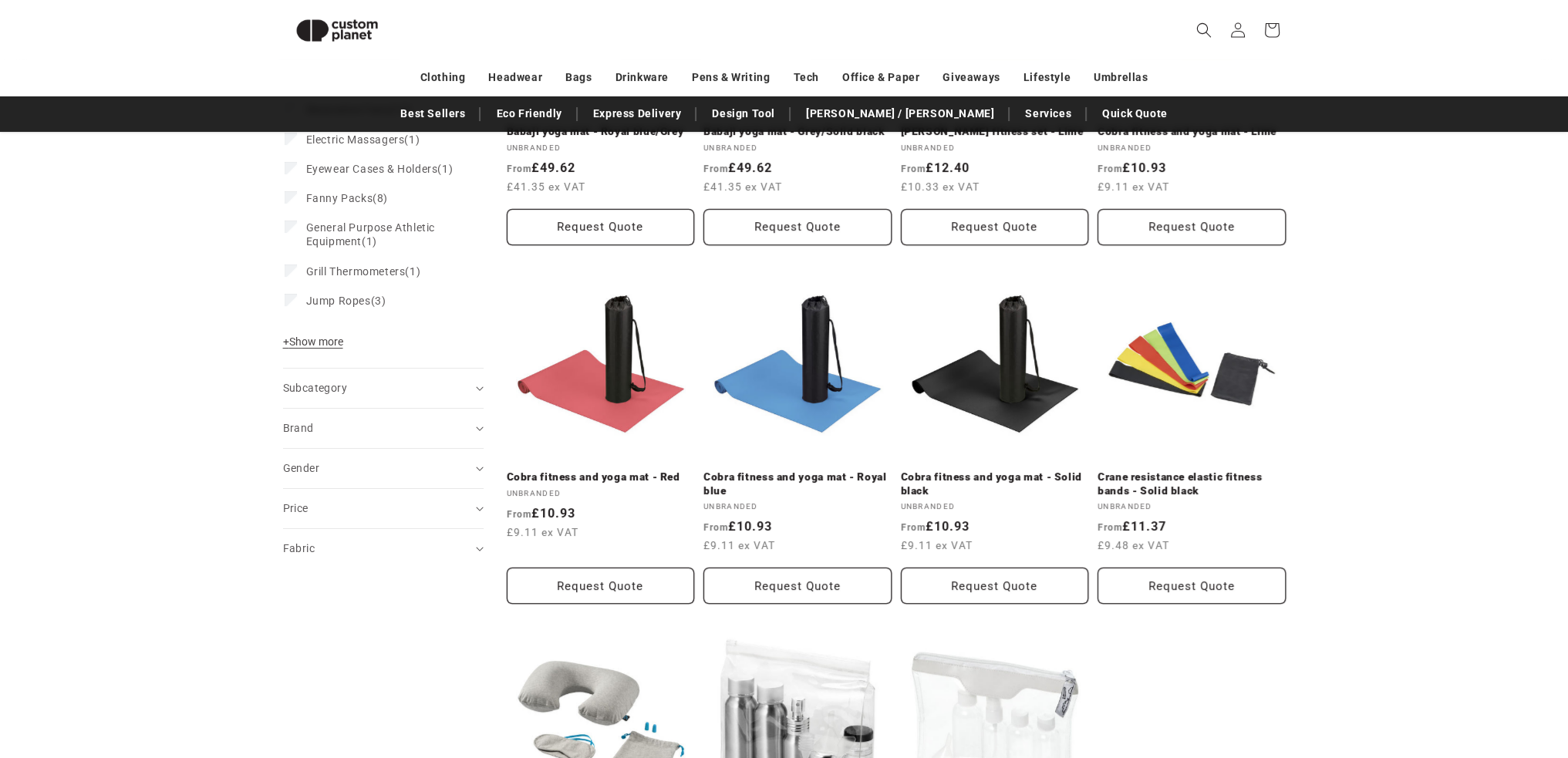
scroll to position [810, 0]
